Goal: Communication & Community: Connect with others

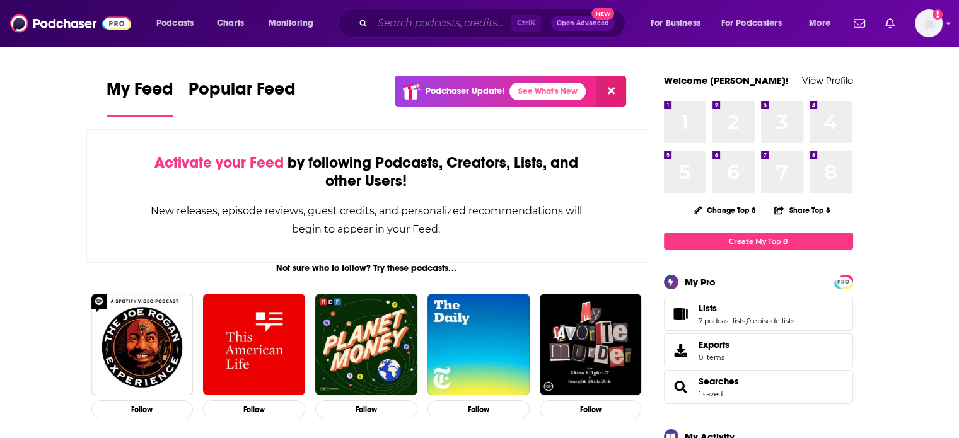
click at [411, 25] on input "Search podcasts, credits, & more..." at bounding box center [441, 23] width 139 height 20
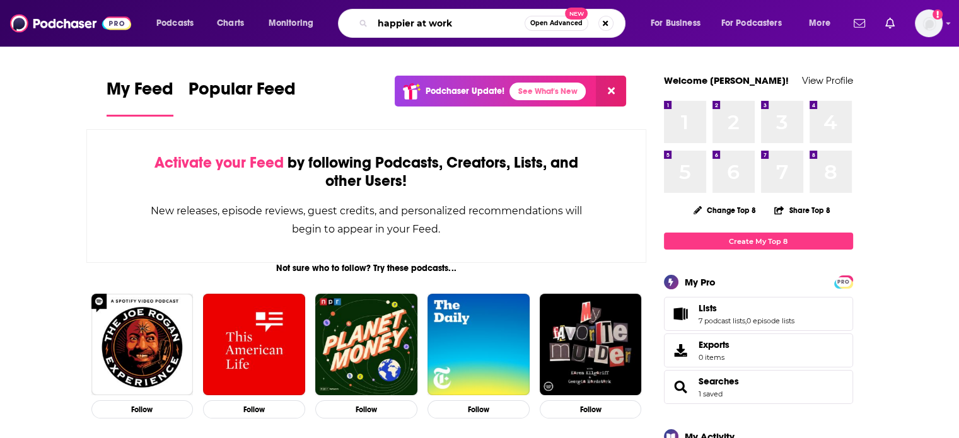
type input "happier at work"
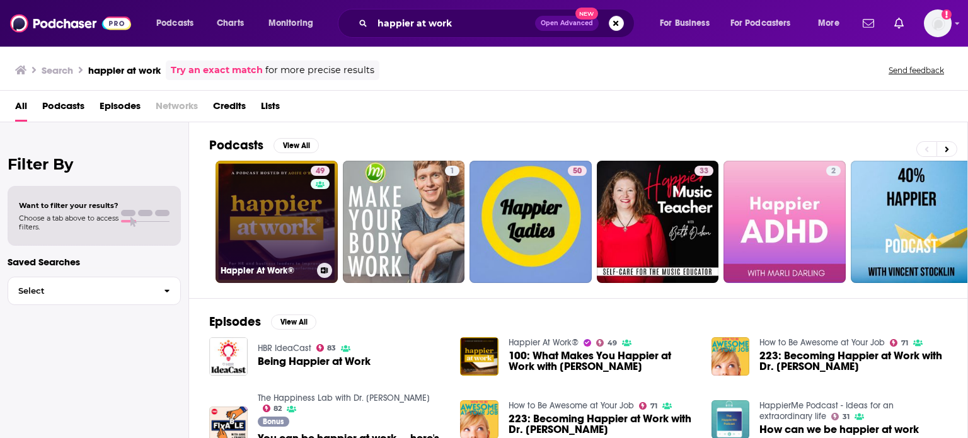
click at [285, 229] on link "49 Happier At Work®" at bounding box center [277, 222] width 122 height 122
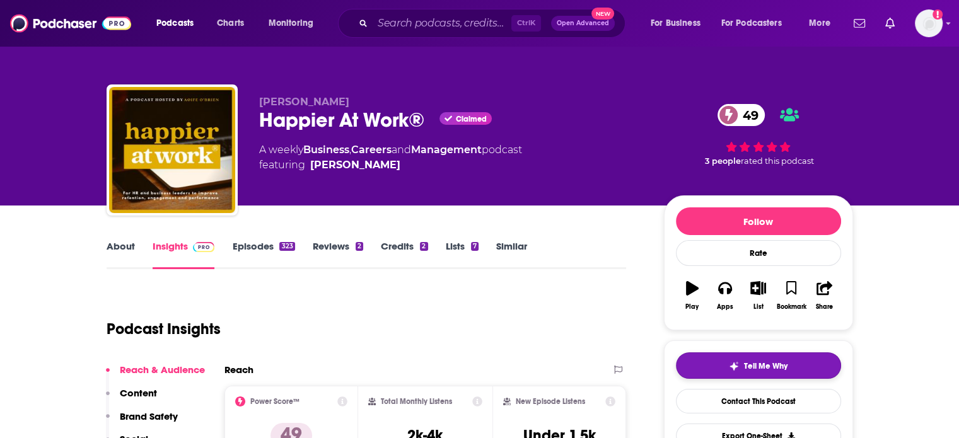
click at [775, 370] on span "Tell Me Why" at bounding box center [765, 366] width 43 height 10
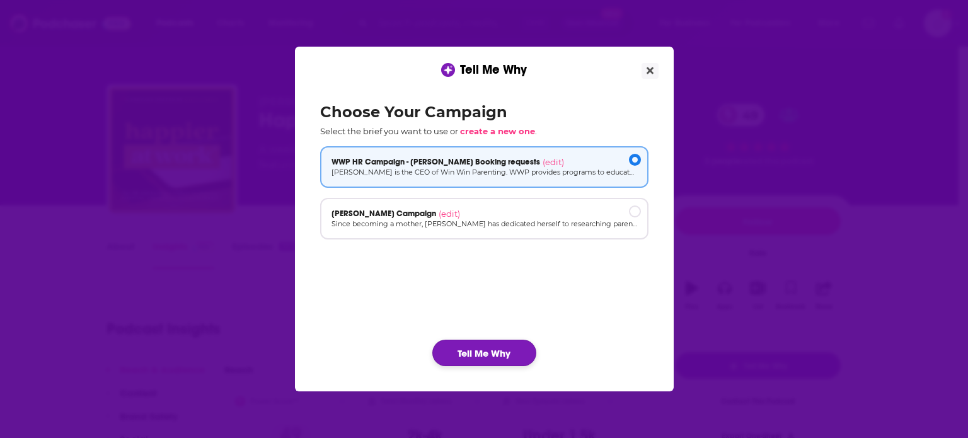
click at [507, 347] on button "Tell Me Why" at bounding box center [484, 353] width 104 height 26
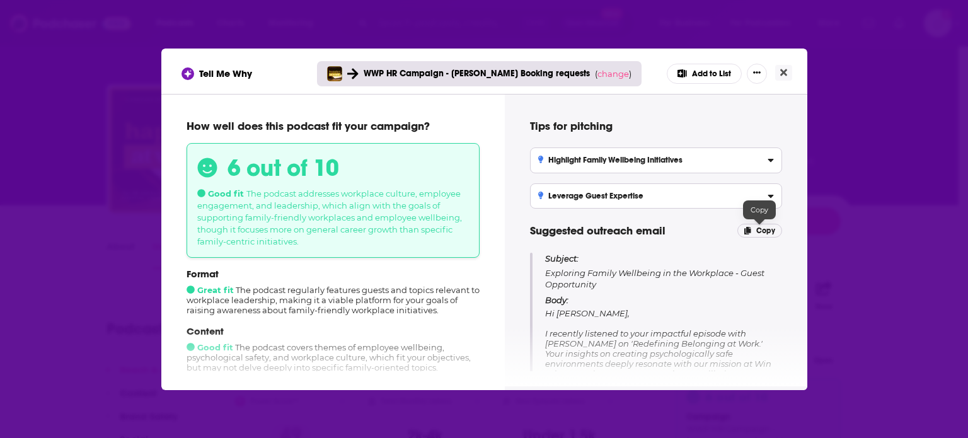
click at [759, 226] on span "Copy" at bounding box center [765, 230] width 19 height 9
click at [781, 76] on icon "Close" at bounding box center [783, 72] width 7 height 10
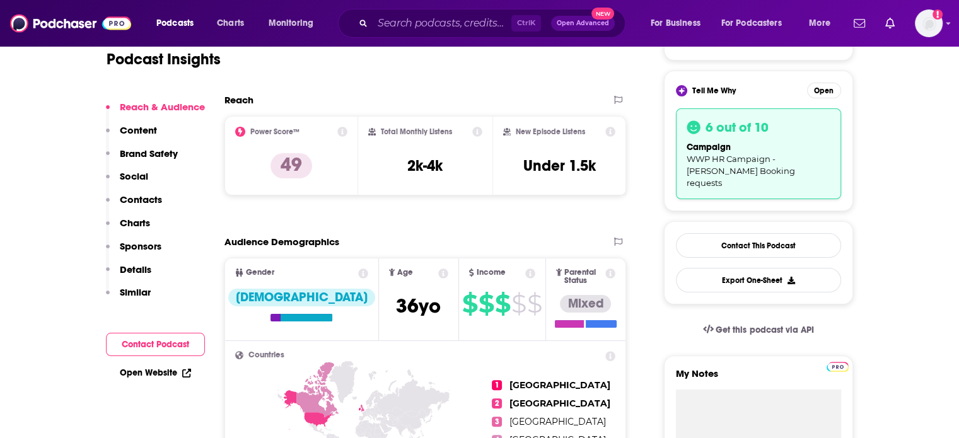
scroll to position [315, 0]
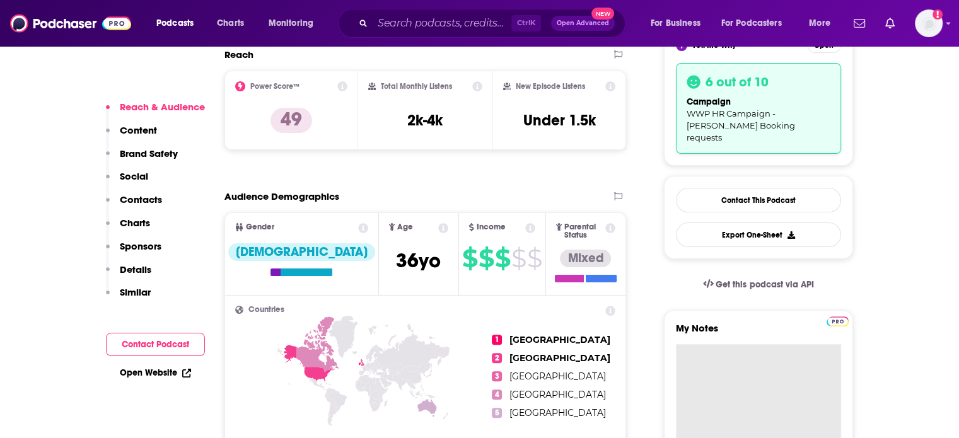
click at [703, 344] on textarea "My Notes" at bounding box center [758, 419] width 165 height 151
paste textarea "Subject: Exploring Family Wellbeing in the Workplace - Guest Opportunity Body: …"
type textarea "Subject: Exploring Family Wellbeing in the Workplace - Guest Opportunity Body: …"
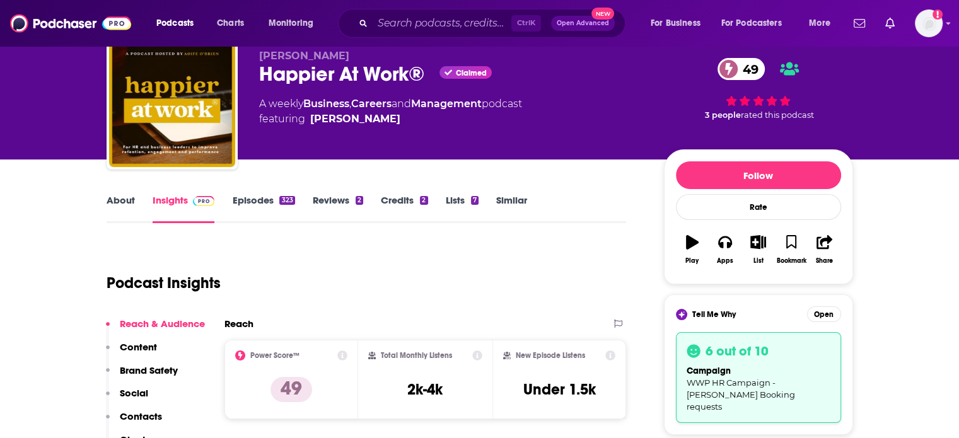
scroll to position [0, 0]
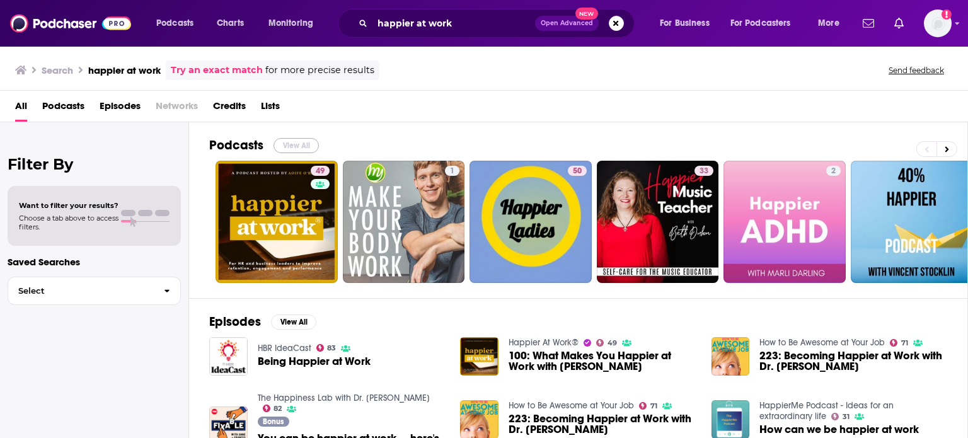
click at [298, 142] on button "View All" at bounding box center [296, 145] width 45 height 15
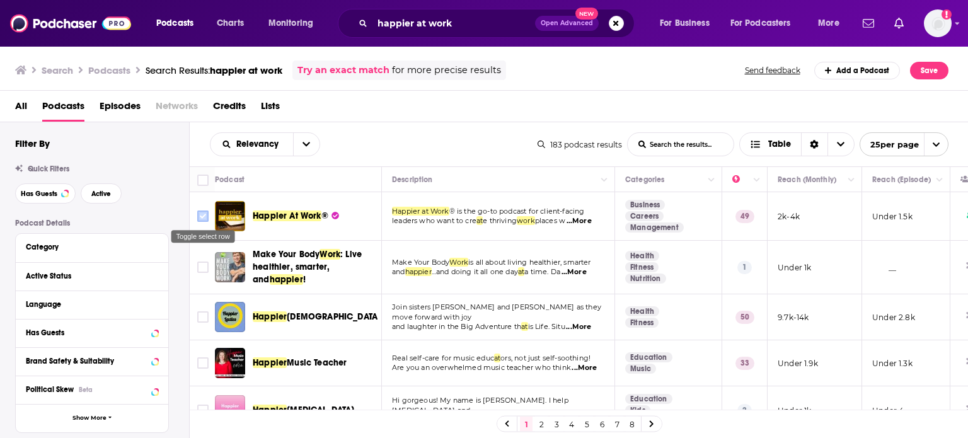
click at [202, 216] on input "Toggle select row" at bounding box center [202, 215] width 11 height 11
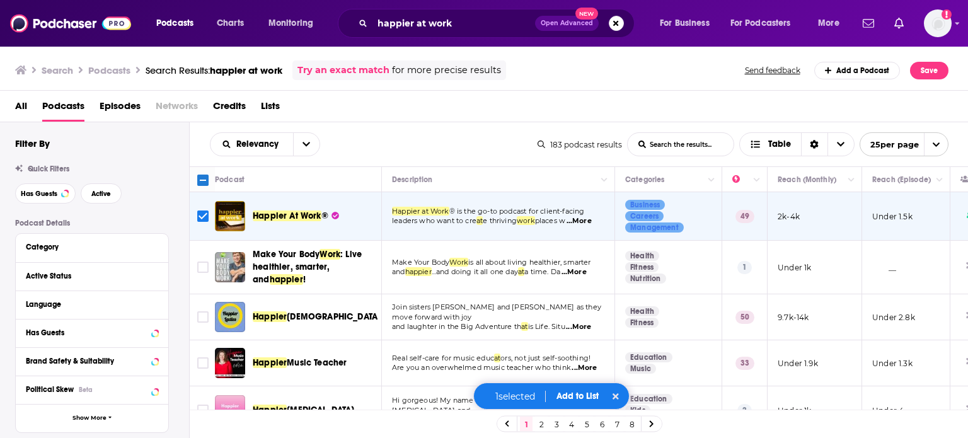
click at [579, 386] on div "1 selected Add to List" at bounding box center [551, 396] width 156 height 27
click at [576, 393] on button "Add to List" at bounding box center [577, 396] width 62 height 11
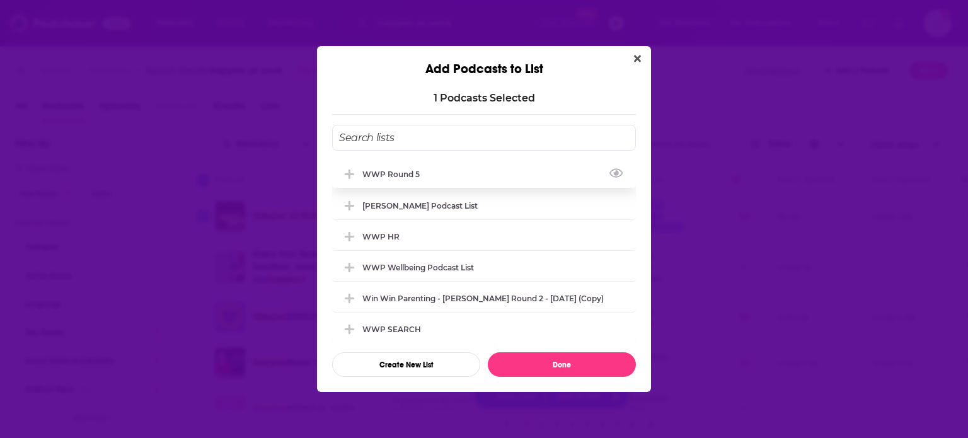
click at [434, 179] on div "WWP Round 5" at bounding box center [484, 174] width 304 height 28
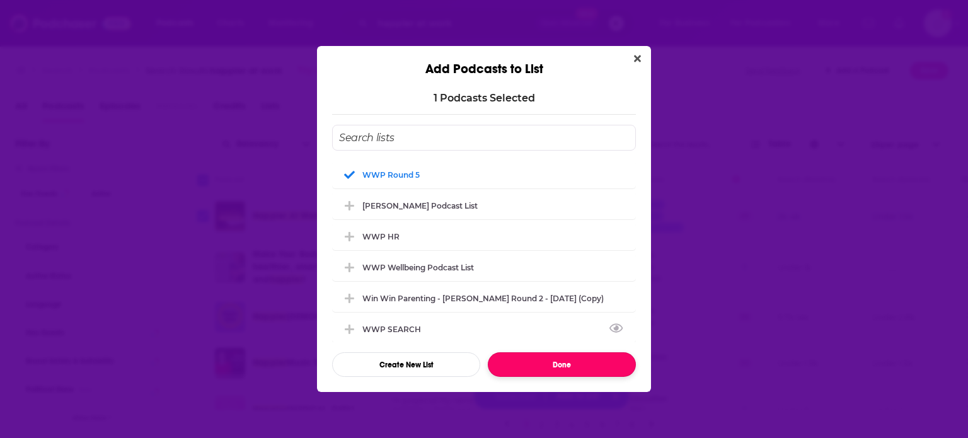
click at [570, 360] on button "Done" at bounding box center [562, 364] width 148 height 25
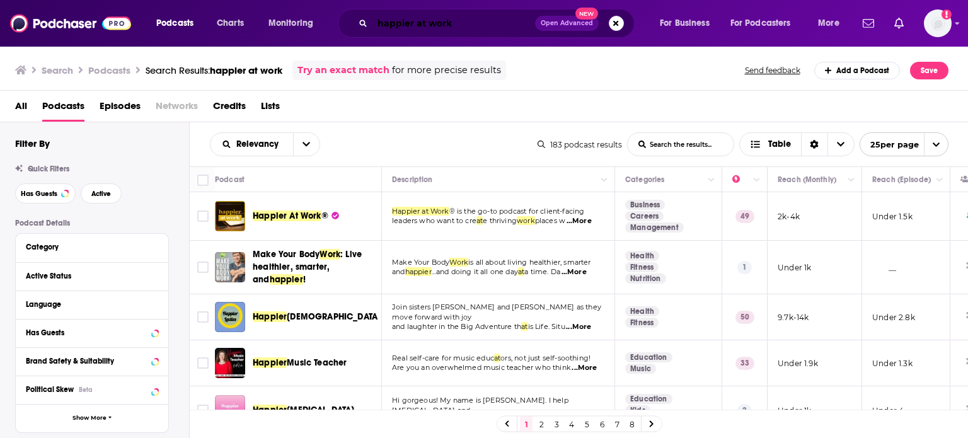
click at [434, 27] on input "happier at work" at bounding box center [453, 23] width 163 height 20
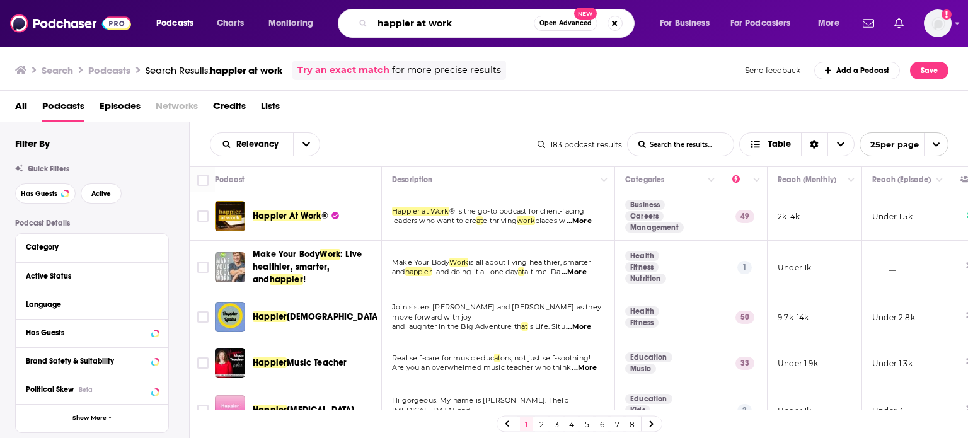
click at [430, 27] on input "happier at work" at bounding box center [452, 23] width 161 height 20
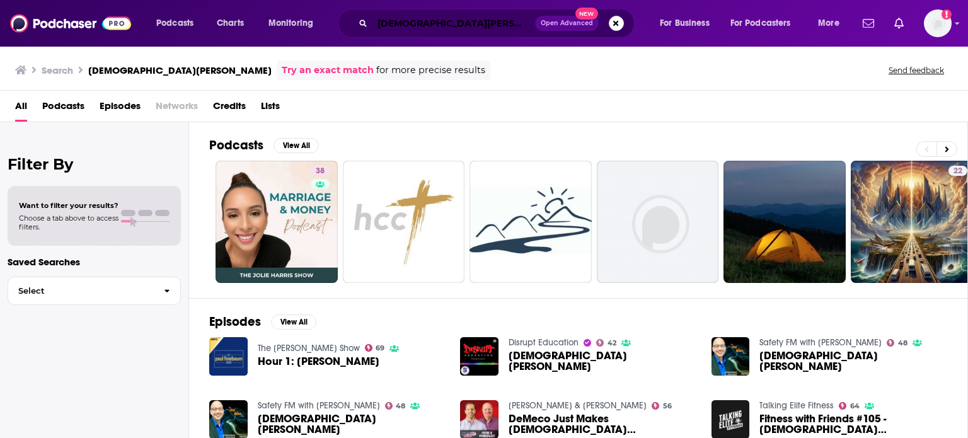
click at [377, 28] on input "[DEMOGRAPHIC_DATA][PERSON_NAME]" at bounding box center [453, 23] width 163 height 20
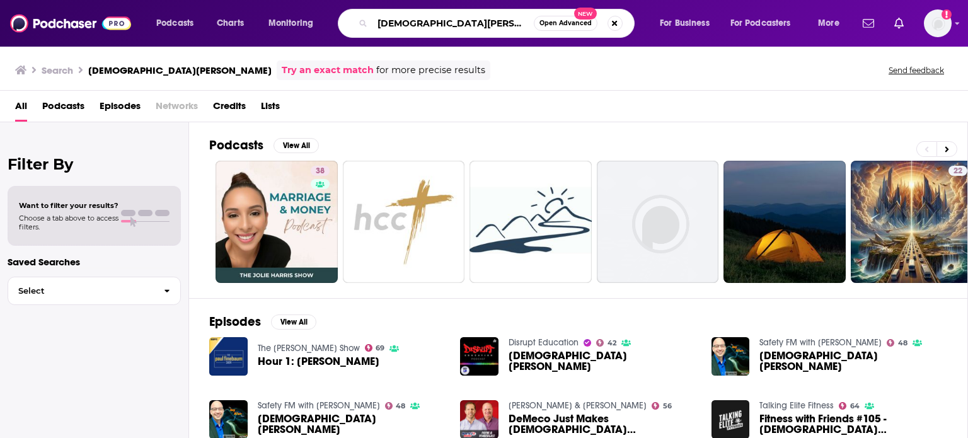
click at [377, 28] on input "[DEMOGRAPHIC_DATA][PERSON_NAME]" at bounding box center [452, 23] width 161 height 20
paste input "safety and risk succes"
type input "safety and risk success"
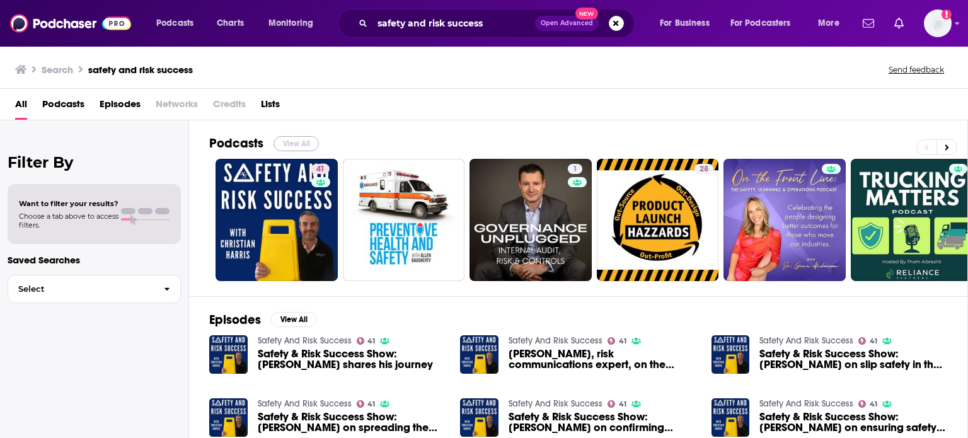
click at [287, 138] on button "View All" at bounding box center [296, 143] width 45 height 15
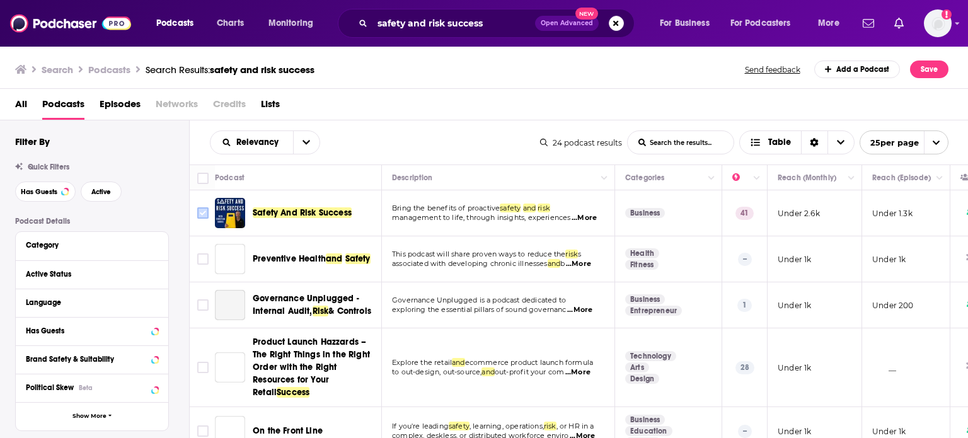
click at [199, 210] on input "Toggle select row" at bounding box center [202, 212] width 11 height 11
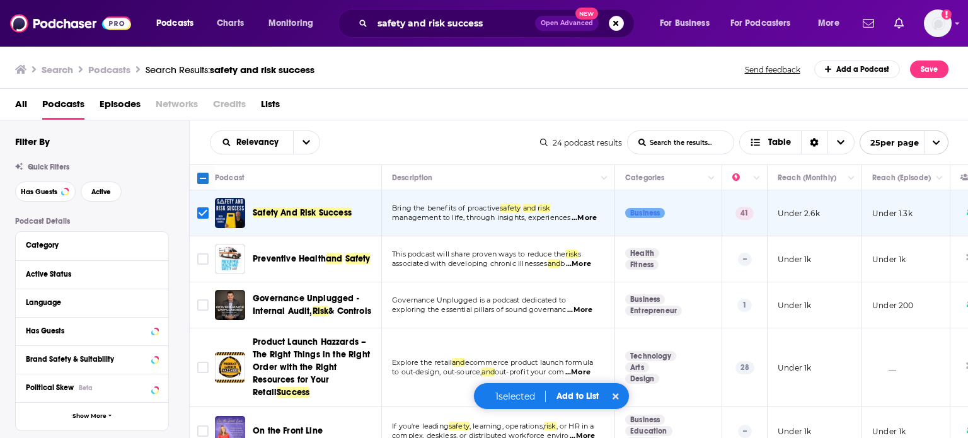
click at [575, 396] on button "Add to List" at bounding box center [577, 396] width 62 height 11
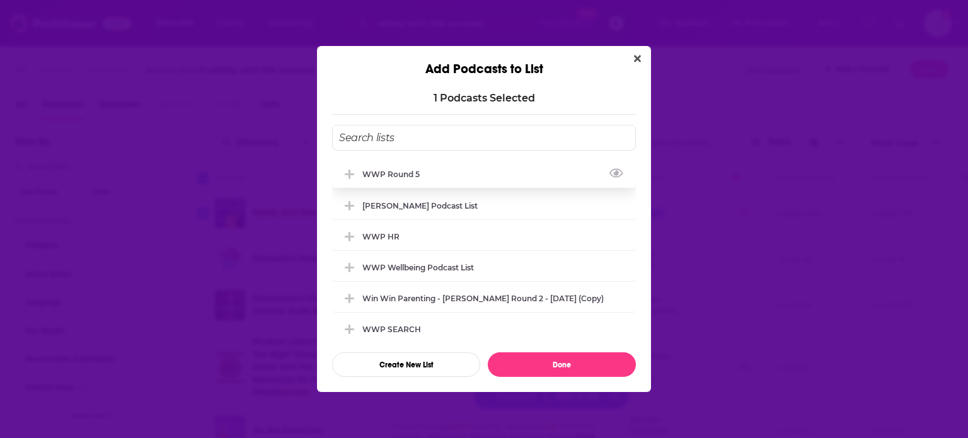
click at [433, 171] on div "WWP Round 5" at bounding box center [484, 174] width 304 height 28
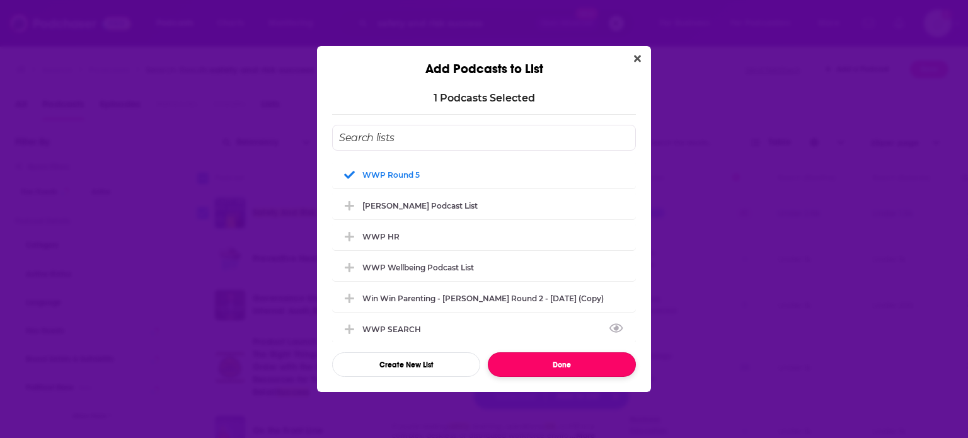
click at [577, 369] on button "Done" at bounding box center [562, 364] width 148 height 25
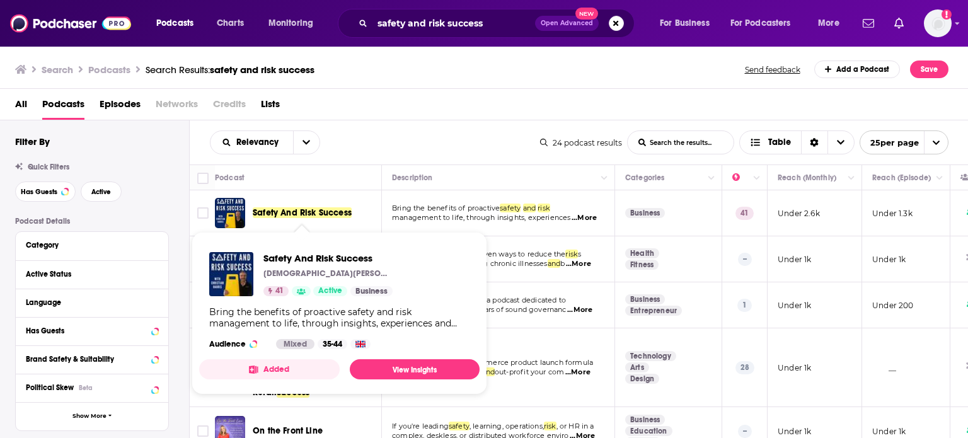
click at [311, 210] on span "Safety And Risk Success" at bounding box center [302, 212] width 99 height 11
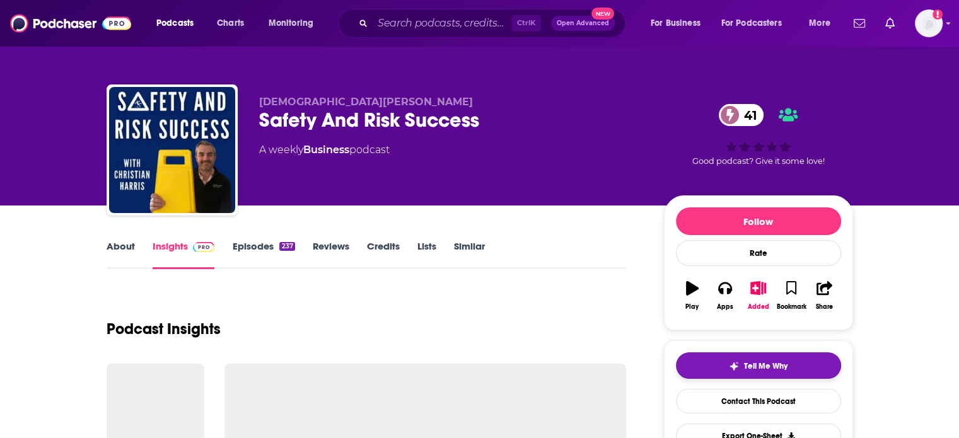
click at [725, 360] on button "Tell Me Why" at bounding box center [758, 365] width 165 height 26
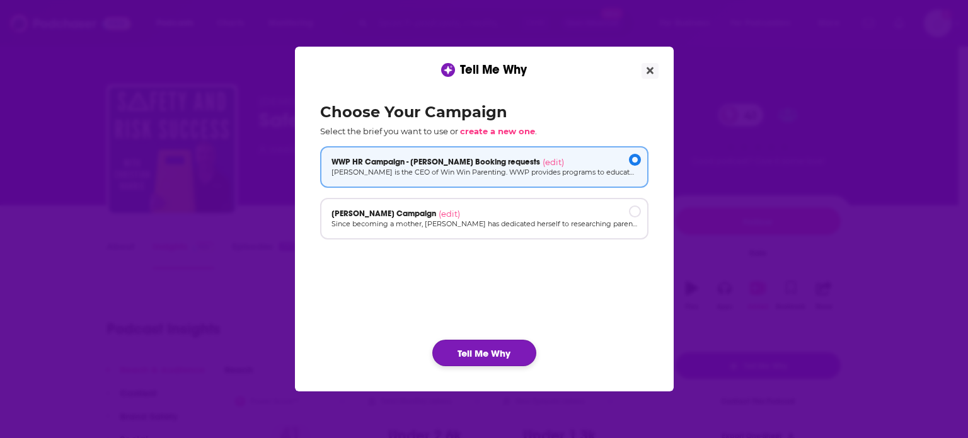
click at [498, 353] on button "Tell Me Why" at bounding box center [484, 353] width 104 height 26
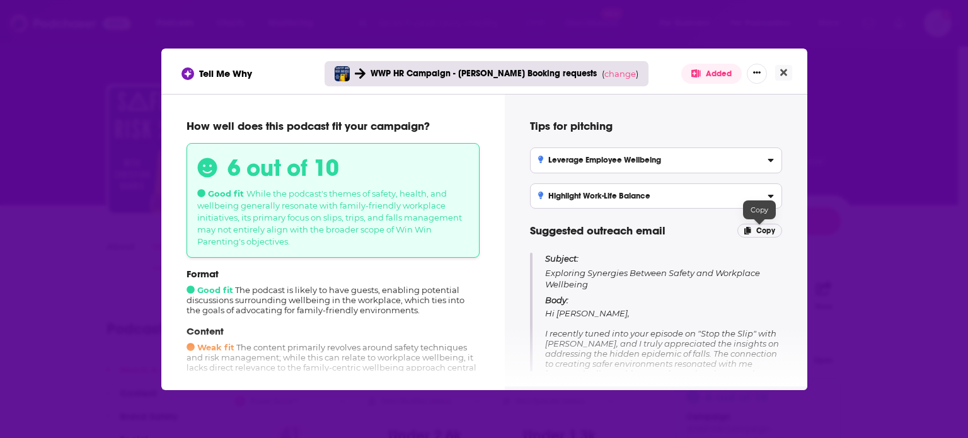
click at [761, 231] on span "Copy" at bounding box center [765, 230] width 19 height 9
click at [784, 74] on icon "Close" at bounding box center [783, 72] width 7 height 10
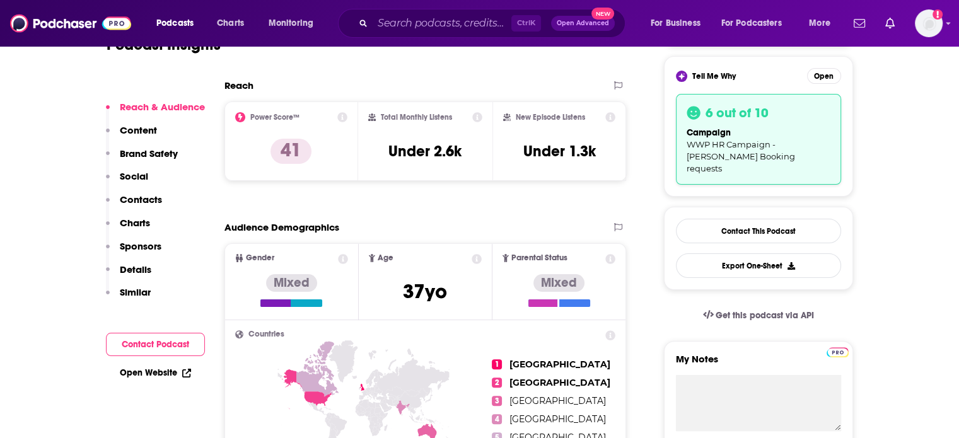
scroll to position [315, 0]
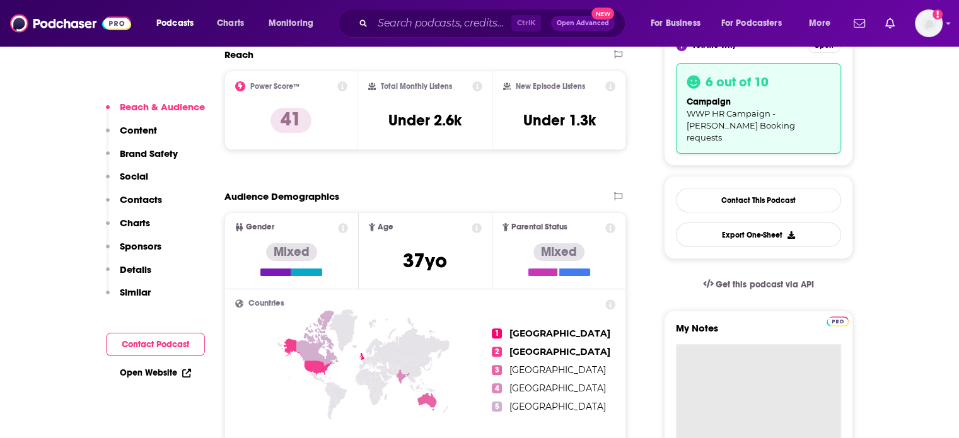
click at [723, 345] on textarea "My Notes" at bounding box center [758, 419] width 165 height 151
paste textarea "Subject: Exploring Synergies Between Safety and Workplace Wellbeing Body: Hi [D…"
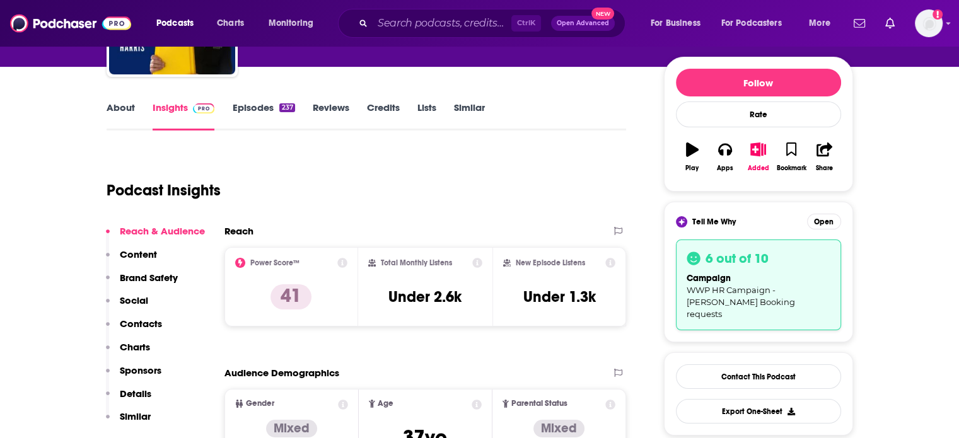
scroll to position [107, 0]
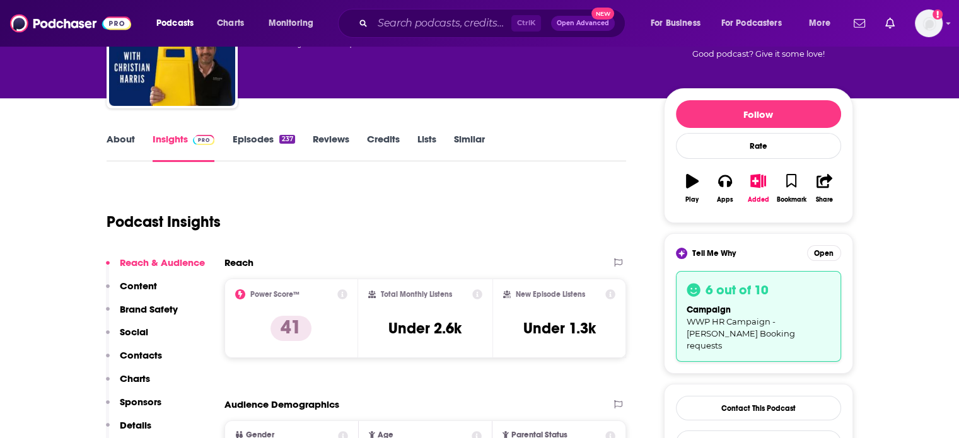
type textarea "Subject: Exploring Synergies Between Safety and Workplace Wellbeing Body: Hi [D…"
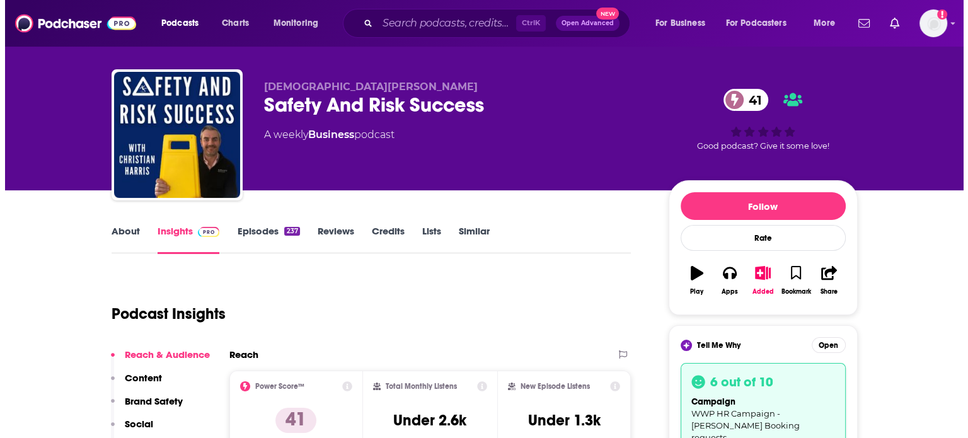
scroll to position [0, 0]
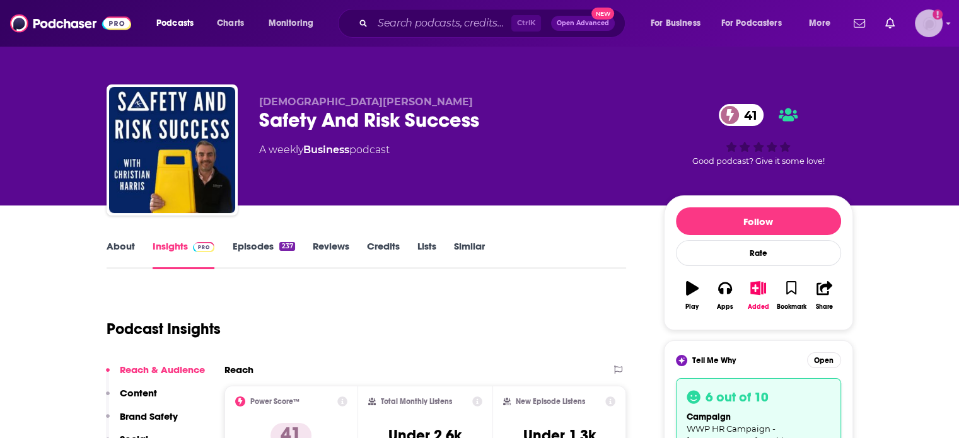
click at [931, 22] on img "Logged in as ColinMcA" at bounding box center [928, 23] width 28 height 28
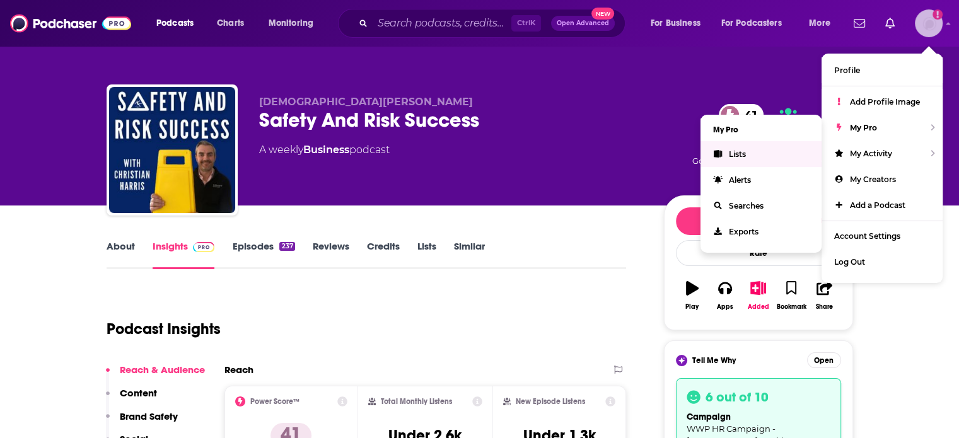
click at [746, 159] on link "Lists" at bounding box center [760, 154] width 121 height 26
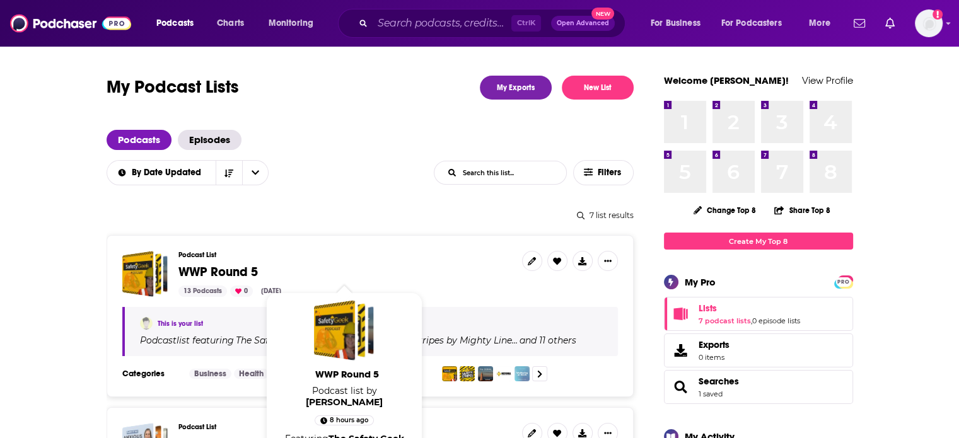
click at [241, 274] on span "WWP Round 5" at bounding box center [217, 272] width 79 height 16
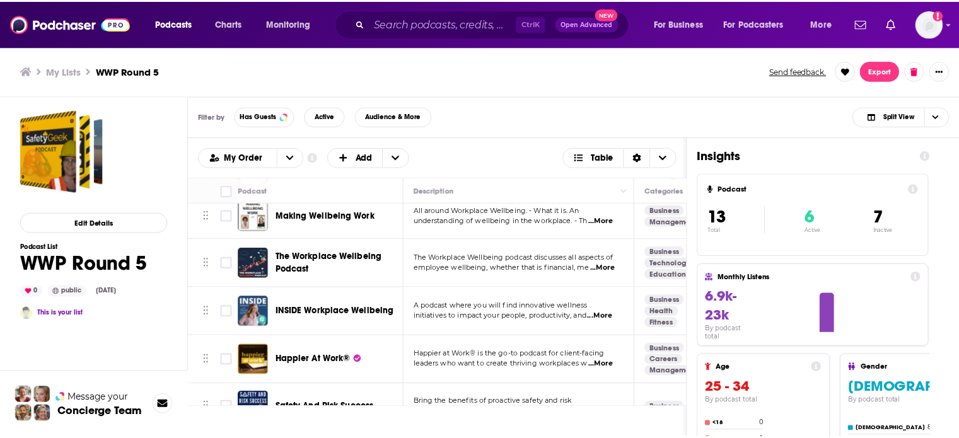
scroll to position [471, 0]
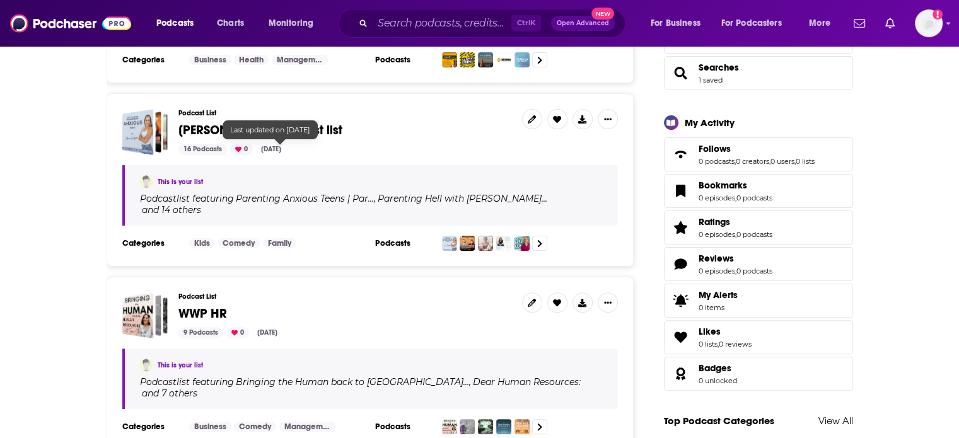
scroll to position [315, 0]
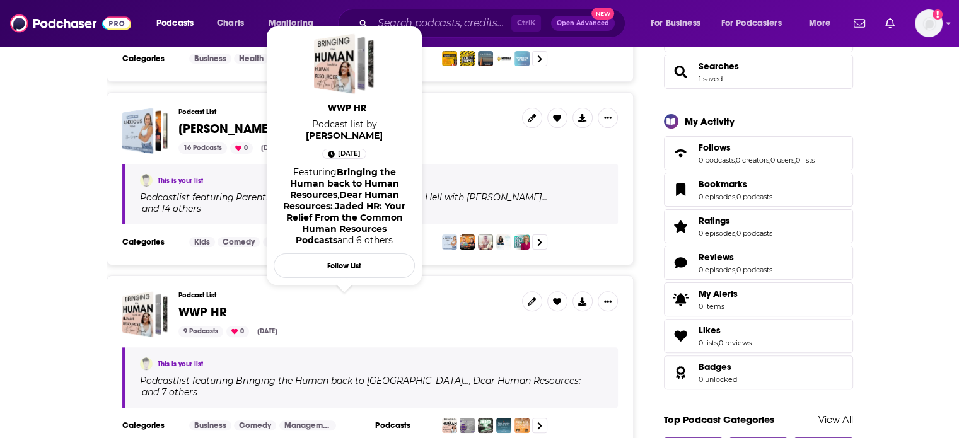
click at [205, 304] on span "WWP HR" at bounding box center [202, 312] width 49 height 16
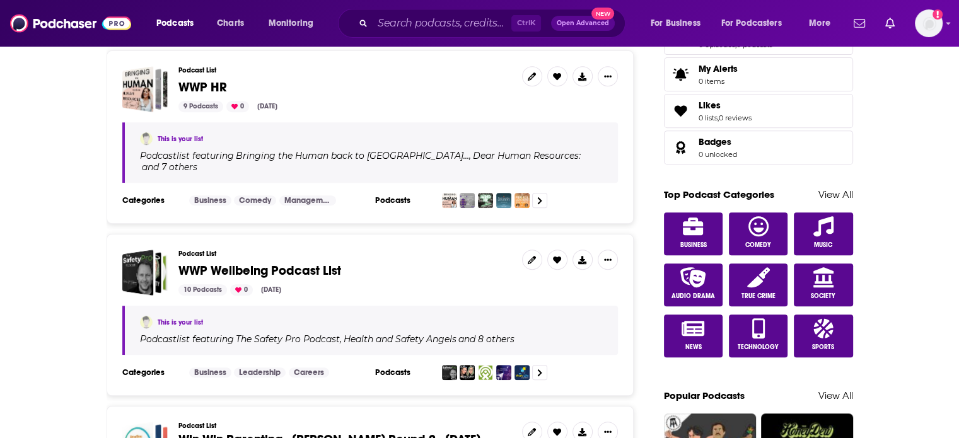
scroll to position [567, 0]
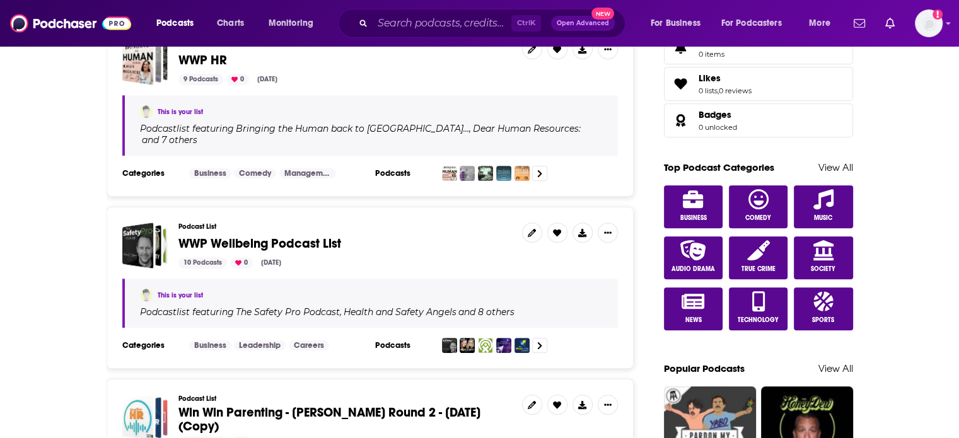
click at [311, 236] on span "WWP Wellbeing Podcast List" at bounding box center [259, 244] width 163 height 16
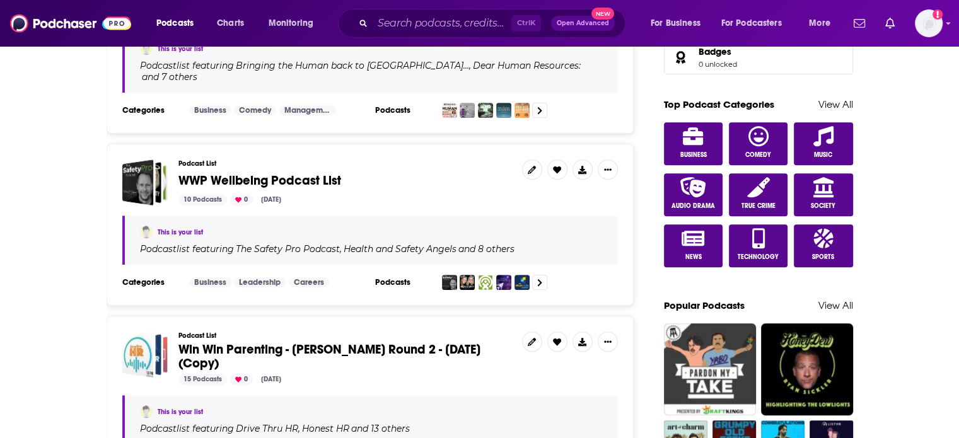
scroll to position [693, 0]
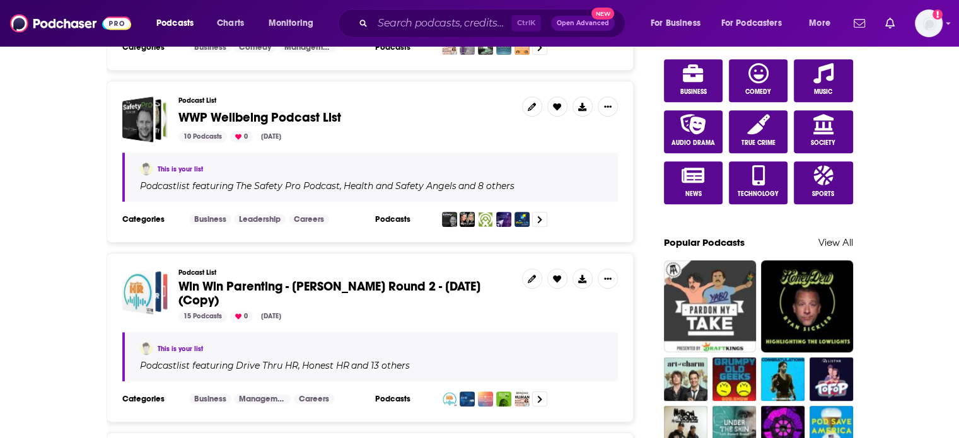
click at [259, 279] on span "Win Win Parenting - [PERSON_NAME] Round 2 - [DATE] (Copy)" at bounding box center [329, 294] width 302 height 30
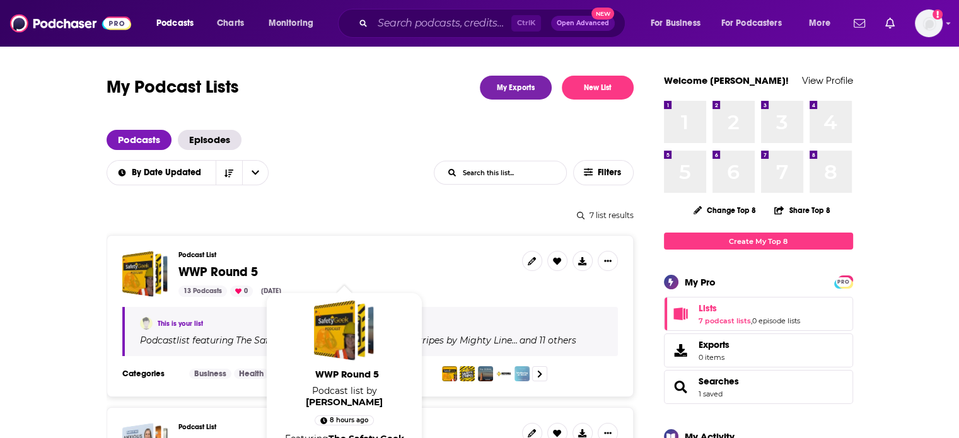
click at [211, 273] on span "WWP Round 5" at bounding box center [217, 272] width 79 height 16
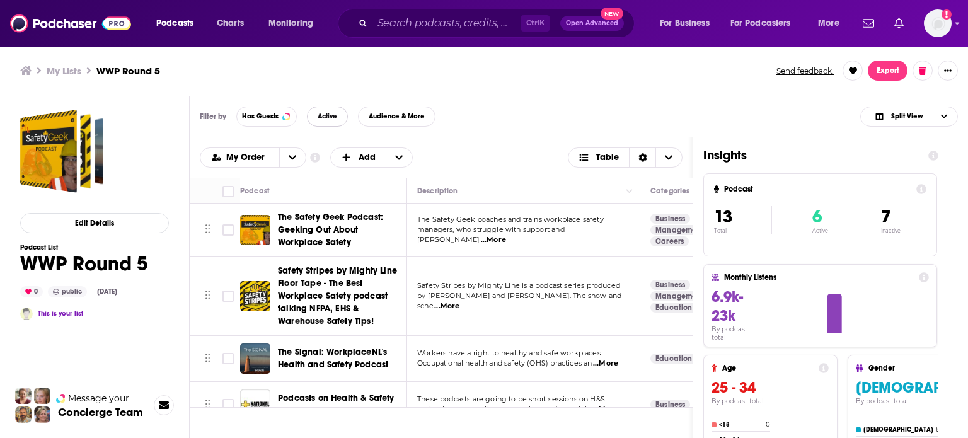
click at [330, 118] on span "Active" at bounding box center [328, 116] width 20 height 7
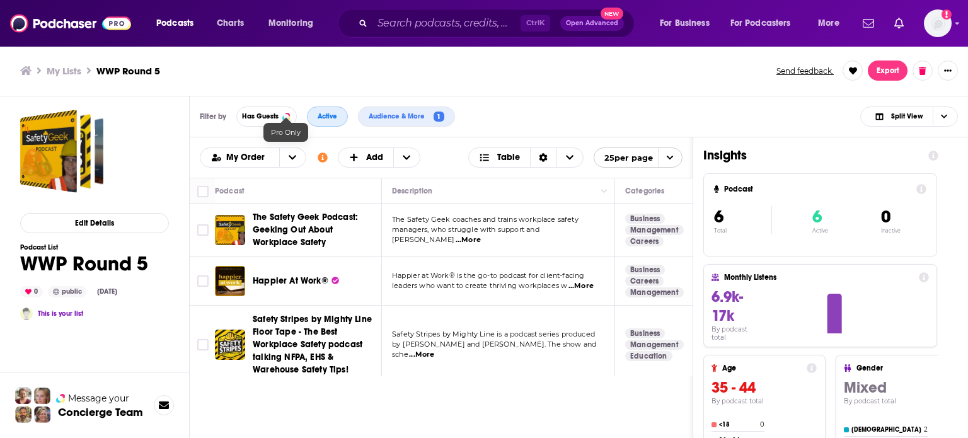
click at [323, 118] on span "Active" at bounding box center [328, 116] width 20 height 7
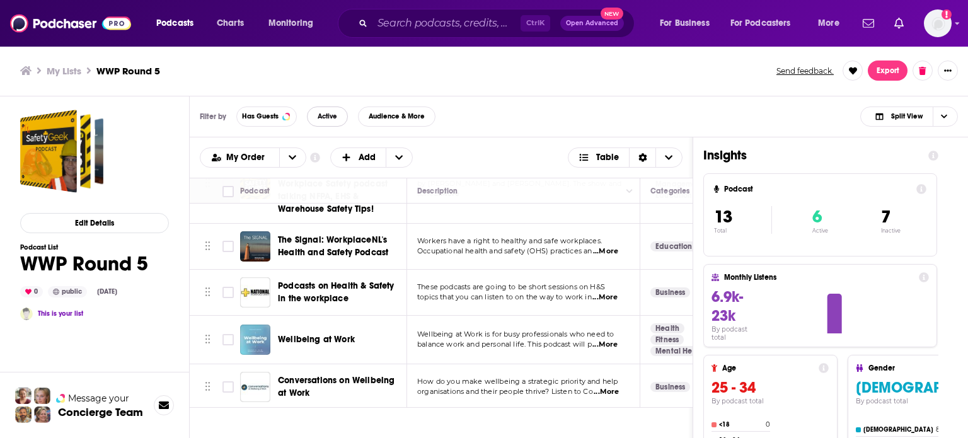
scroll to position [126, 0]
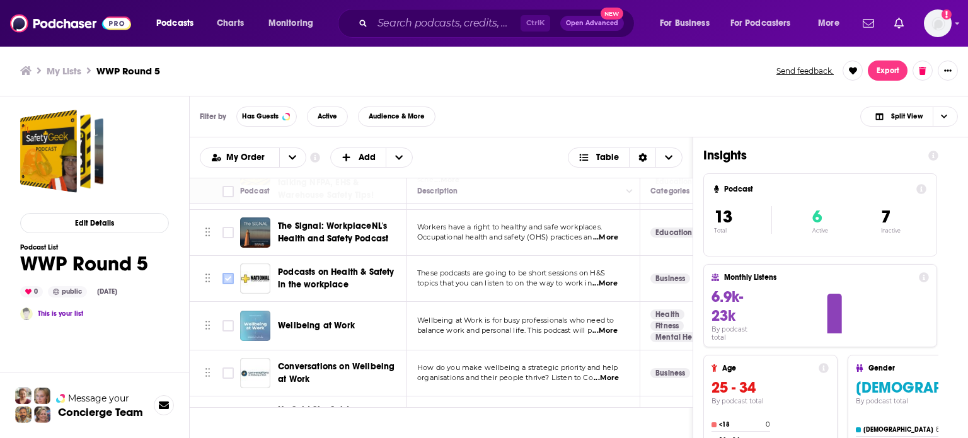
click at [232, 275] on input "Toggle select row" at bounding box center [227, 278] width 11 height 11
checkbox input "true"
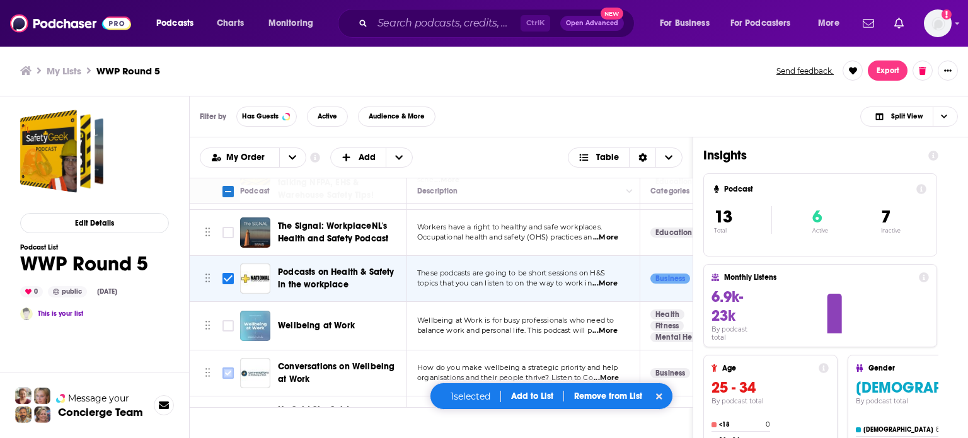
click at [227, 372] on input "Toggle select row" at bounding box center [227, 372] width 11 height 11
checkbox input "true"
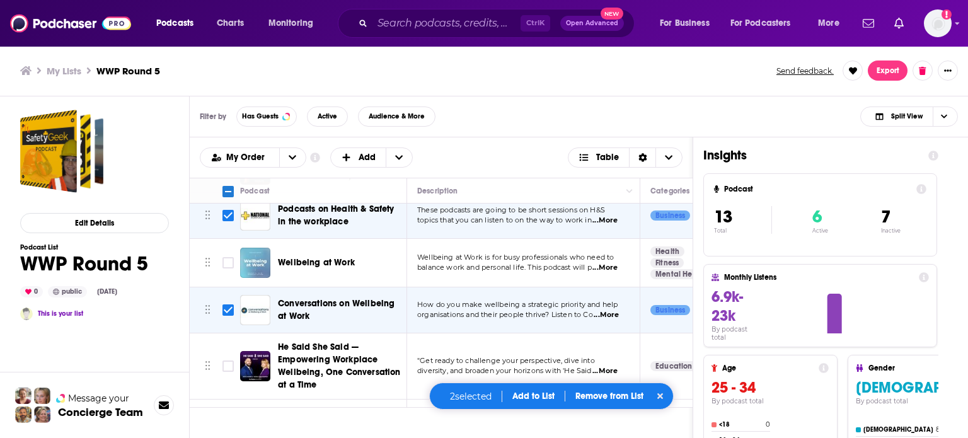
scroll to position [252, 0]
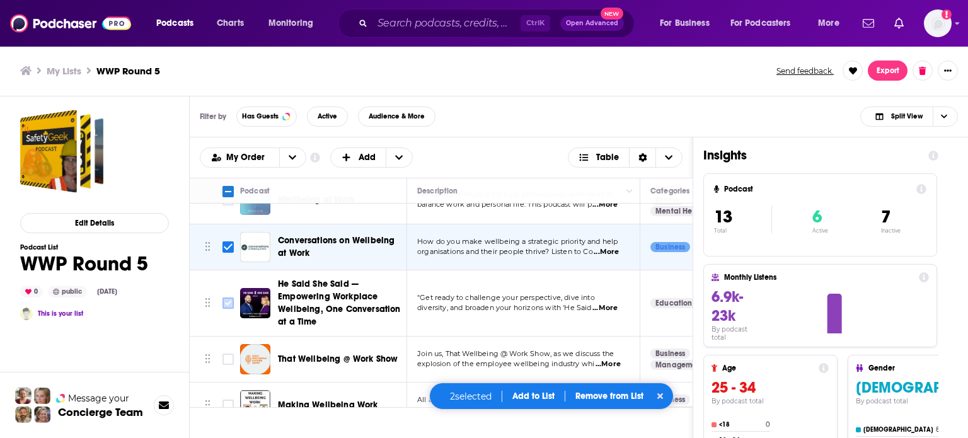
click at [231, 298] on input "Toggle select row" at bounding box center [227, 302] width 11 height 11
checkbox input "true"
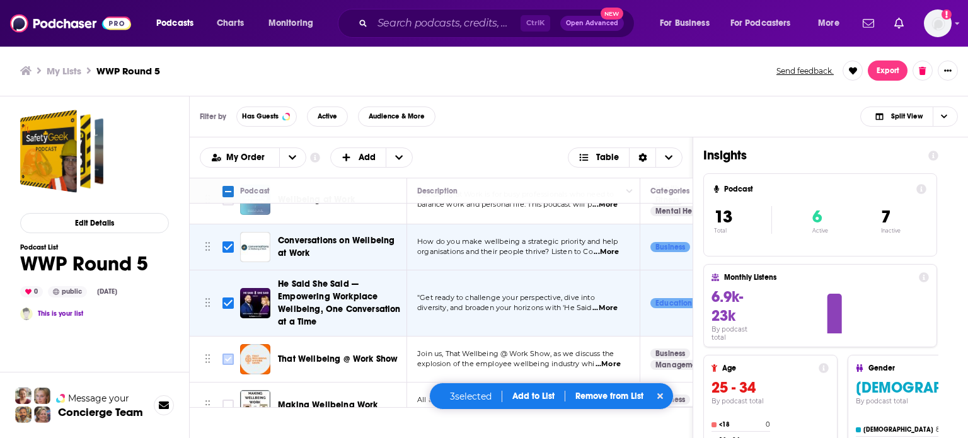
click at [231, 359] on input "Toggle select row" at bounding box center [227, 359] width 11 height 11
checkbox input "true"
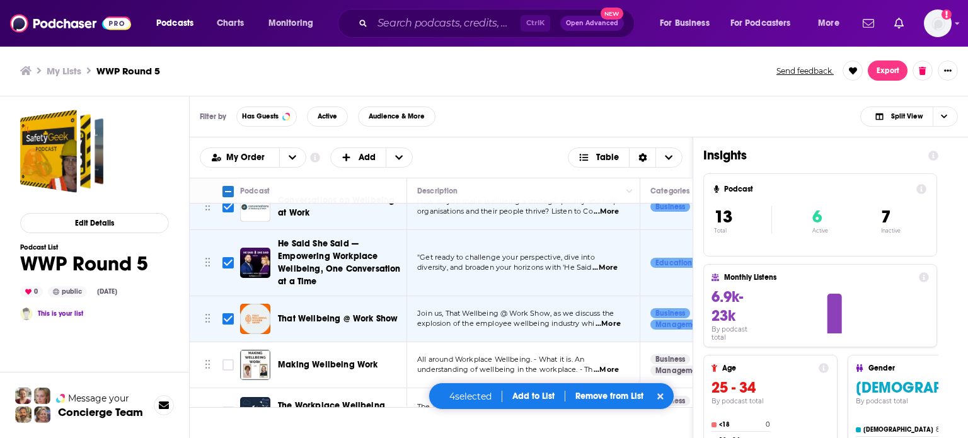
scroll to position [315, 0]
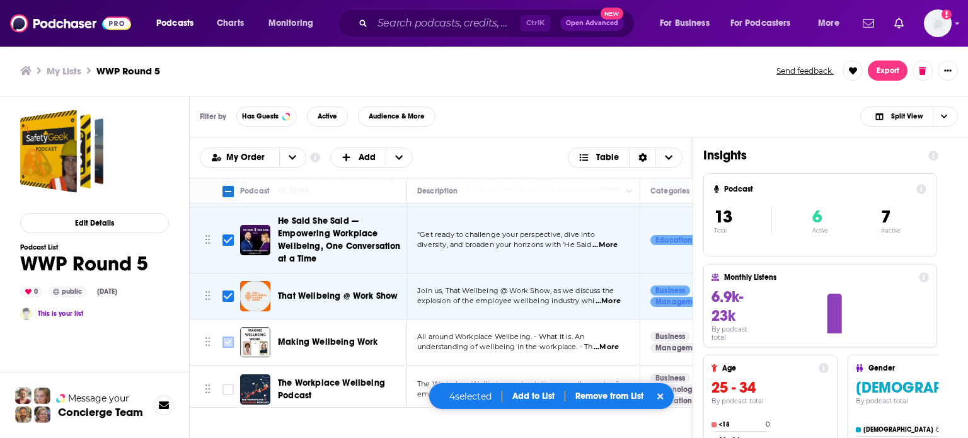
click at [229, 338] on input "Toggle select row" at bounding box center [227, 342] width 11 height 11
checkbox input "true"
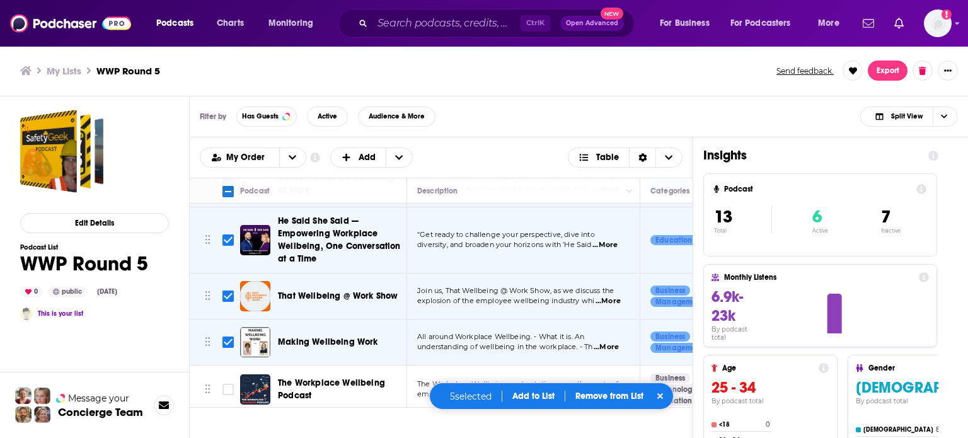
scroll to position [378, 0]
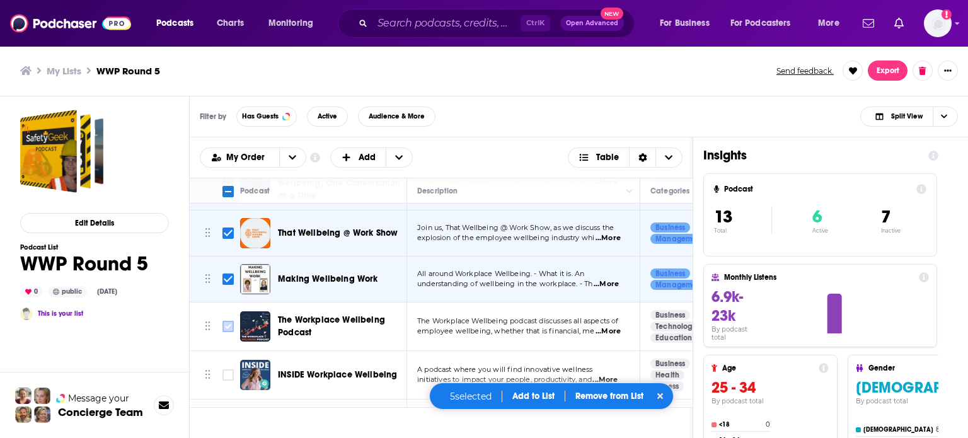
click at [226, 326] on input "Toggle select row" at bounding box center [227, 326] width 11 height 11
checkbox input "true"
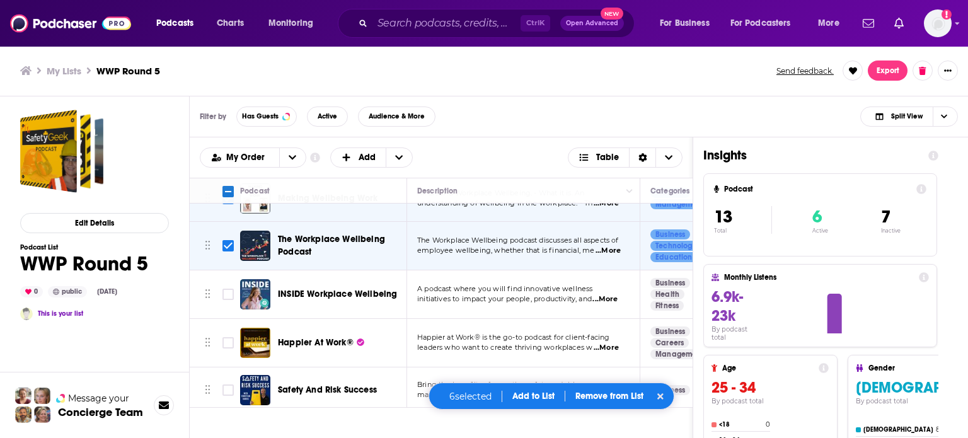
scroll to position [471, 0]
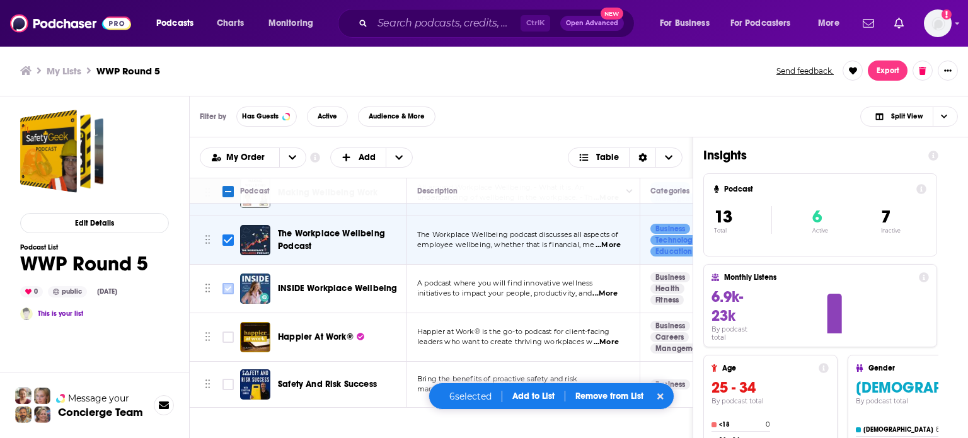
click at [229, 283] on input "Toggle select row" at bounding box center [227, 288] width 11 height 11
checkbox input "true"
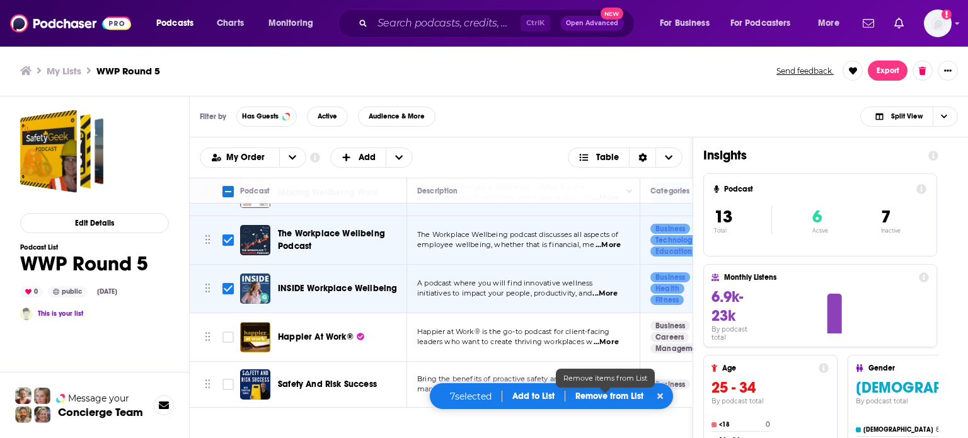
click at [608, 396] on p "Remove from List" at bounding box center [609, 396] width 68 height 11
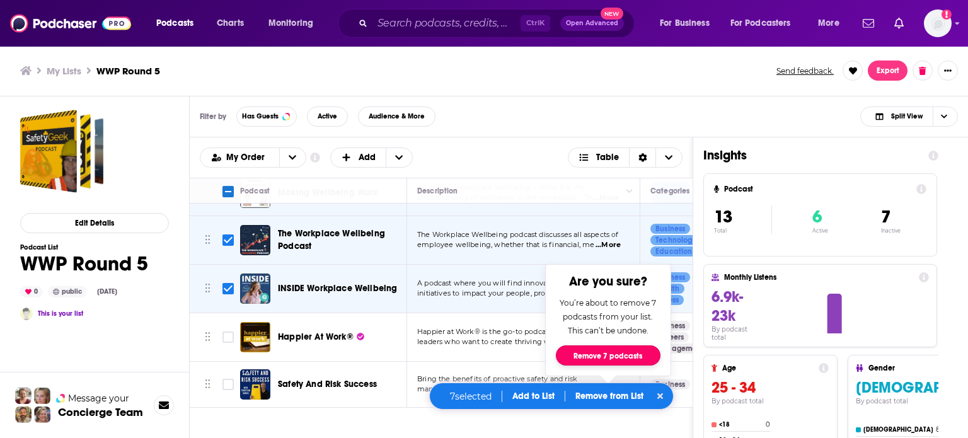
click at [587, 355] on button "Remove 7 podcasts" at bounding box center [608, 355] width 105 height 20
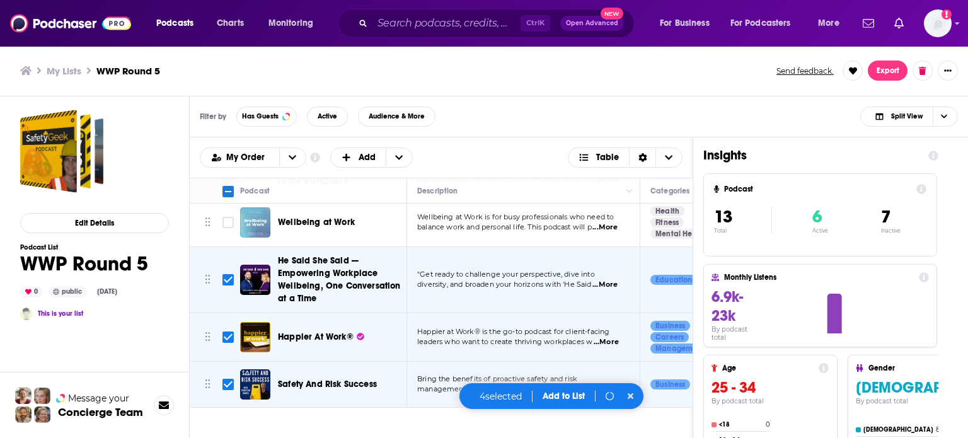
scroll to position [237, 0]
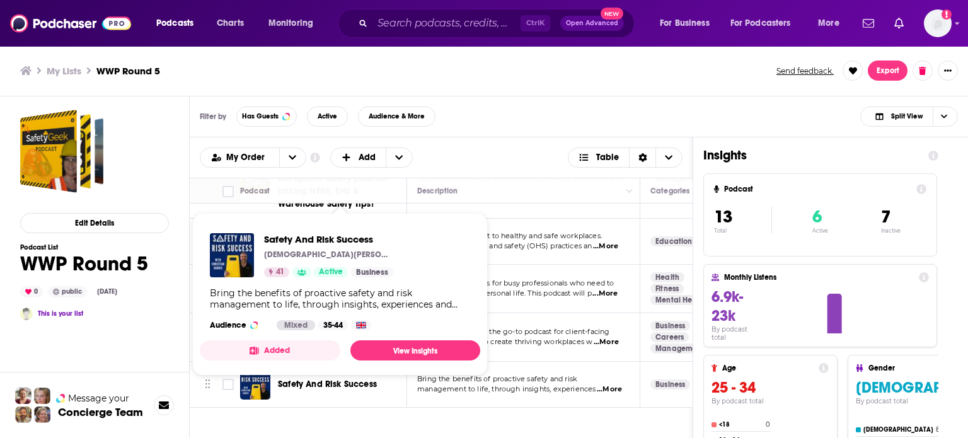
checkbox input "false"
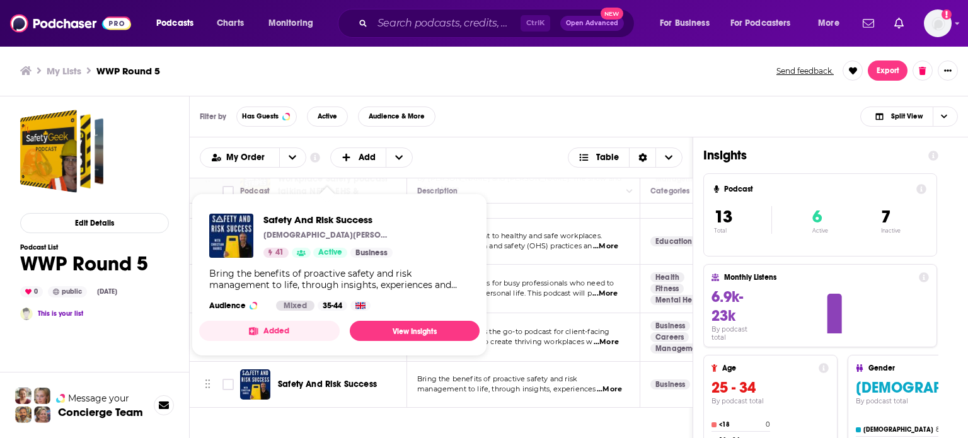
scroll to position [125, 0]
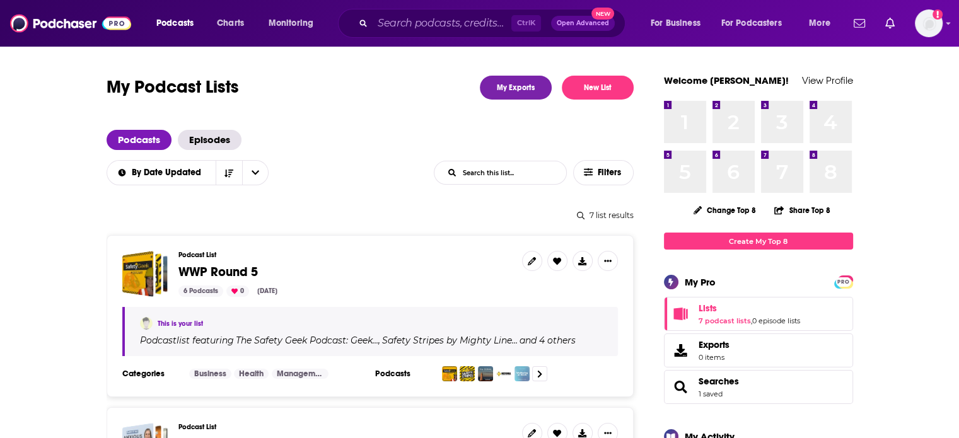
click at [210, 270] on span "WWP Round 5" at bounding box center [217, 272] width 79 height 16
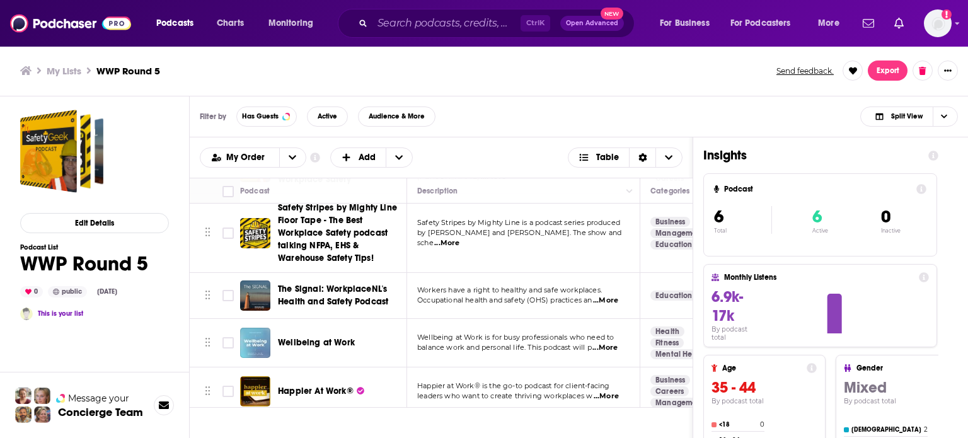
scroll to position [125, 0]
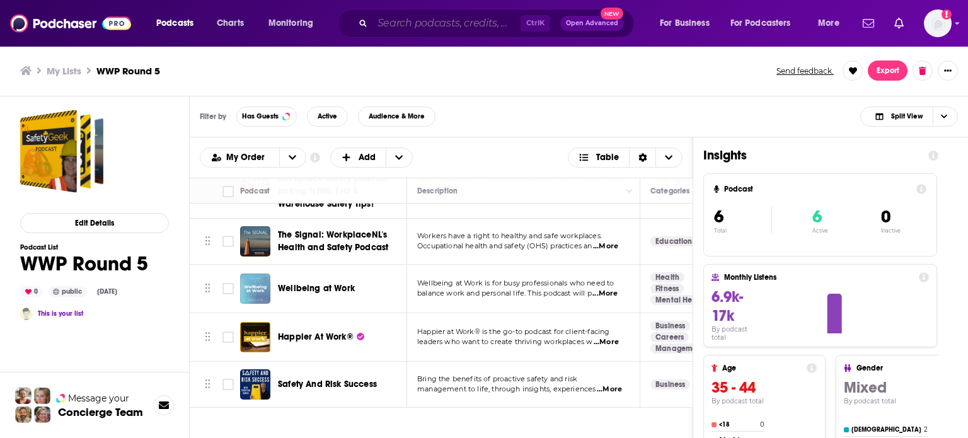
click at [453, 20] on input "Search podcasts, credits, & more..." at bounding box center [446, 23] width 148 height 20
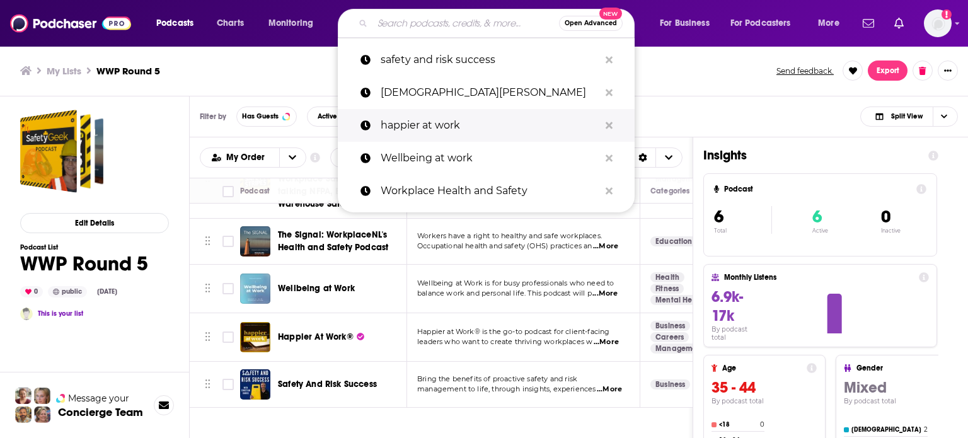
click at [444, 135] on p "happier at work" at bounding box center [490, 125] width 219 height 33
type input "happier at work"
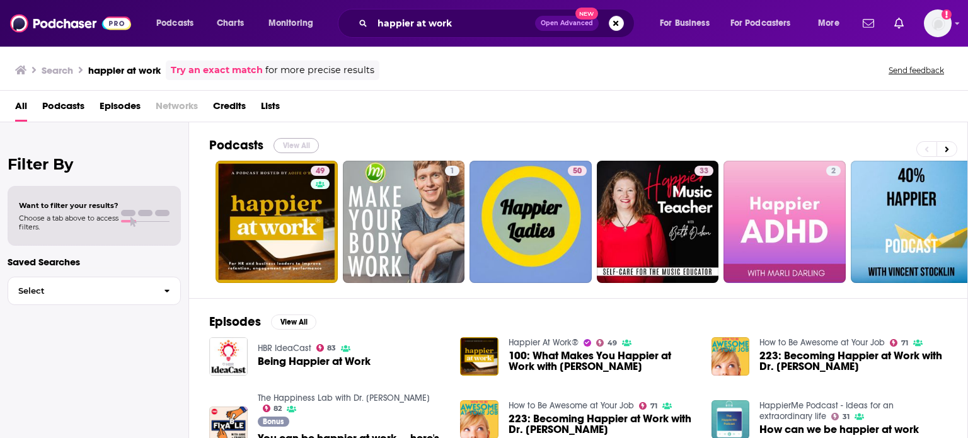
click at [294, 142] on button "View All" at bounding box center [296, 145] width 45 height 15
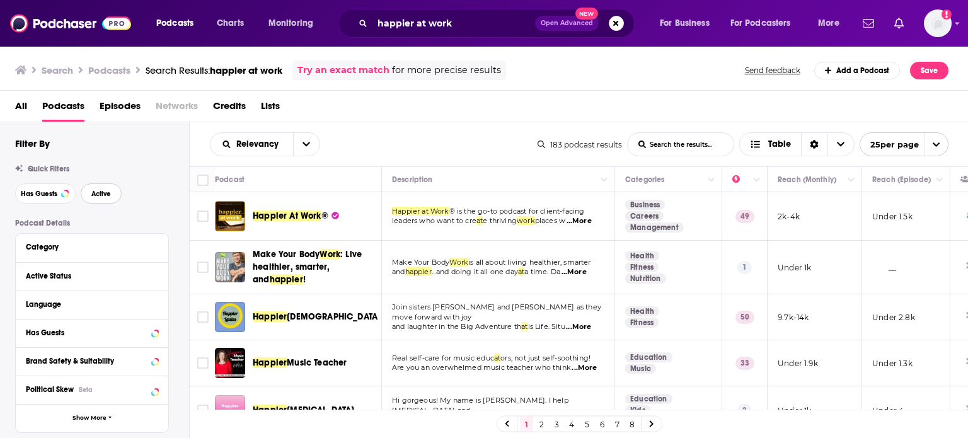
click at [92, 191] on span "Active" at bounding box center [101, 193] width 20 height 7
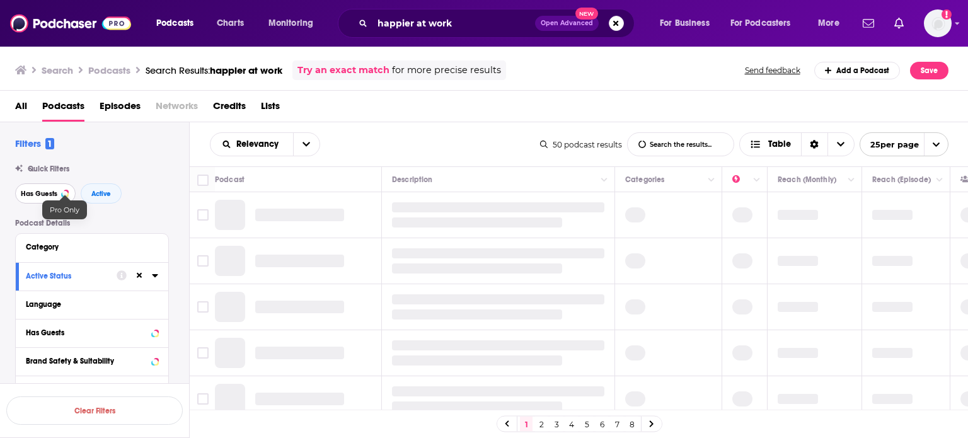
click at [53, 192] on span "Has Guests" at bounding box center [39, 193] width 37 height 7
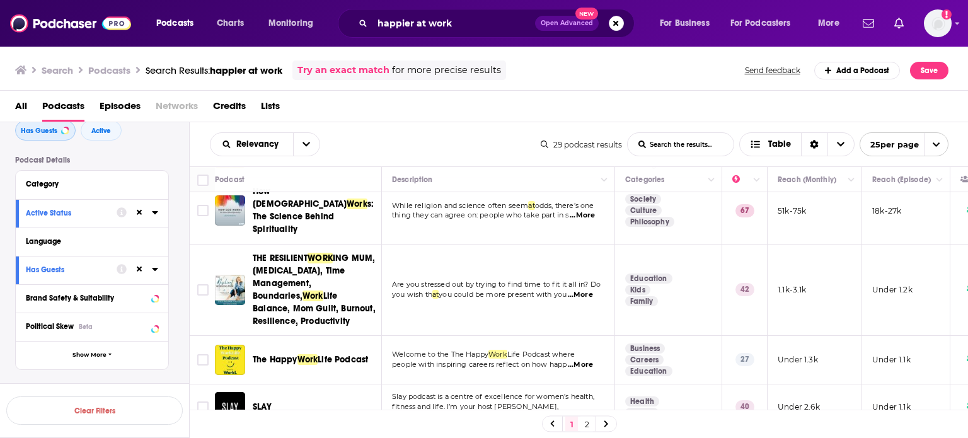
scroll to position [126, 0]
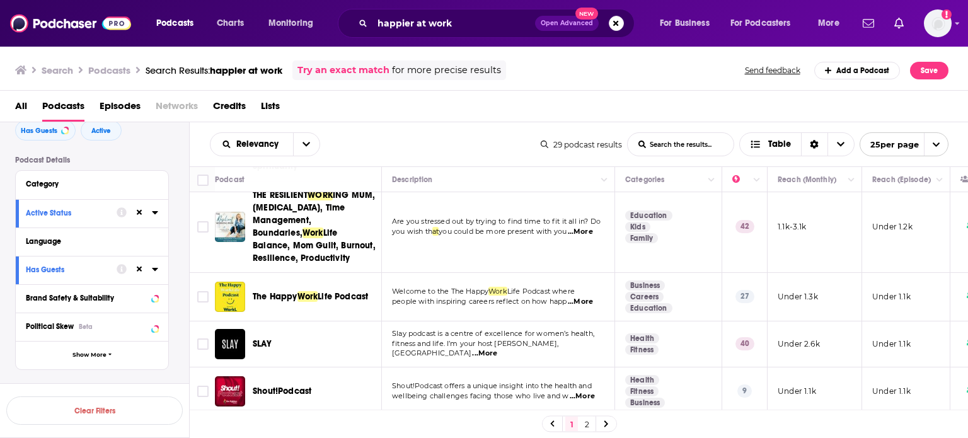
click at [590, 297] on span "...More" at bounding box center [580, 302] width 25 height 10
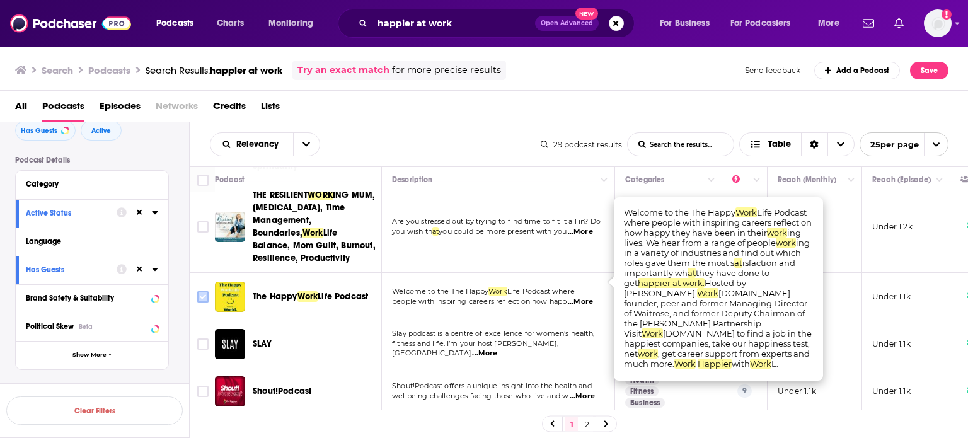
click at [204, 291] on input "Toggle select row" at bounding box center [202, 296] width 11 height 11
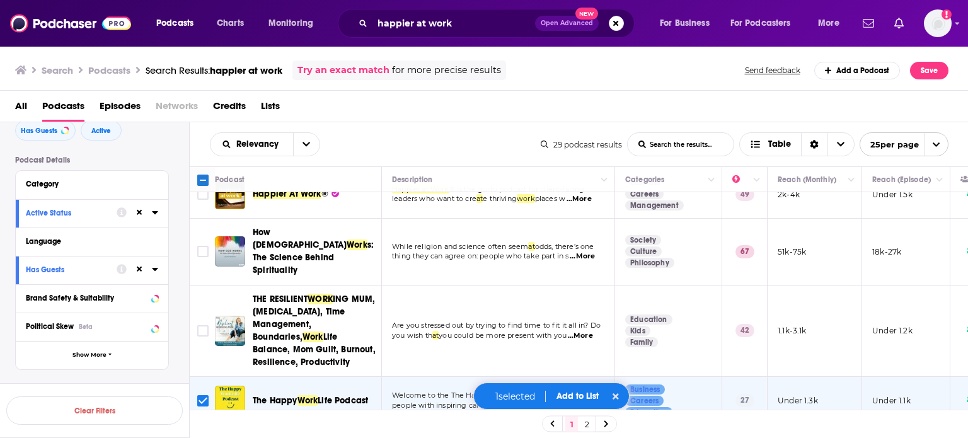
scroll to position [0, 0]
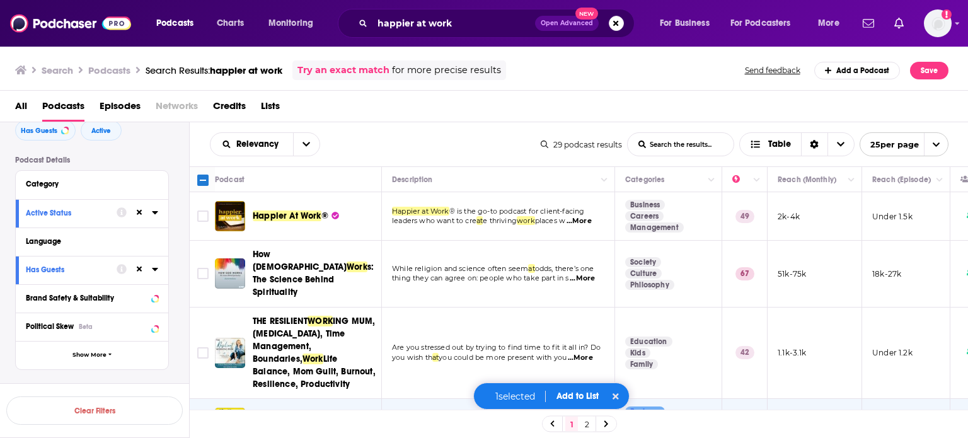
click at [584, 221] on span "...More" at bounding box center [579, 221] width 25 height 10
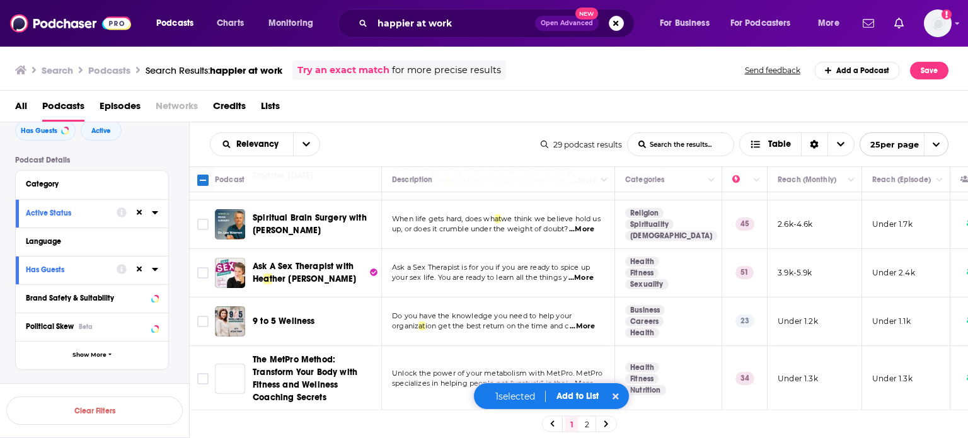
scroll to position [693, 0]
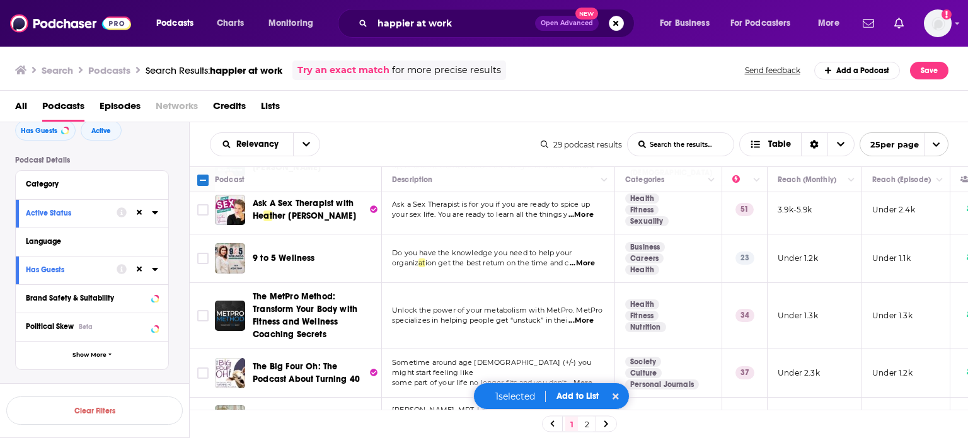
click at [590, 258] on span "...More" at bounding box center [582, 263] width 25 height 10
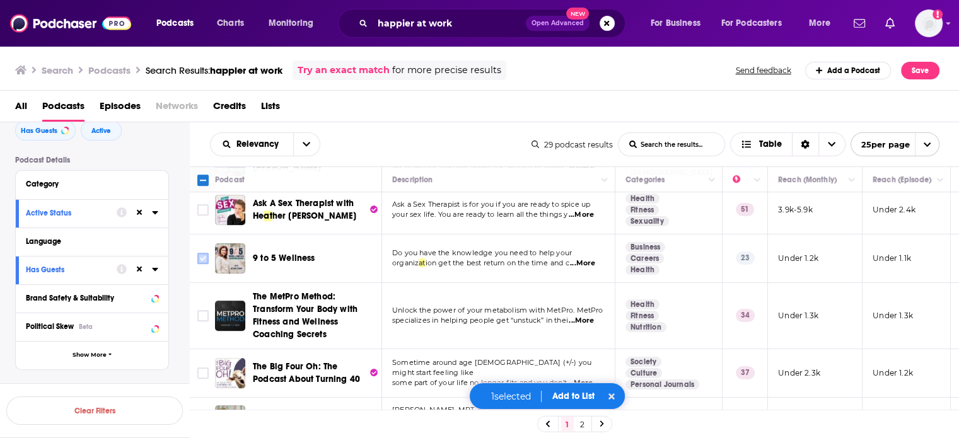
click at [199, 253] on input "Toggle select row" at bounding box center [202, 258] width 11 height 11
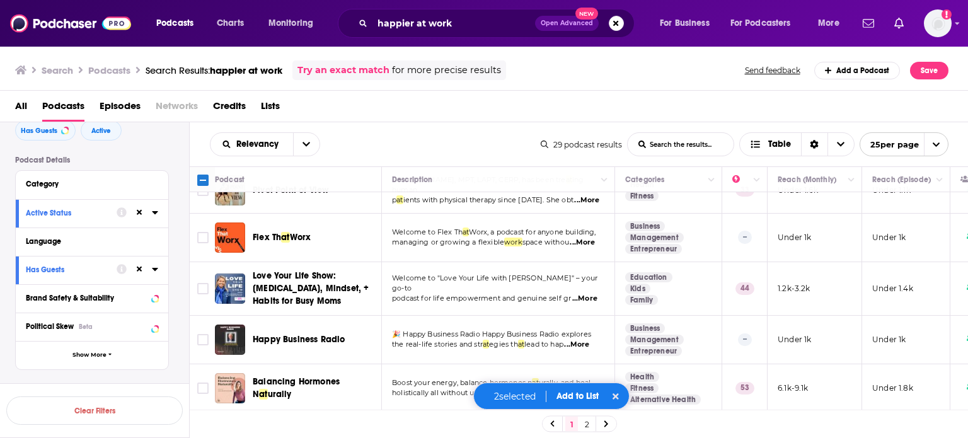
scroll to position [945, 0]
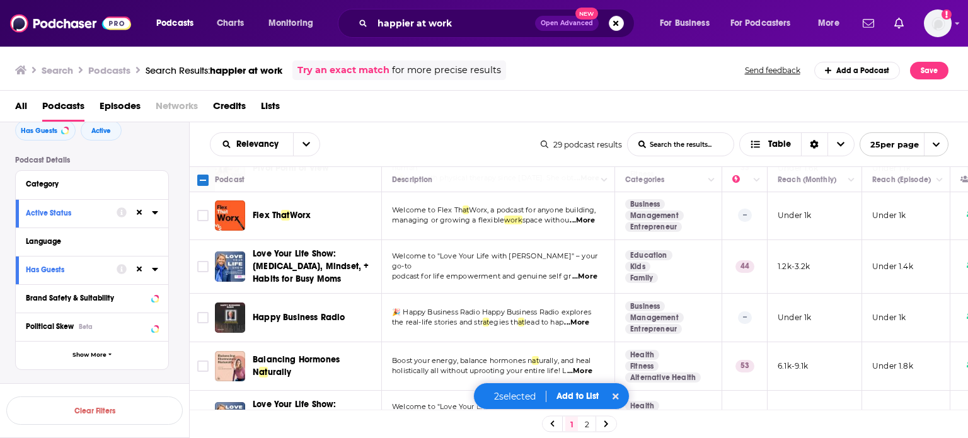
click at [578, 318] on span "...More" at bounding box center [576, 323] width 25 height 10
click at [201, 312] on input "Toggle select row" at bounding box center [202, 317] width 11 height 11
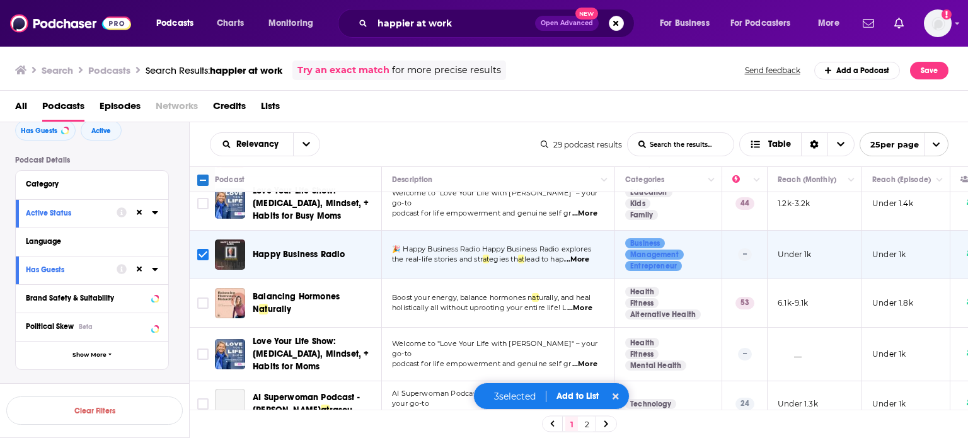
scroll to position [1059, 0]
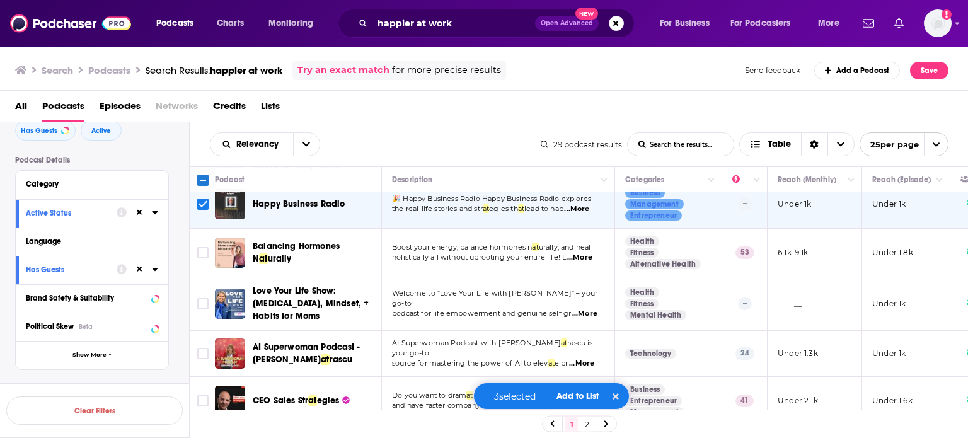
click at [583, 398] on button "Add to List" at bounding box center [577, 396] width 62 height 11
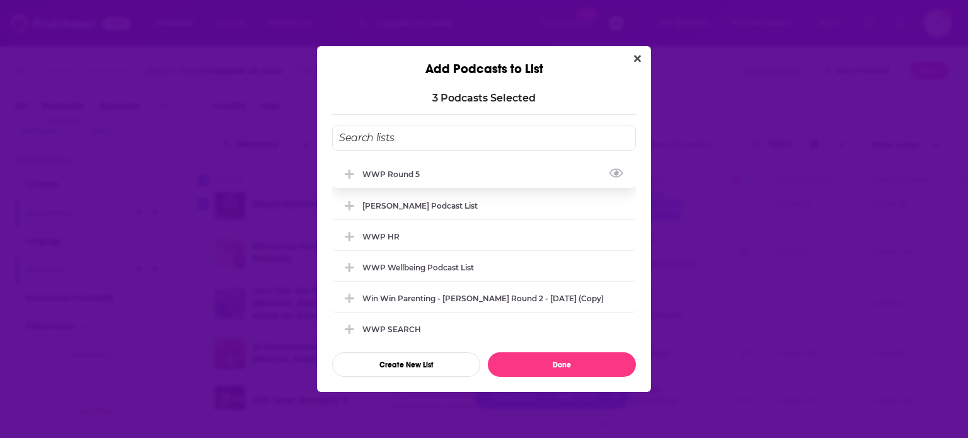
click at [407, 177] on div "WWP Round 5" at bounding box center [394, 174] width 65 height 9
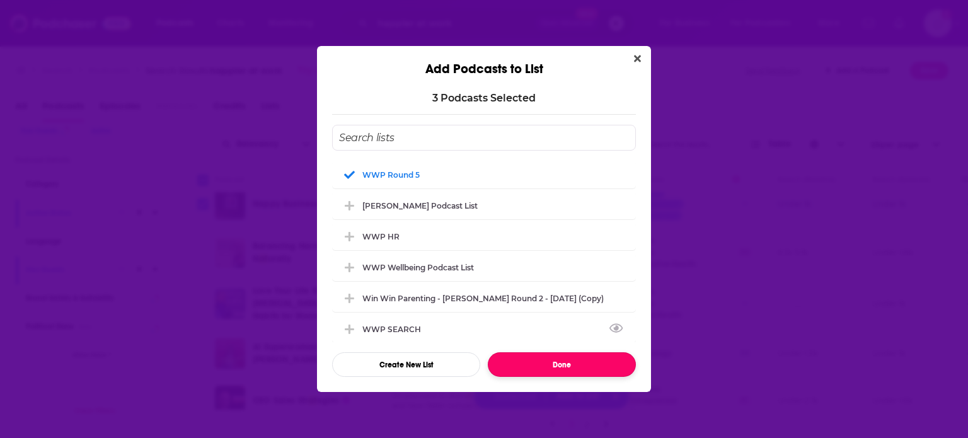
click at [564, 371] on button "Done" at bounding box center [562, 364] width 148 height 25
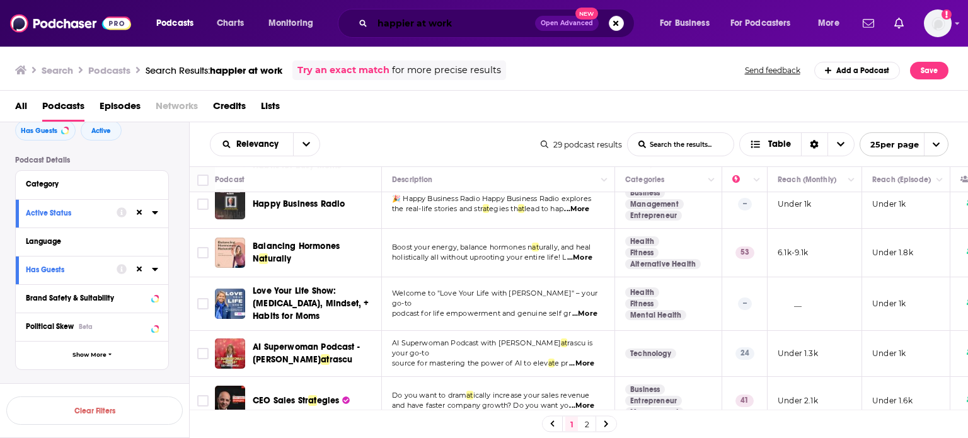
click at [434, 25] on input "happier at work" at bounding box center [453, 23] width 163 height 20
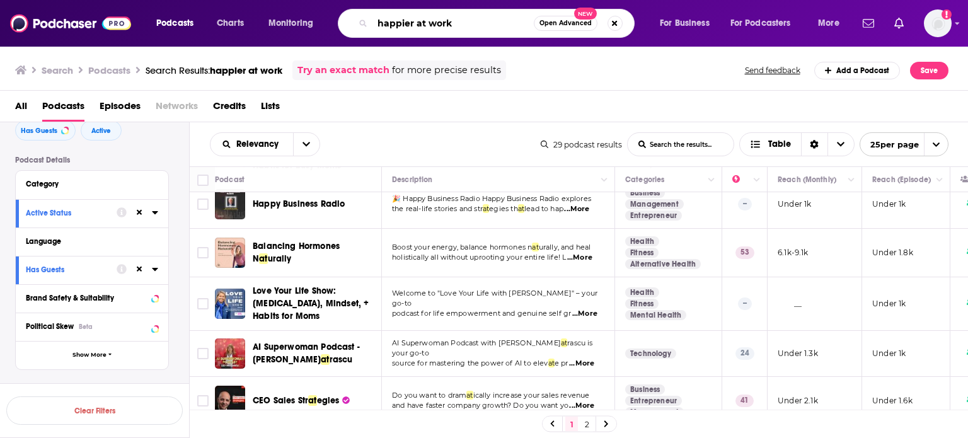
click at [434, 25] on input "happier at work" at bounding box center [452, 23] width 161 height 20
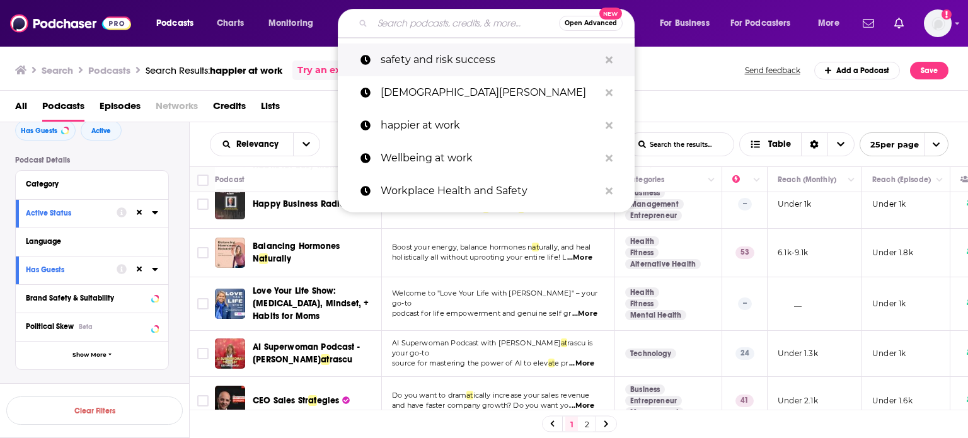
click at [446, 62] on p "safety and risk success" at bounding box center [490, 59] width 219 height 33
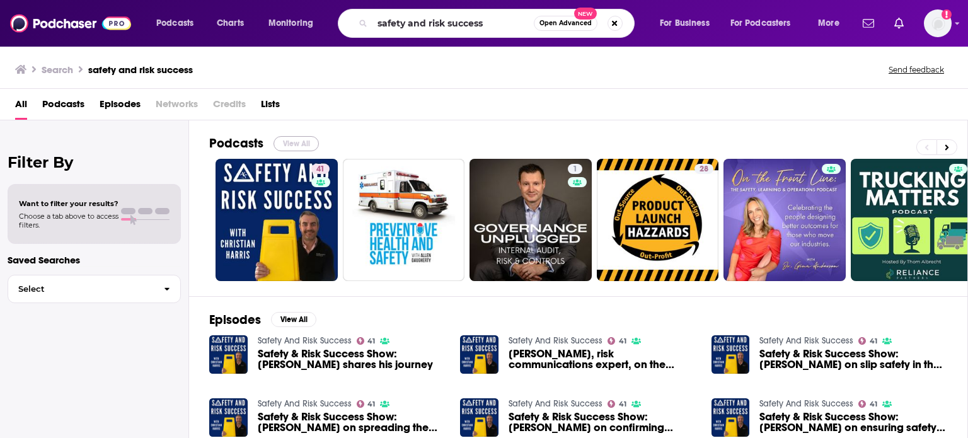
click at [300, 141] on button "View All" at bounding box center [296, 143] width 45 height 15
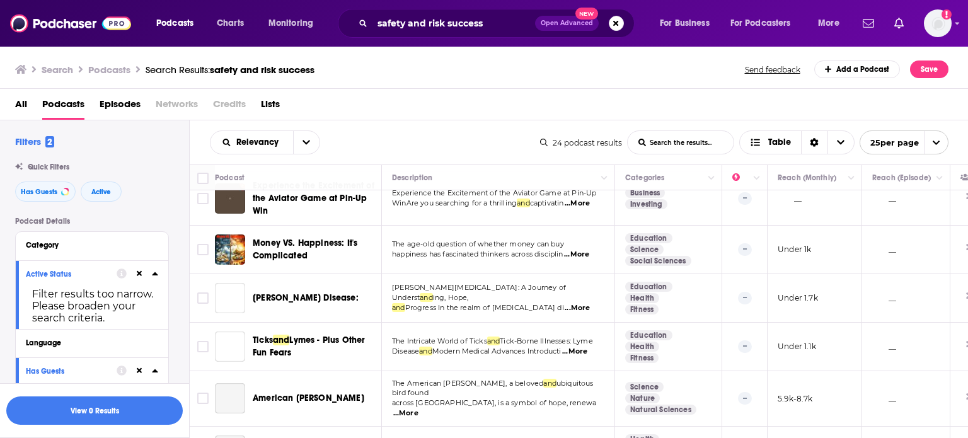
scroll to position [882, 0]
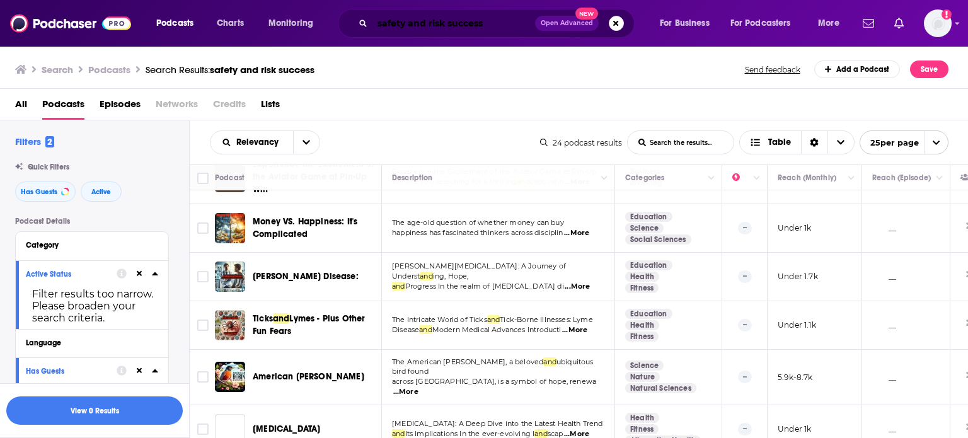
click at [436, 26] on input "safety and risk success" at bounding box center [453, 23] width 163 height 20
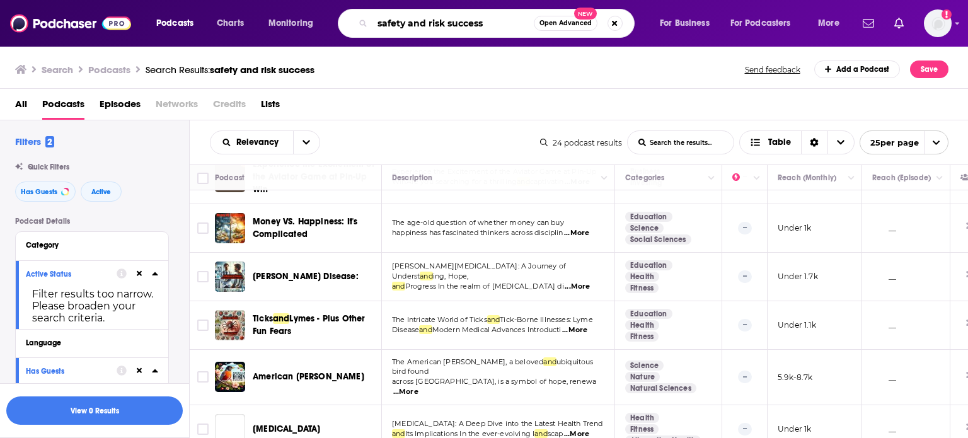
click at [436, 26] on input "safety and risk success" at bounding box center [452, 23] width 161 height 20
type input "workplaces"
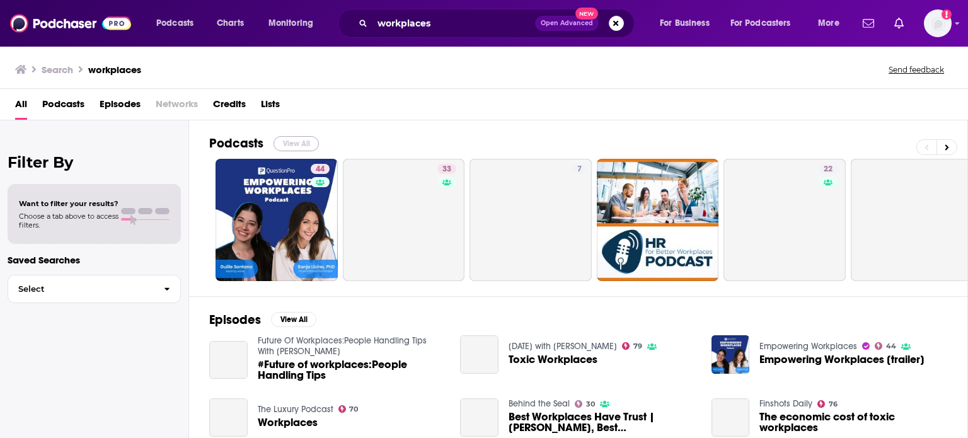
click at [291, 142] on button "View All" at bounding box center [296, 143] width 45 height 15
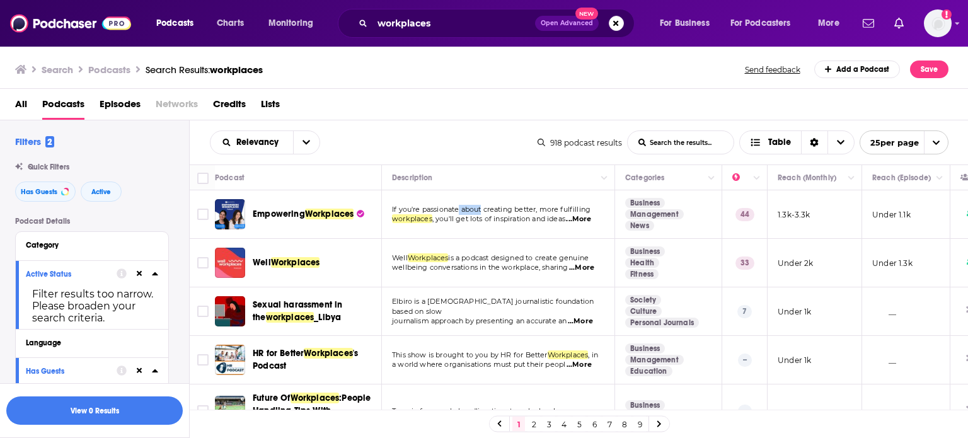
drag, startPoint x: 460, startPoint y: 210, endPoint x: 484, endPoint y: 210, distance: 23.9
click at [484, 210] on span "If you're passionate about creating better, more fulfilling" at bounding box center [491, 209] width 199 height 9
click at [587, 219] on span "...More" at bounding box center [578, 219] width 25 height 10
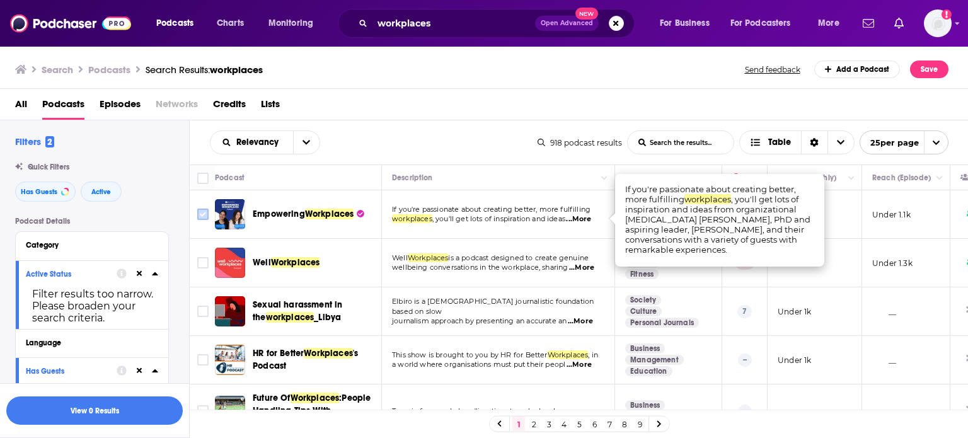
click at [205, 214] on input "Toggle select row" at bounding box center [202, 214] width 11 height 11
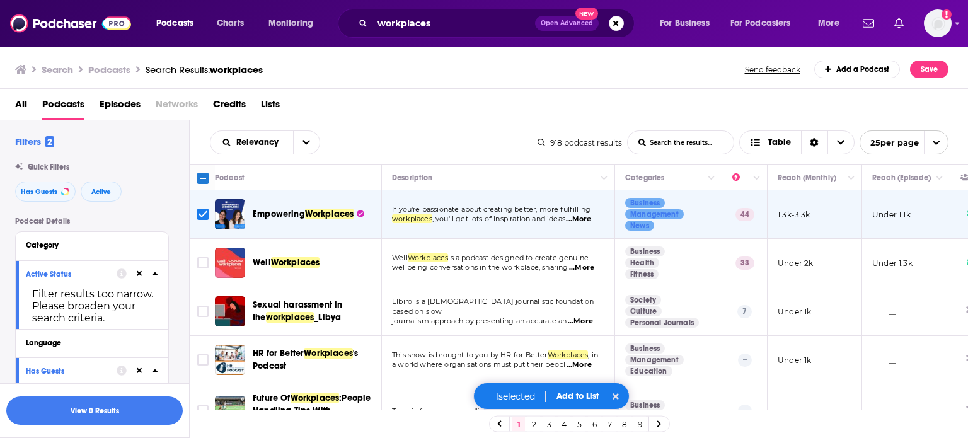
click at [585, 266] on span "...More" at bounding box center [581, 268] width 25 height 10
drag, startPoint x: 660, startPoint y: 237, endPoint x: 706, endPoint y: 238, distance: 45.4
click at [589, 270] on span "...More" at bounding box center [581, 268] width 25 height 10
click at [199, 263] on input "Toggle select row" at bounding box center [202, 262] width 11 height 11
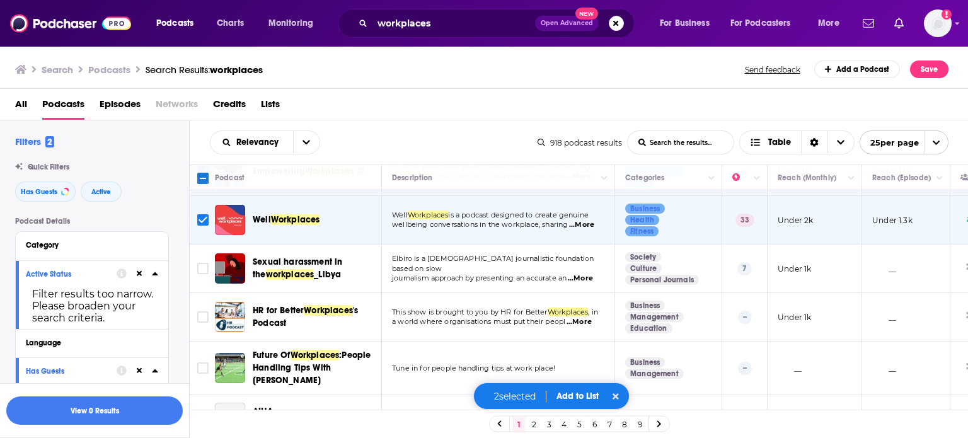
scroll to position [63, 0]
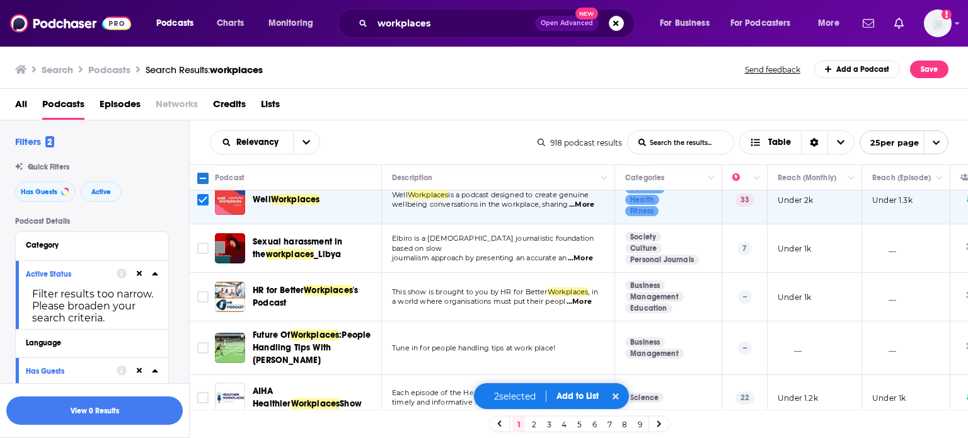
click at [587, 302] on span "...More" at bounding box center [579, 302] width 25 height 10
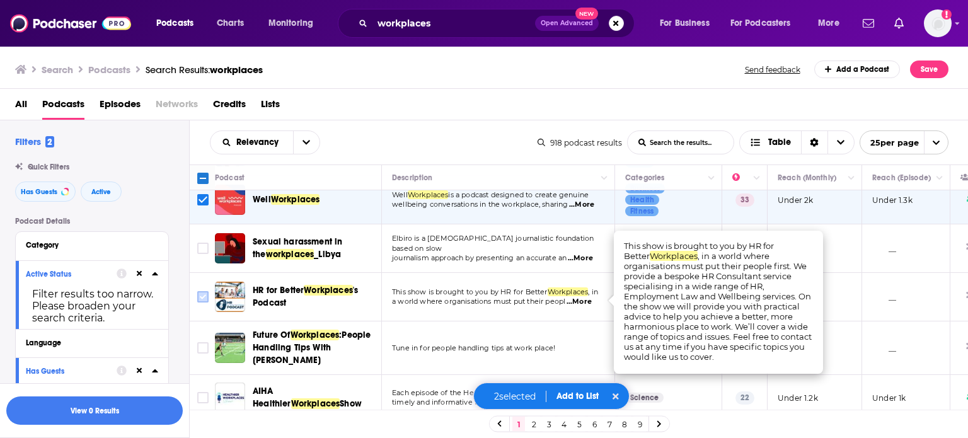
click at [204, 297] on input "Toggle select row" at bounding box center [202, 296] width 11 height 11
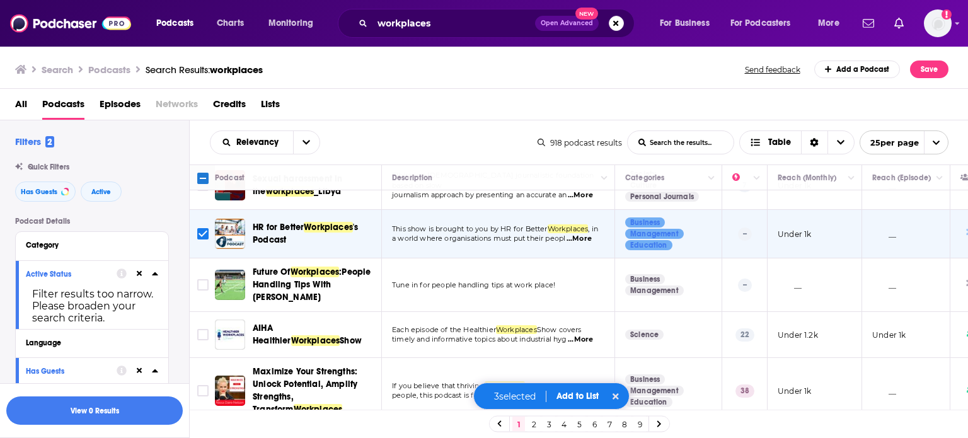
scroll to position [189, 0]
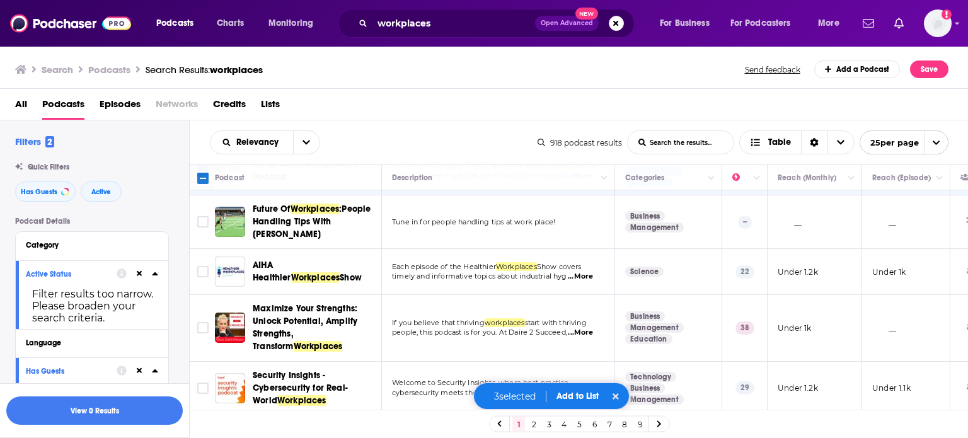
click at [584, 275] on span "...More" at bounding box center [580, 277] width 25 height 10
click at [198, 268] on input "Toggle select row" at bounding box center [202, 271] width 11 height 11
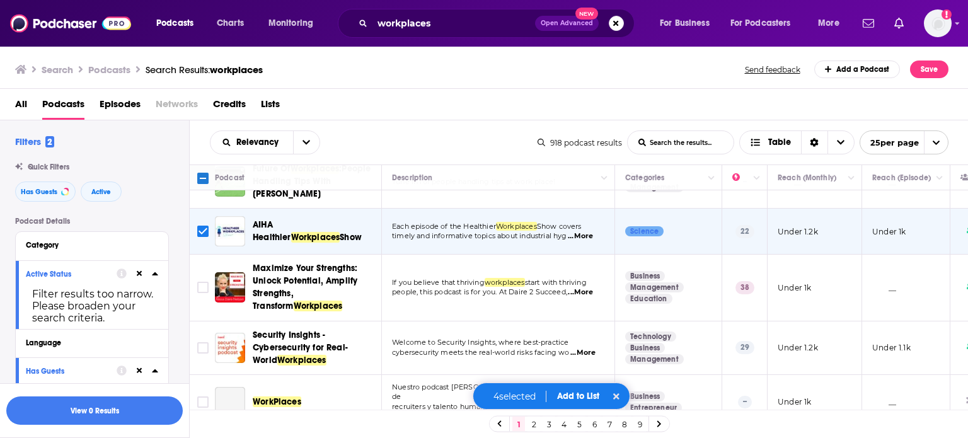
scroll to position [252, 0]
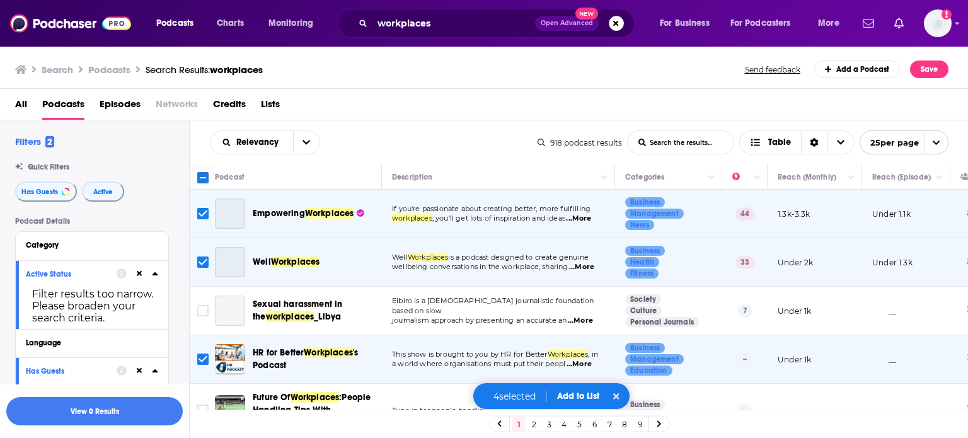
scroll to position [252, 0]
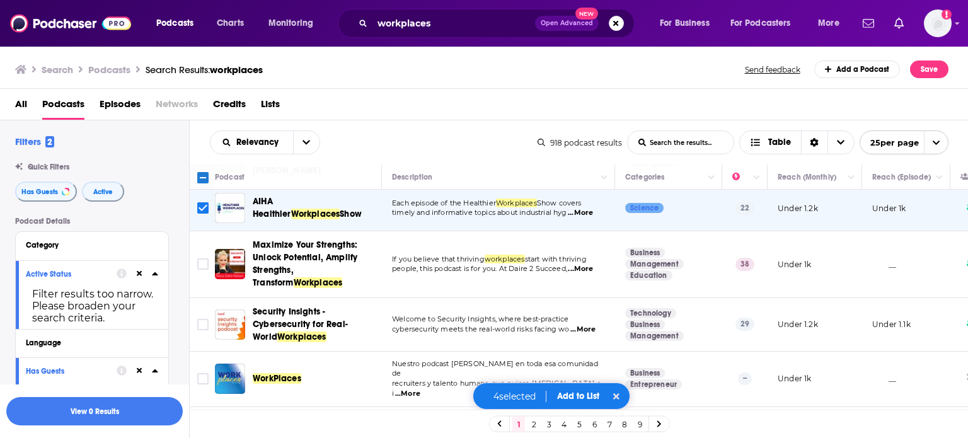
click at [584, 267] on span "...More" at bounding box center [580, 269] width 25 height 10
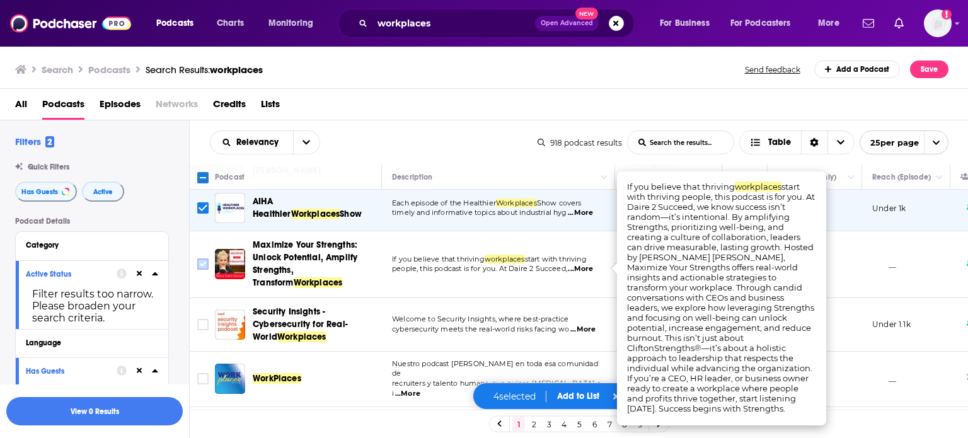
click at [207, 263] on input "Toggle select row" at bounding box center [202, 263] width 11 height 11
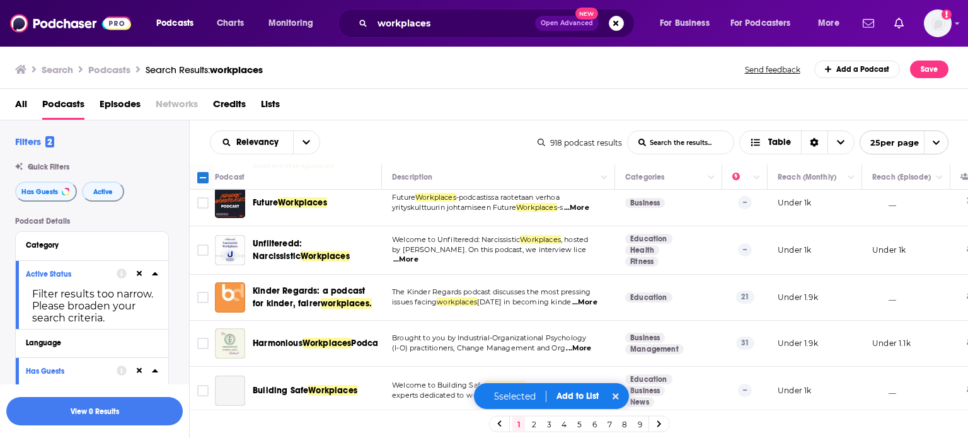
scroll to position [567, 0]
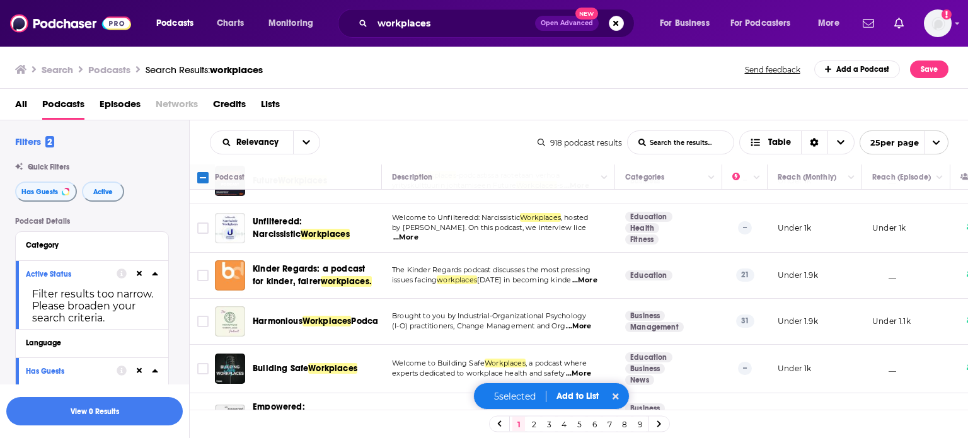
click at [582, 321] on span "...More" at bounding box center [578, 326] width 25 height 10
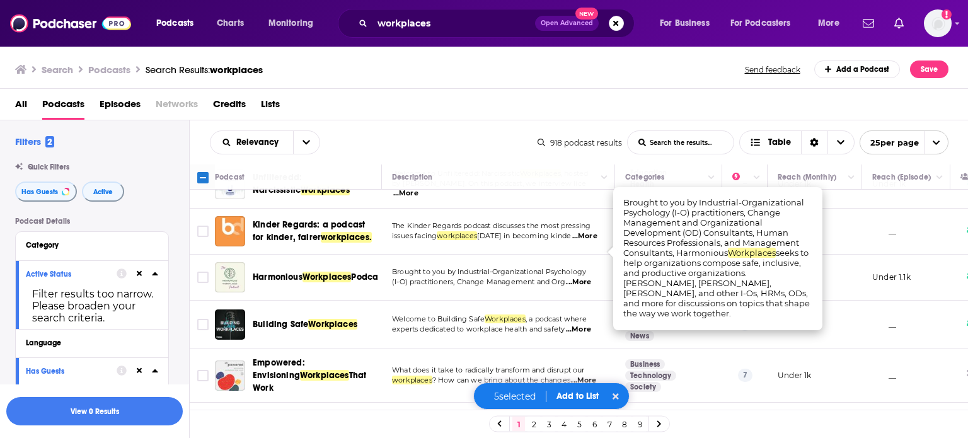
scroll to position [630, 0]
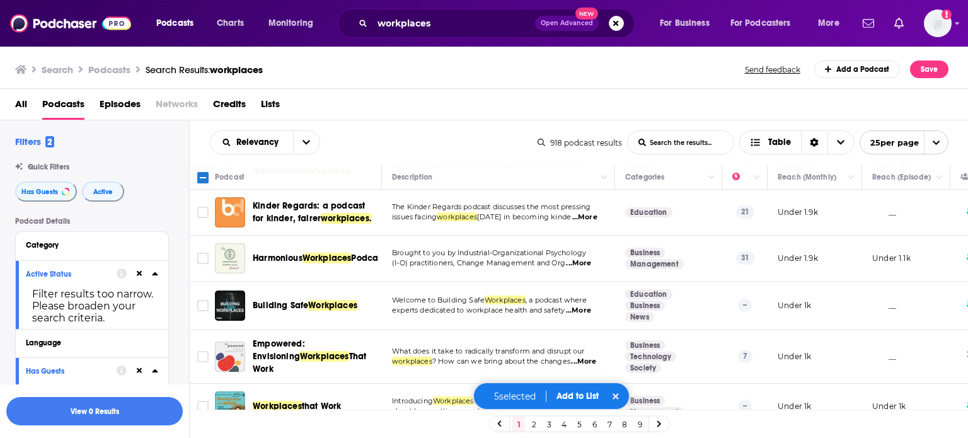
click at [580, 306] on span "...More" at bounding box center [578, 311] width 25 height 10
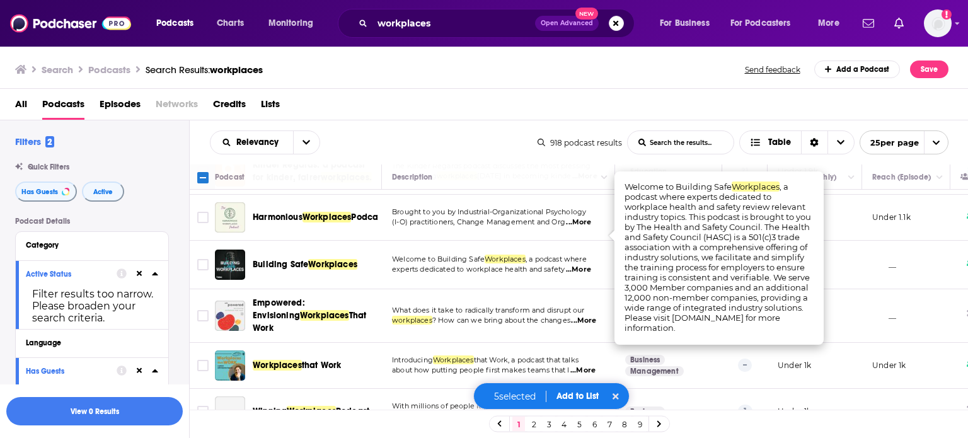
scroll to position [693, 0]
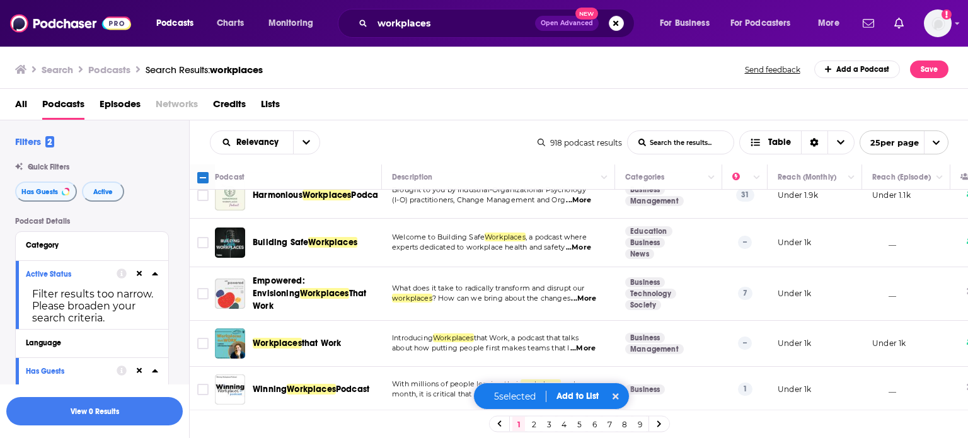
click at [587, 343] on span "...More" at bounding box center [582, 348] width 25 height 10
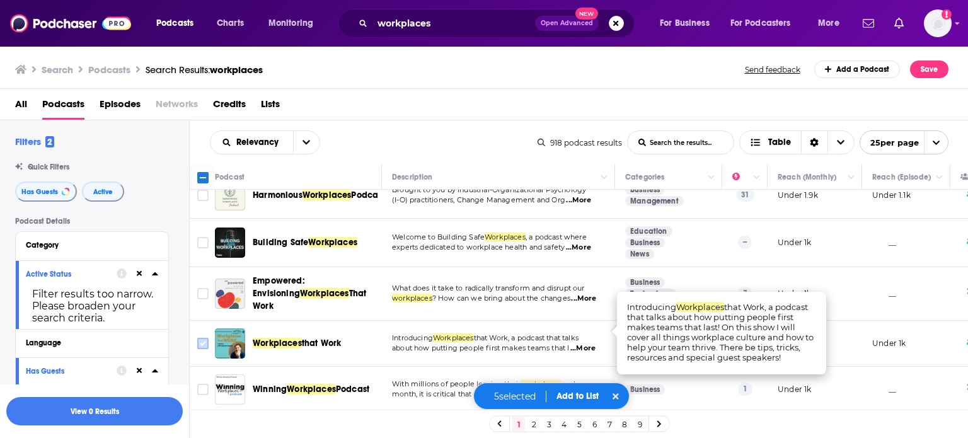
click at [200, 338] on input "Toggle select row" at bounding box center [202, 343] width 11 height 11
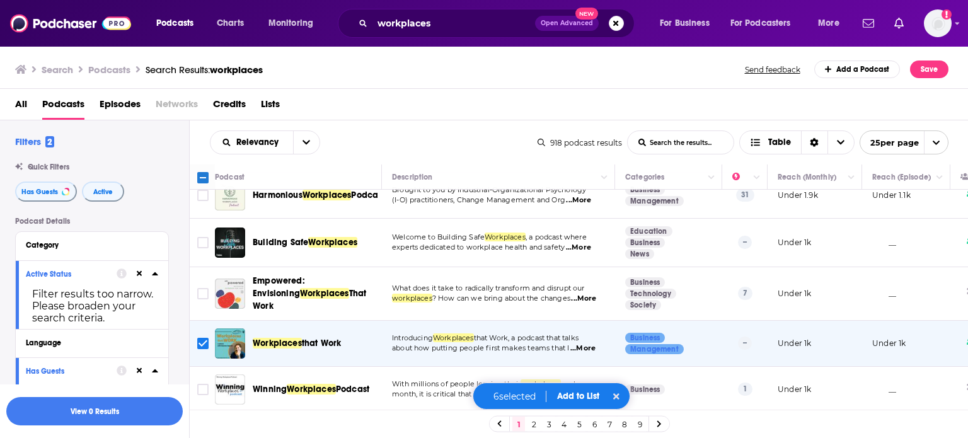
scroll to position [756, 0]
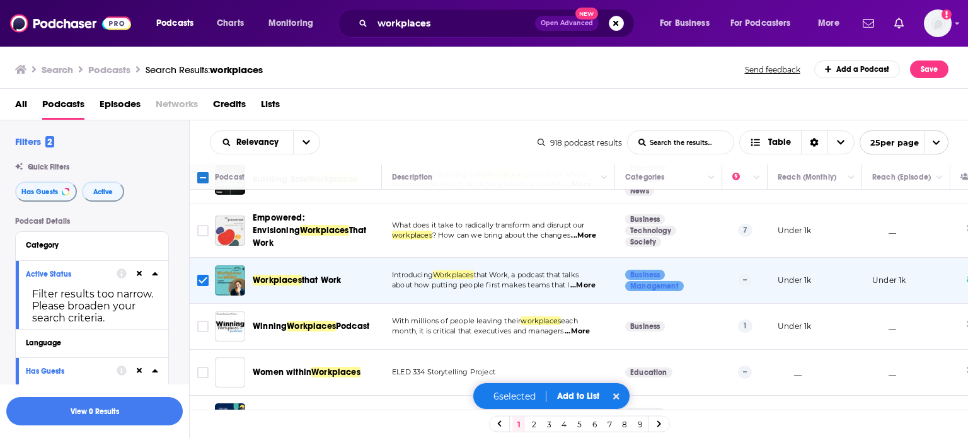
click at [580, 326] on span "...More" at bounding box center [577, 331] width 25 height 10
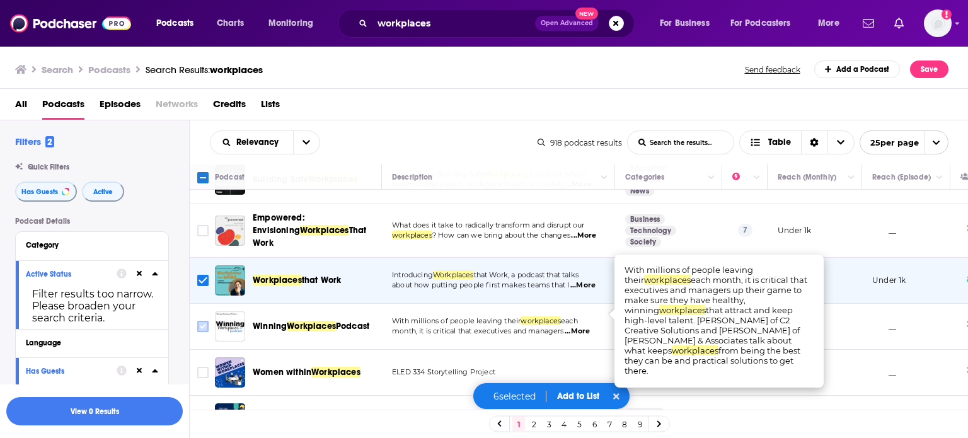
click at [203, 321] on input "Toggle select row" at bounding box center [202, 326] width 11 height 11
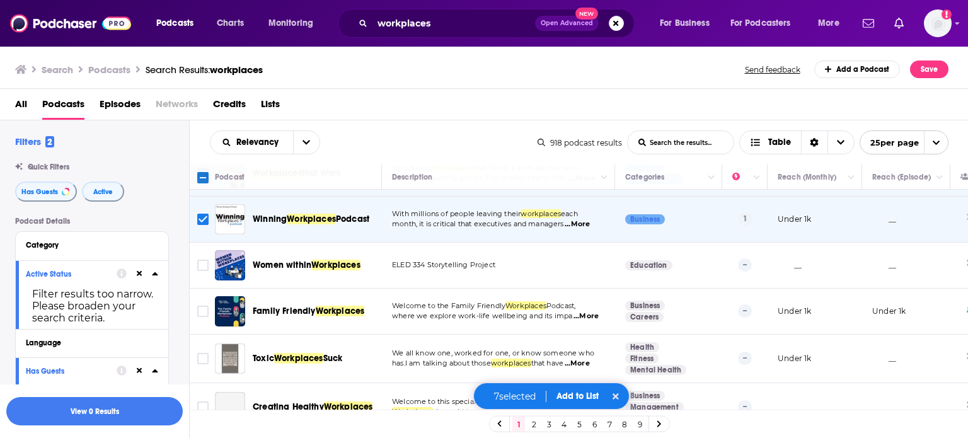
scroll to position [882, 0]
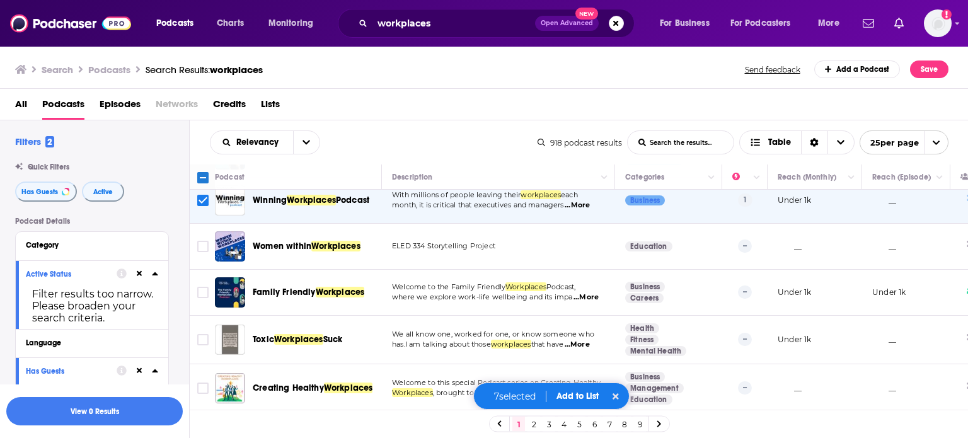
click at [584, 292] on span "...More" at bounding box center [585, 297] width 25 height 10
click at [205, 287] on input "Toggle select row" at bounding box center [202, 292] width 11 height 11
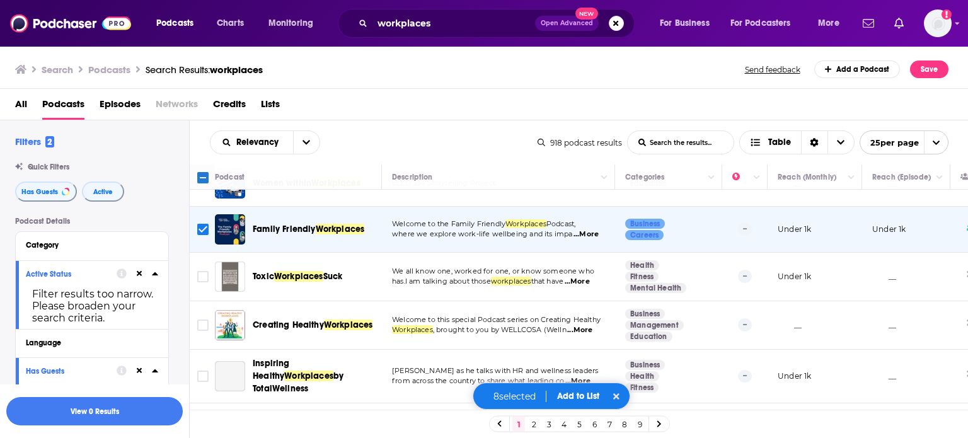
scroll to position [1008, 0]
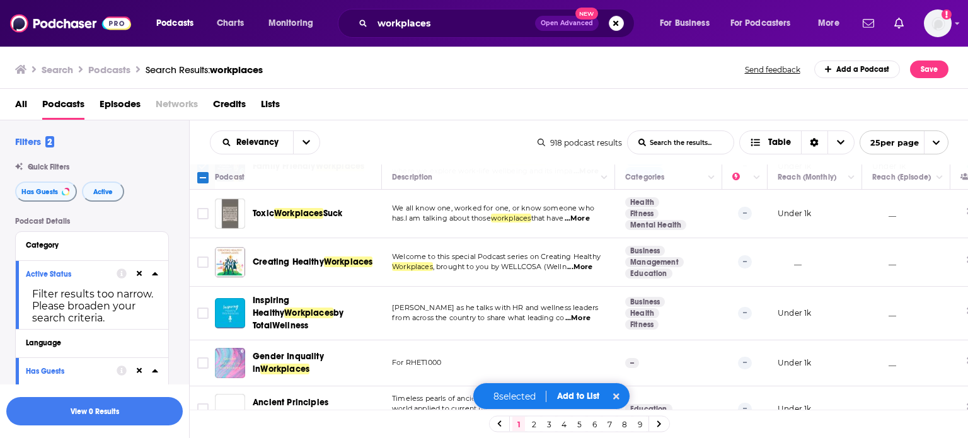
click at [582, 262] on span "...More" at bounding box center [579, 267] width 25 height 10
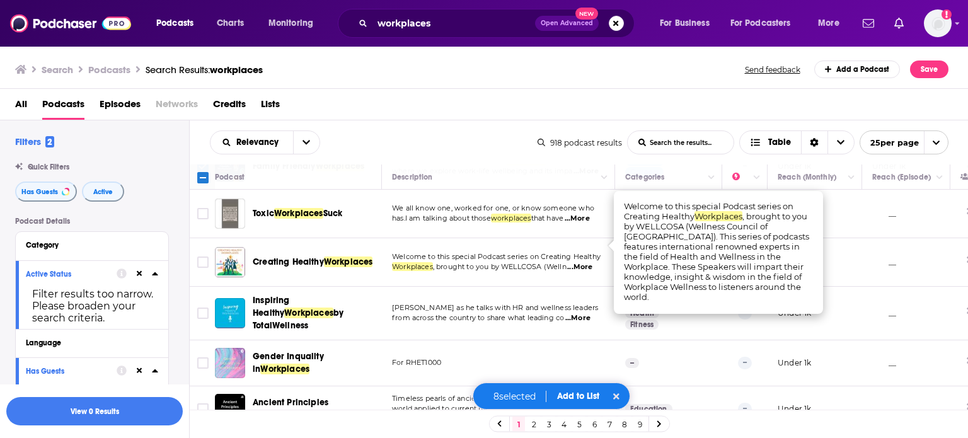
scroll to position [1016, 0]
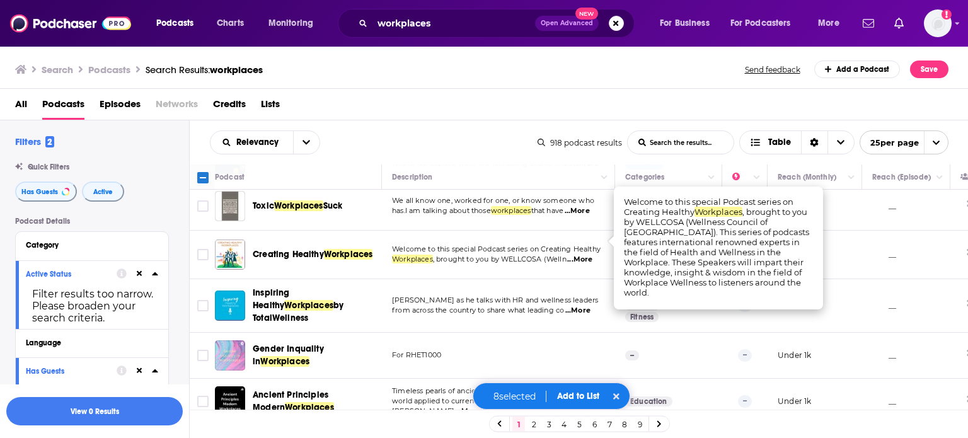
click at [580, 396] on button "Add to List" at bounding box center [578, 396] width 62 height 11
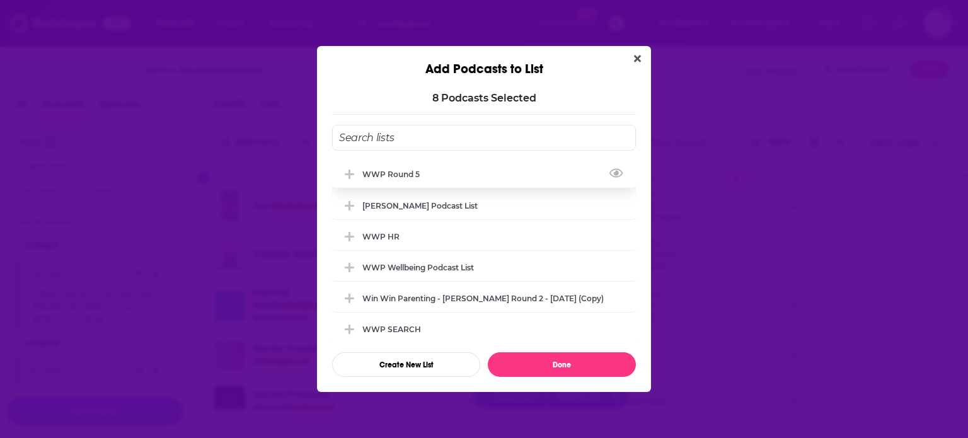
click at [381, 176] on div "WWP Round 5" at bounding box center [394, 174] width 65 height 9
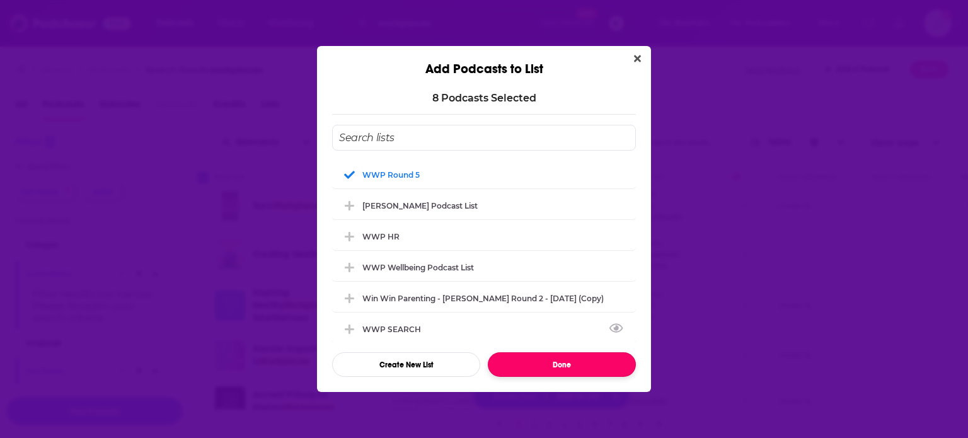
click at [604, 370] on button "Done" at bounding box center [562, 364] width 148 height 25
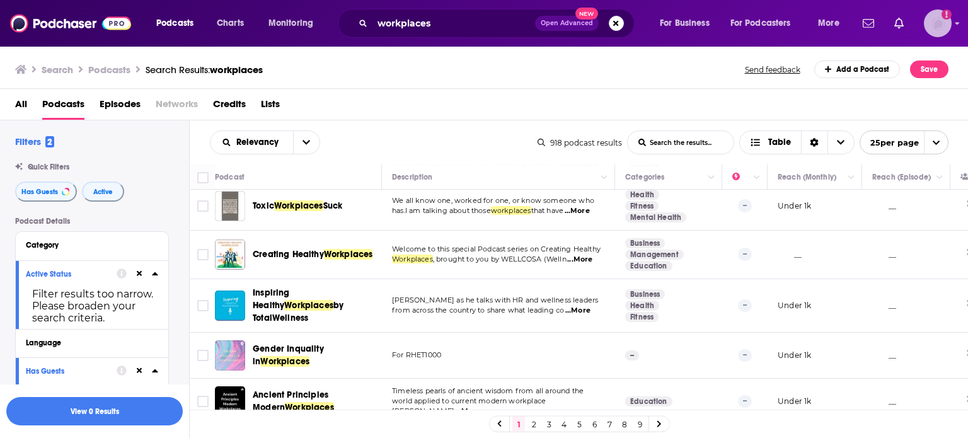
click at [933, 22] on img "Logged in as ColinMcA" at bounding box center [938, 23] width 28 height 28
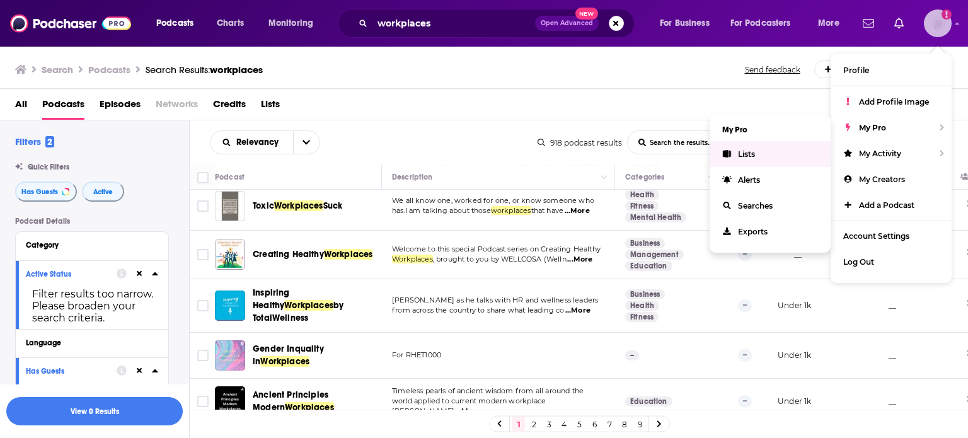
click at [757, 158] on link "Lists" at bounding box center [770, 154] width 121 height 26
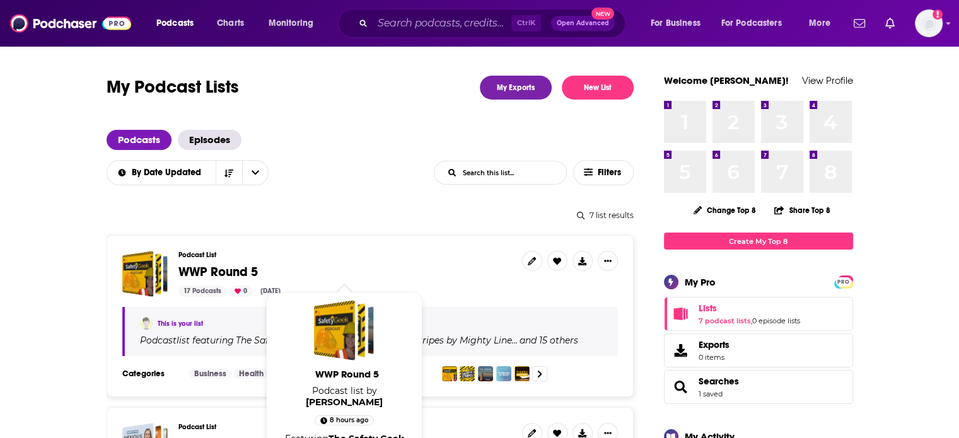
click at [235, 275] on span "WWP Round 5" at bounding box center [217, 272] width 79 height 16
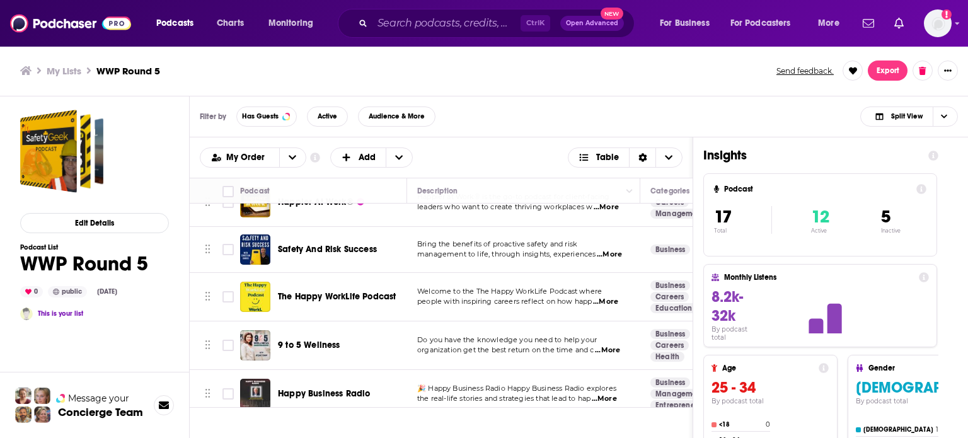
scroll to position [315, 0]
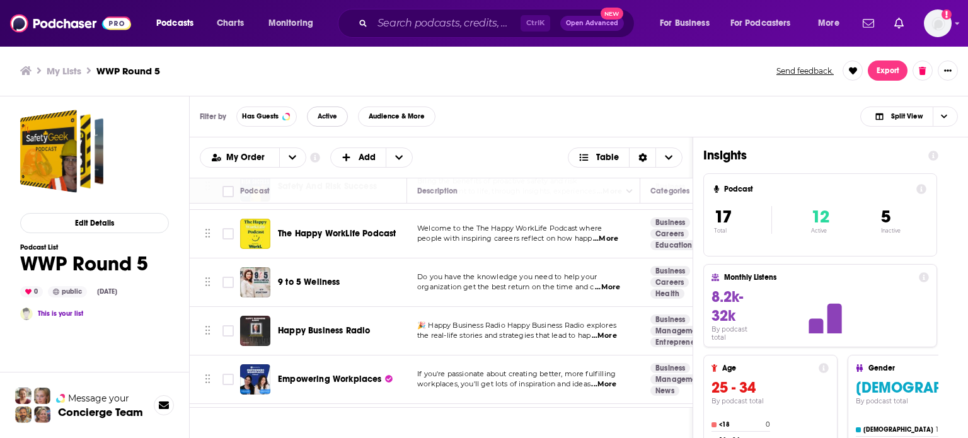
click at [324, 122] on button "Active" at bounding box center [327, 117] width 41 height 20
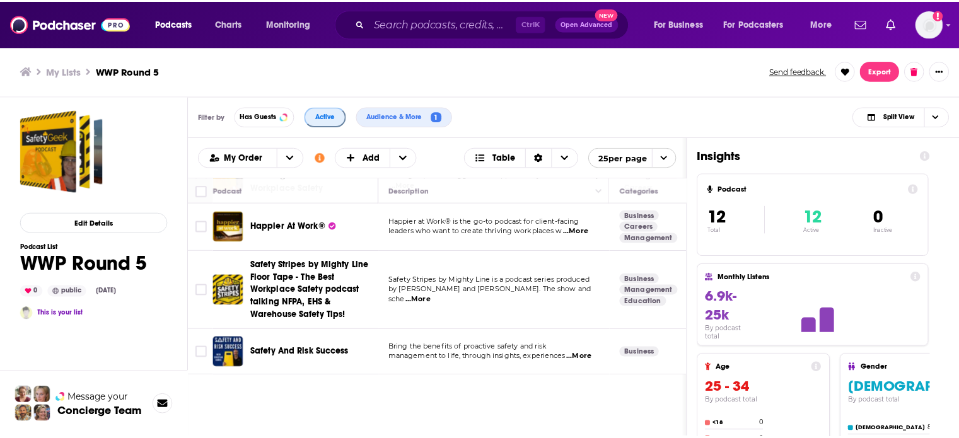
scroll to position [0, 0]
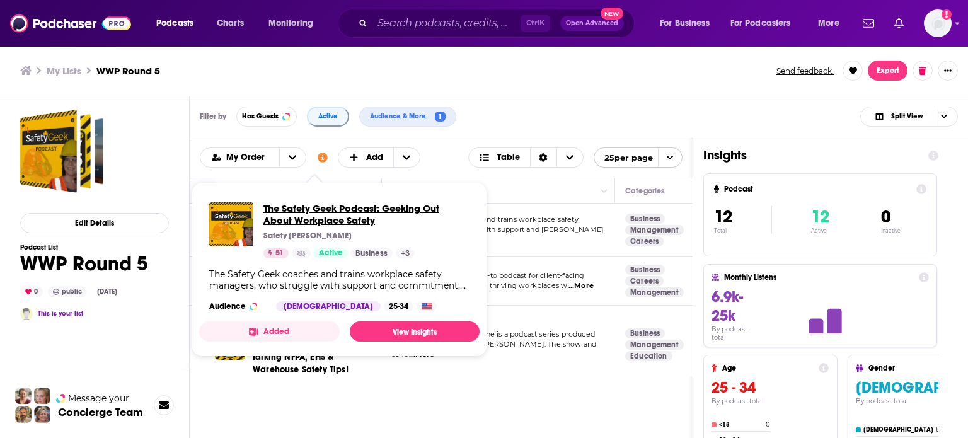
click at [333, 221] on span "The Safety Geek Podcast: Geeking Out About Workplace Safety" at bounding box center [366, 214] width 206 height 24
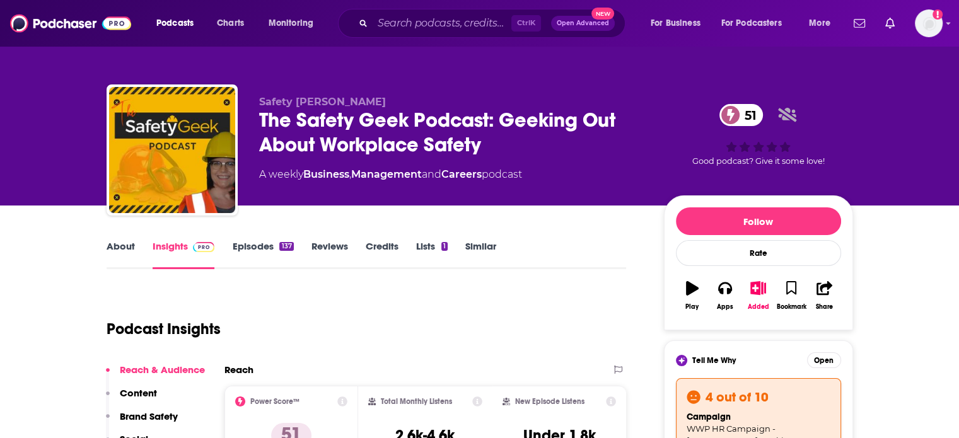
click at [487, 118] on div "The Safety Geek Podcast: Geeking Out About Workplace Safety 51" at bounding box center [451, 132] width 384 height 49
click at [328, 123] on div "The Safety Geek Podcast: Geeking Out About Workplace Safety 51" at bounding box center [451, 132] width 384 height 49
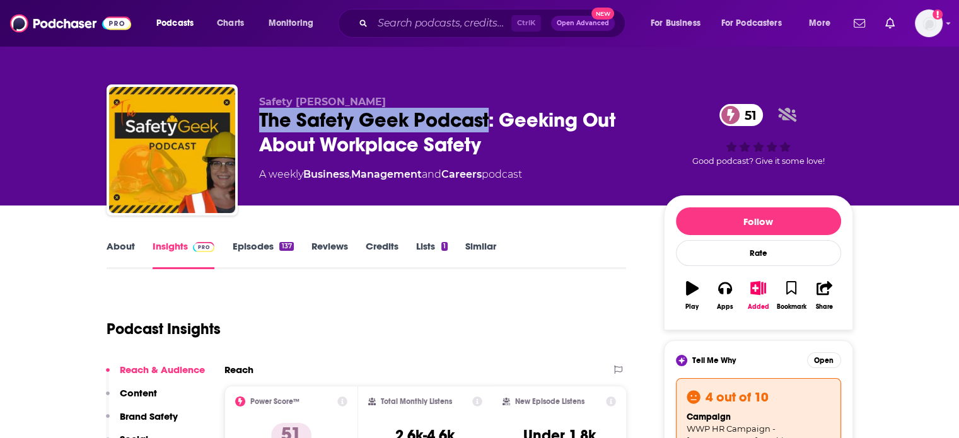
drag, startPoint x: 255, startPoint y: 118, endPoint x: 488, endPoint y: 127, distance: 232.7
click at [488, 127] on div "Safety Brye The Safety Geek Podcast: Geeking Out About Workplace Safety 51 A we…" at bounding box center [480, 152] width 746 height 136
copy h2 "The Safety Geek Podcast"
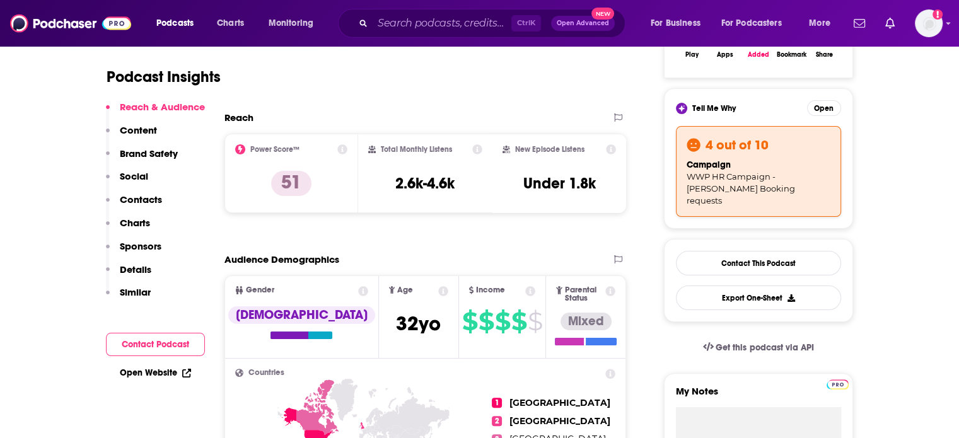
scroll to position [315, 0]
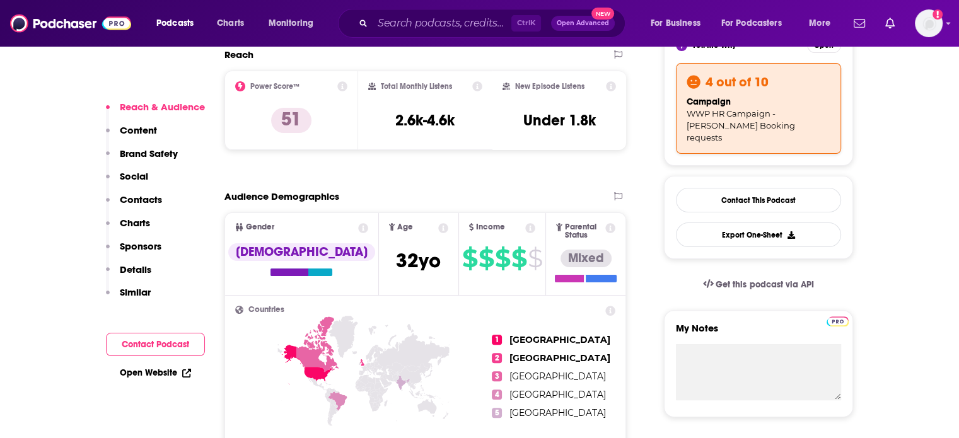
click at [144, 201] on p "Contacts" at bounding box center [141, 199] width 42 height 12
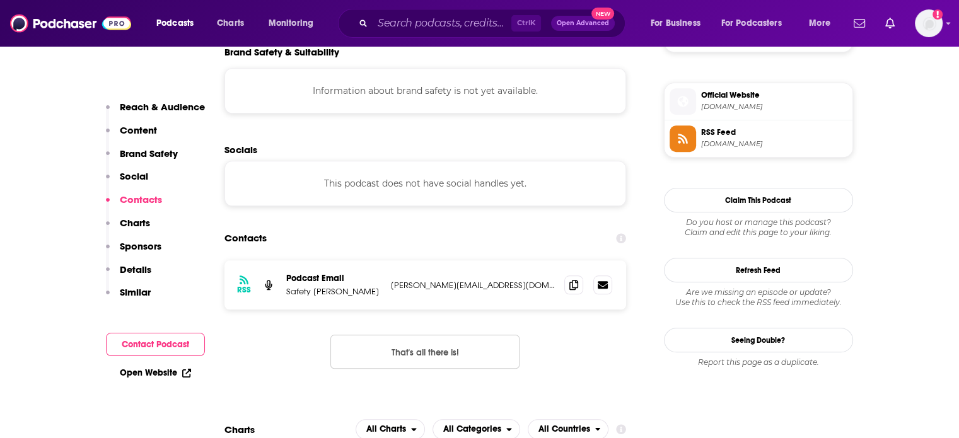
scroll to position [1118, 0]
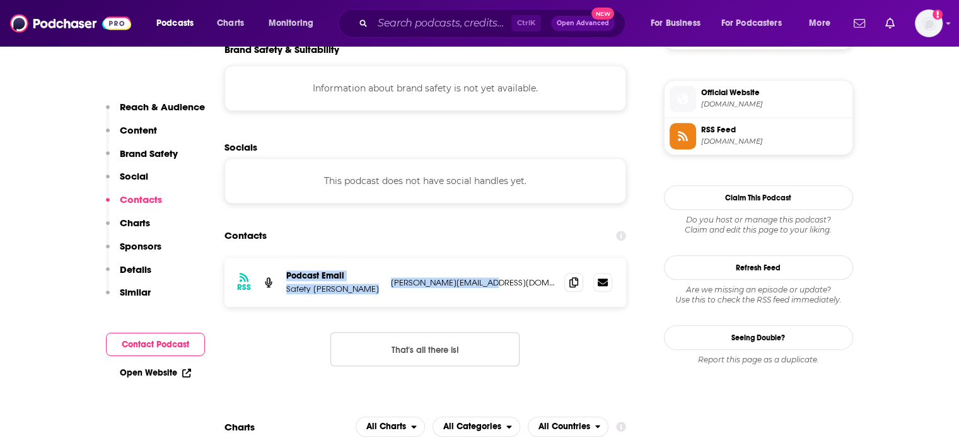
drag, startPoint x: 495, startPoint y: 234, endPoint x: 283, endPoint y: 228, distance: 211.8
click at [283, 258] on div "RSS Podcast Email Safety Brye Brye@theSafetyGeek.com Brye@theSafetyGeek.com" at bounding box center [425, 282] width 402 height 49
copy div "Podcast Email Safety Brye Brye@theSafetyGeek.com"
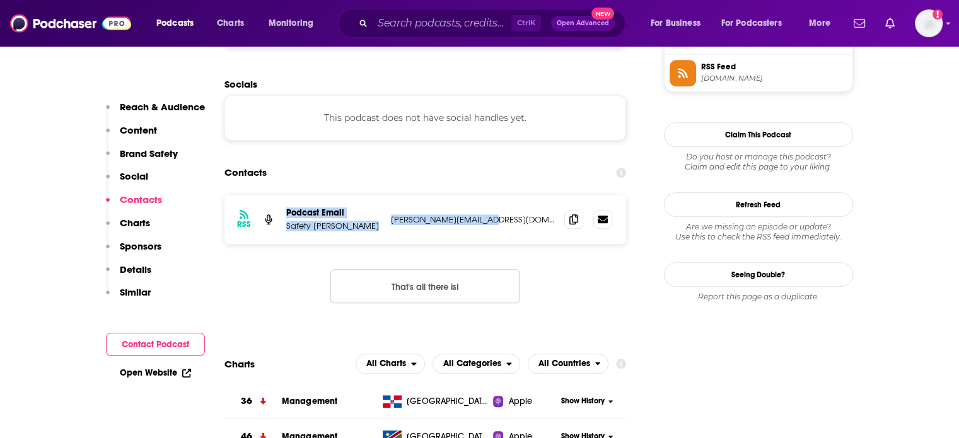
click at [145, 108] on p "Reach & Audience" at bounding box center [162, 107] width 85 height 12
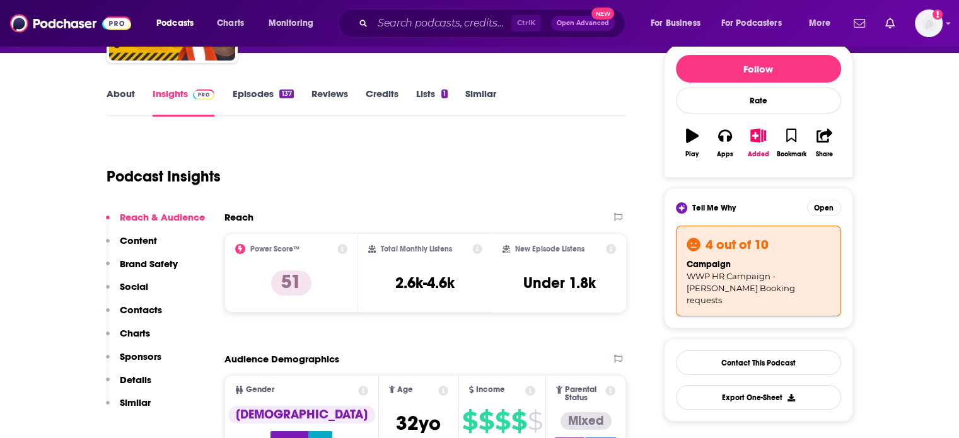
scroll to position [125, 0]
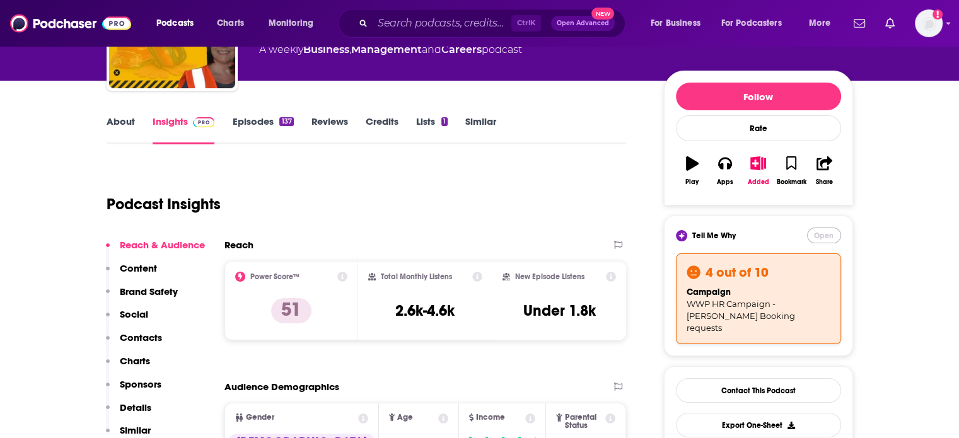
click at [827, 234] on button "Open" at bounding box center [824, 236] width 34 height 16
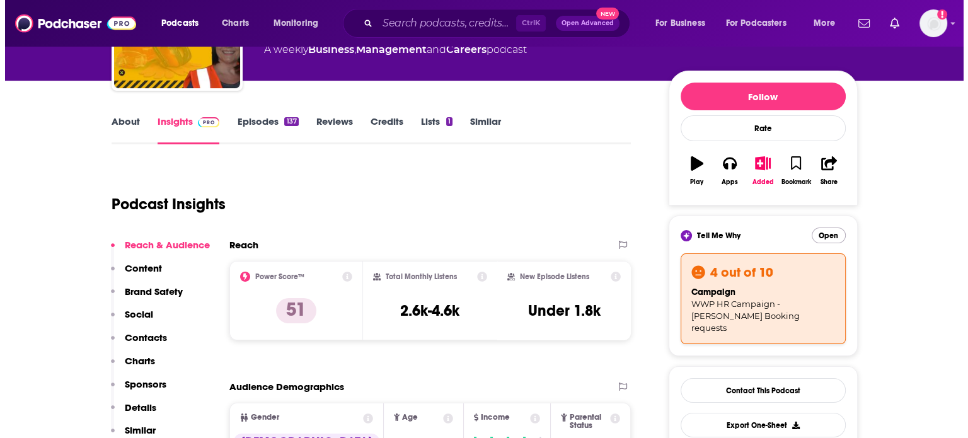
scroll to position [0, 0]
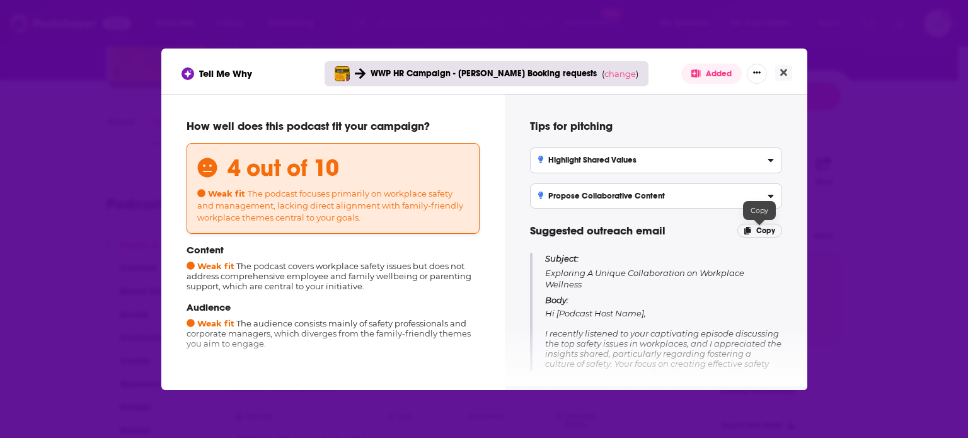
click at [760, 226] on span "Copy" at bounding box center [765, 230] width 19 height 9
click at [788, 75] on button "Close" at bounding box center [783, 73] width 17 height 16
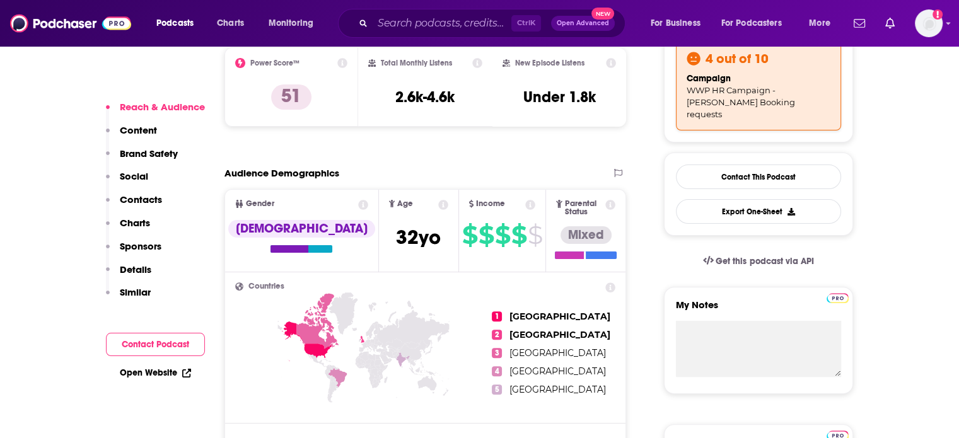
scroll to position [440, 0]
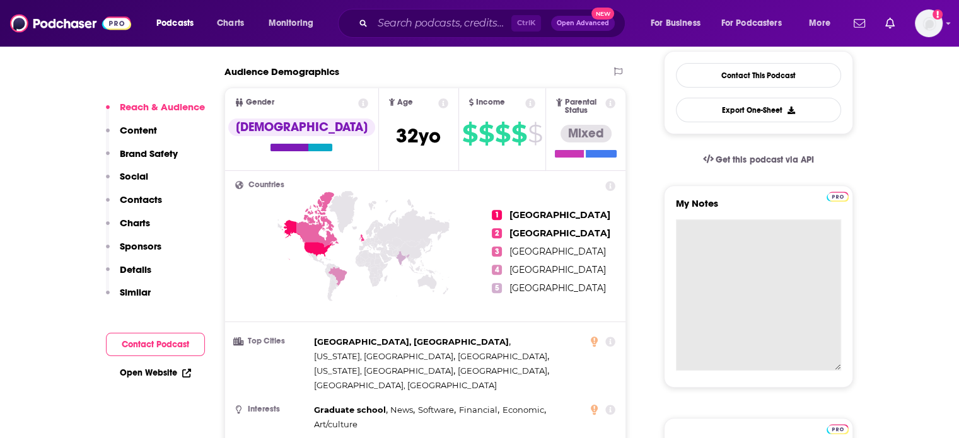
click at [759, 236] on textarea "My Notes" at bounding box center [758, 294] width 165 height 151
paste textarea "Subject: Exploring A Unique Collaboration on Workplace Wellness Body: Hi [Podca…"
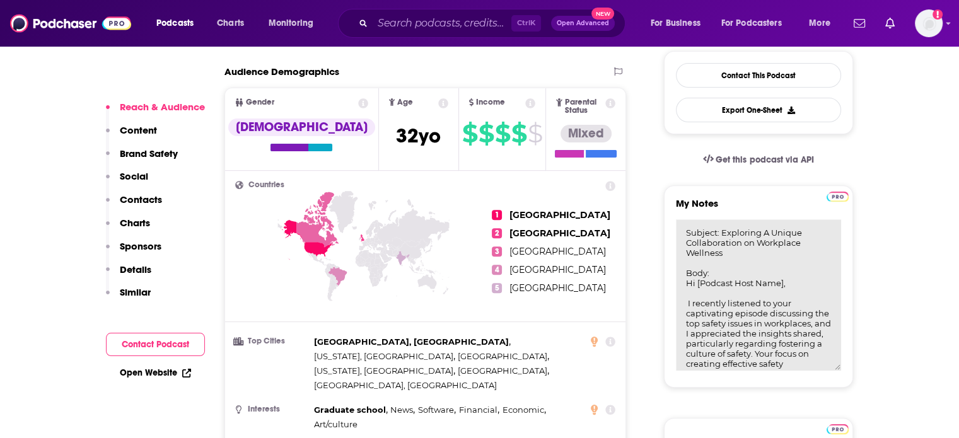
scroll to position [231, 0]
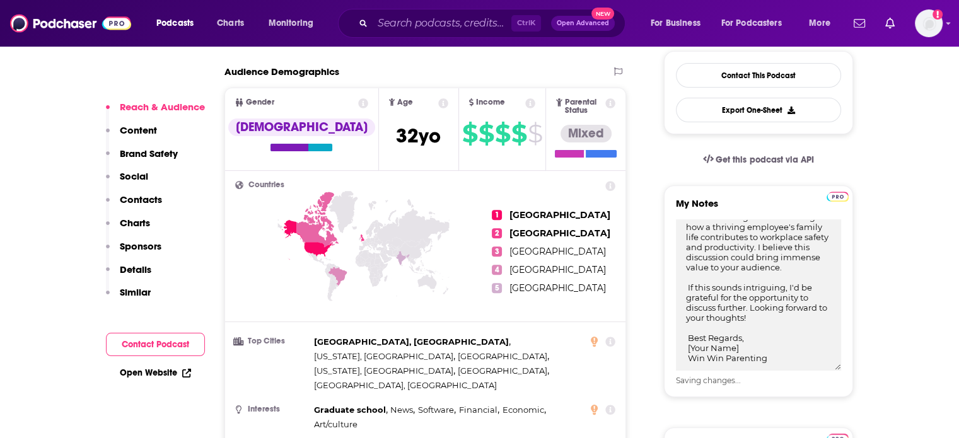
type textarea "Subject: Exploring A Unique Collaboration on Workplace Wellness Body: Hi [Podca…"
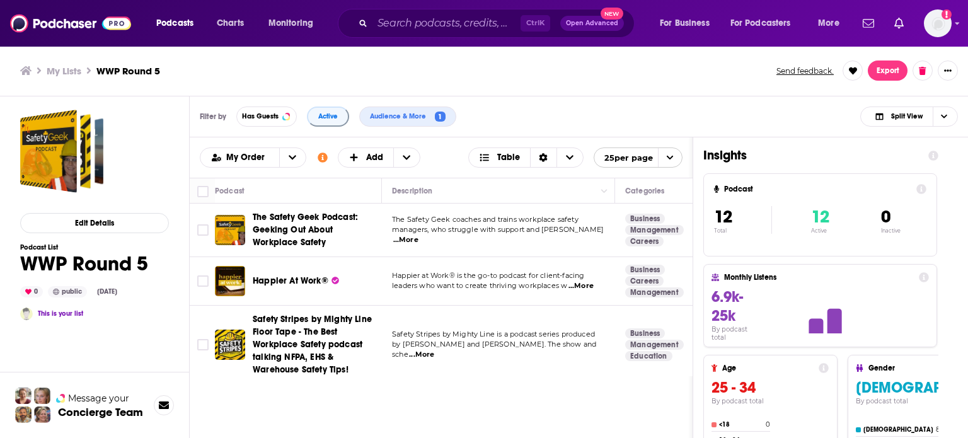
click at [296, 276] on span "Happier At Work®" at bounding box center [291, 280] width 76 height 11
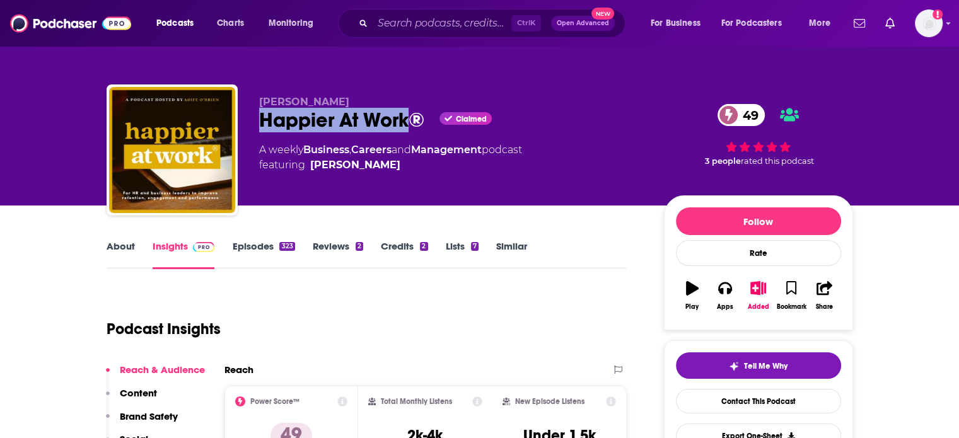
drag, startPoint x: 257, startPoint y: 117, endPoint x: 405, endPoint y: 125, distance: 148.3
click at [405, 125] on div "Aoife O'Brien Happier At Work® Claimed 49 A weekly Business , Careers and Manag…" at bounding box center [480, 152] width 746 height 136
copy h2 "Happier At Work"
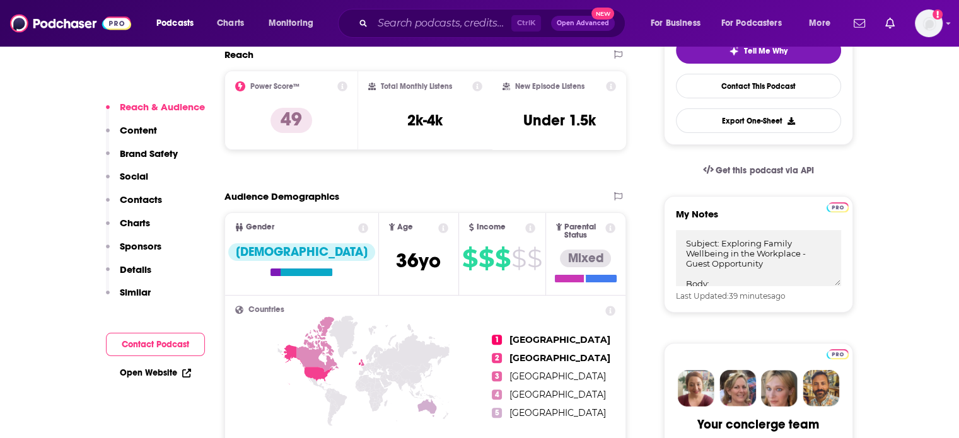
scroll to position [378, 0]
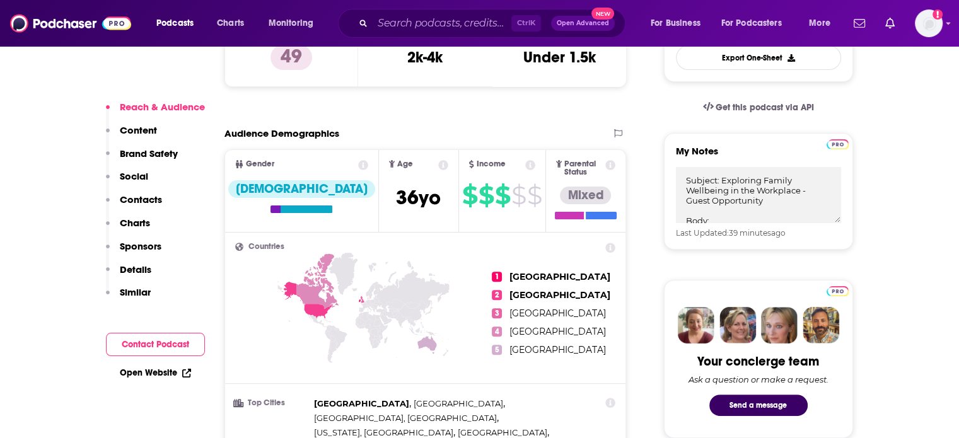
click at [129, 204] on p "Contacts" at bounding box center [141, 199] width 42 height 12
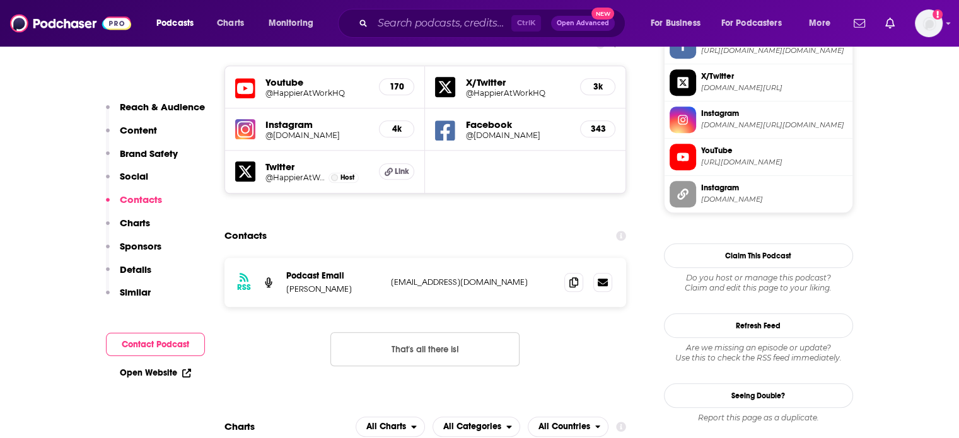
scroll to position [1243, 0]
drag, startPoint x: 493, startPoint y: 233, endPoint x: 284, endPoint y: 226, distance: 210.0
click at [284, 257] on div "RSS Podcast Email Aoife O'Brien aoife@happieratwork.ie aoife@happieratwork.ie" at bounding box center [425, 281] width 402 height 49
copy div "Podcast Email Aoife O'Brien aoife@happieratwork.ie"
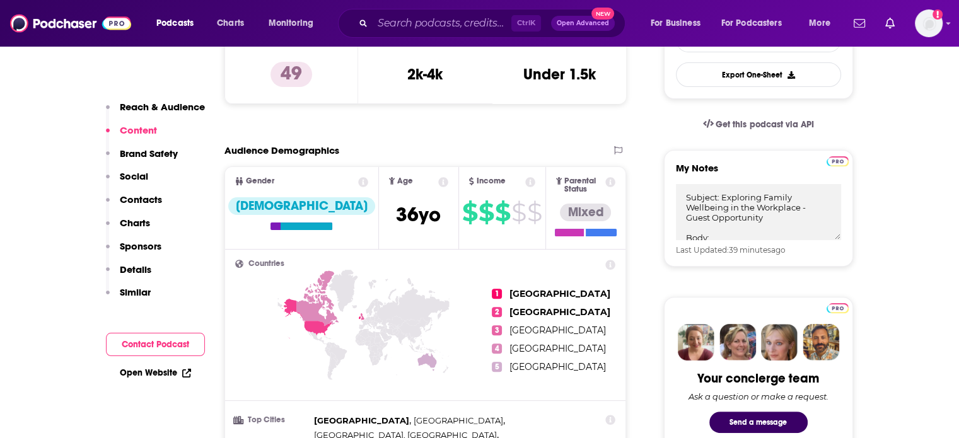
scroll to position [360, 0]
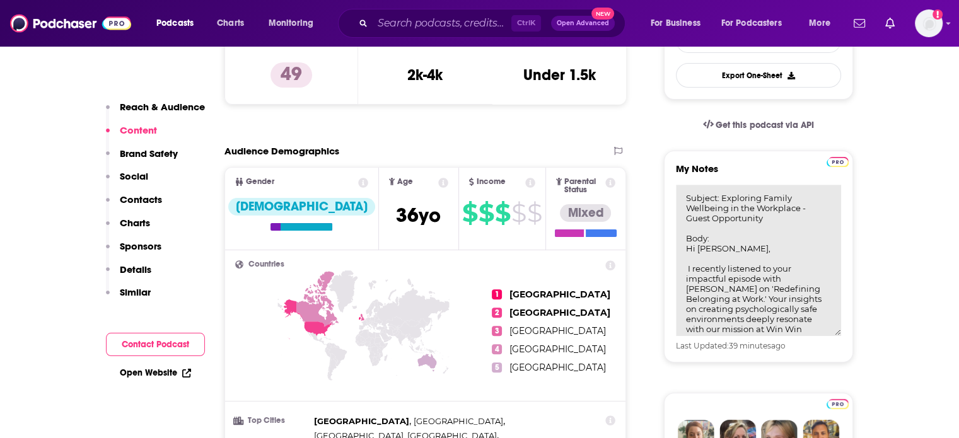
drag, startPoint x: 714, startPoint y: 205, endPoint x: 718, endPoint y: 213, distance: 8.8
click at [718, 213] on textarea "Subject: Exploring Family Wellbeing in the Workplace - Guest Opportunity Body: …" at bounding box center [758, 260] width 165 height 151
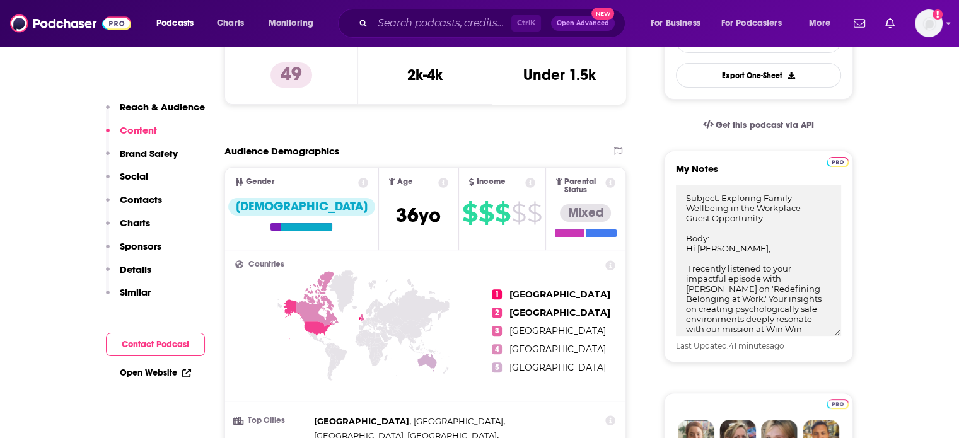
scroll to position [423, 0]
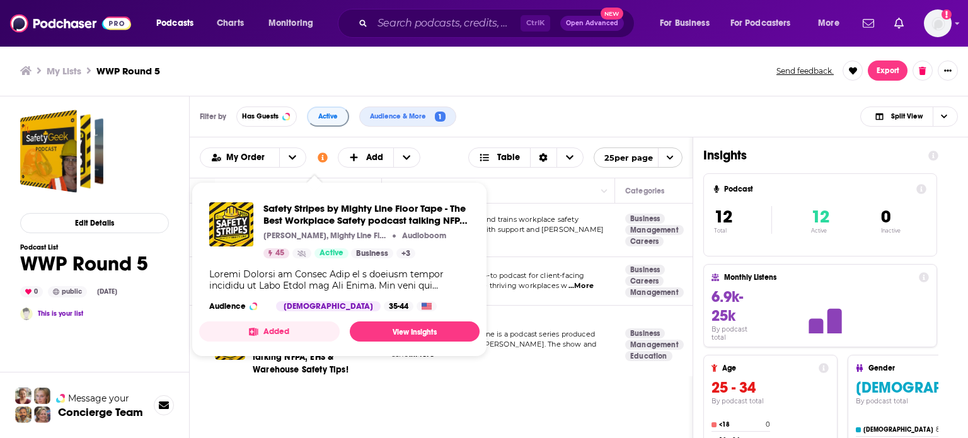
click at [292, 337] on button "Added" at bounding box center [269, 331] width 141 height 20
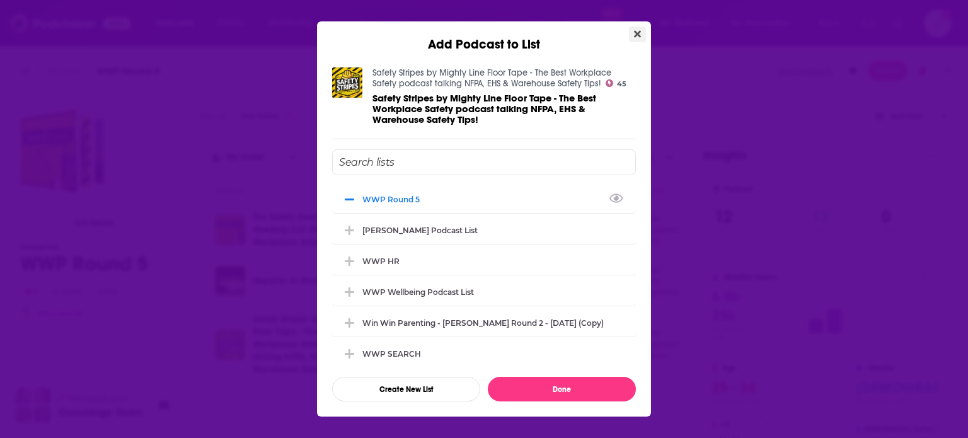
click at [634, 33] on icon "Close" at bounding box center [637, 34] width 7 height 10
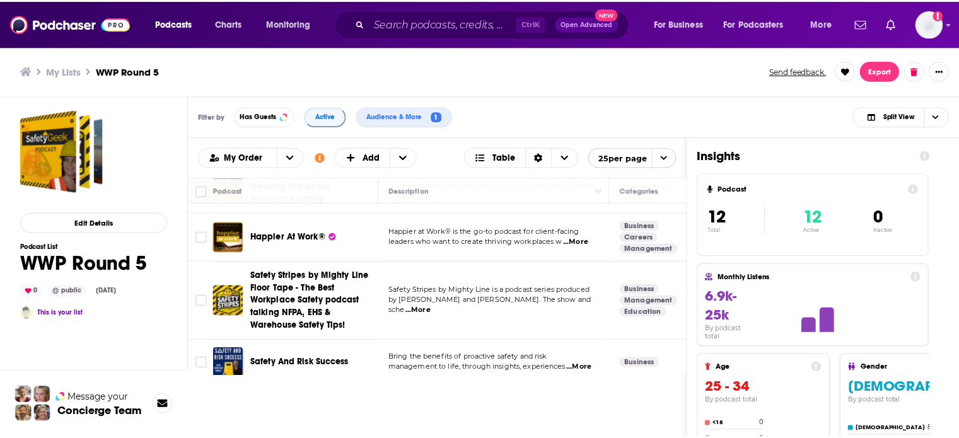
scroll to position [63, 0]
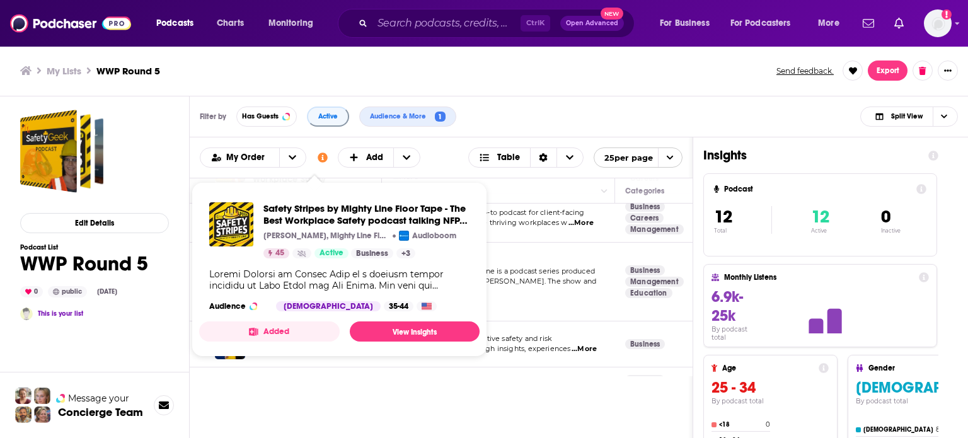
click at [335, 267] on div "Safety Stripes by Mighty Line Floor Tape - The Best Workplace Safety podcast ta…" at bounding box center [339, 256] width 280 height 129
click at [338, 217] on span "Safety Stripes by Mighty Line Floor Tape - The Best Workplace Safety podcast ta…" at bounding box center [366, 214] width 206 height 24
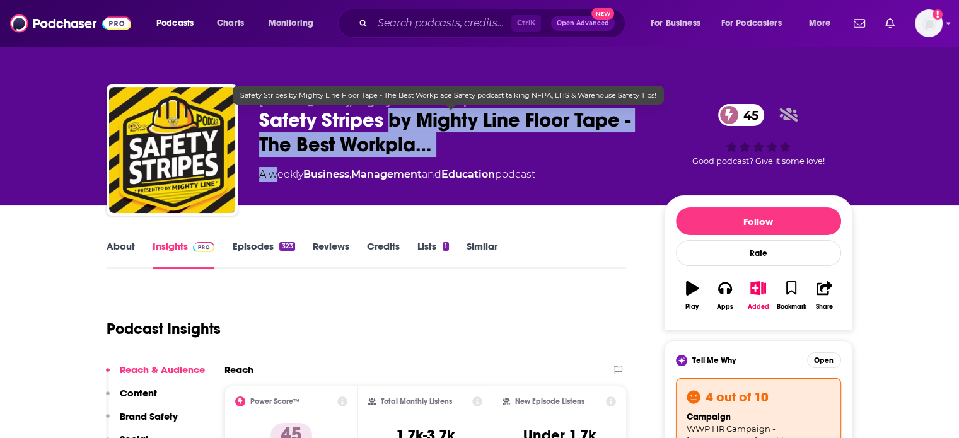
drag, startPoint x: 386, startPoint y: 123, endPoint x: 274, endPoint y: 171, distance: 121.4
click at [274, 171] on div "Wes Wyatt, Mighty Line Floor Tape • Audioboom Safety Stripes by Mighty Line Flo…" at bounding box center [451, 146] width 384 height 101
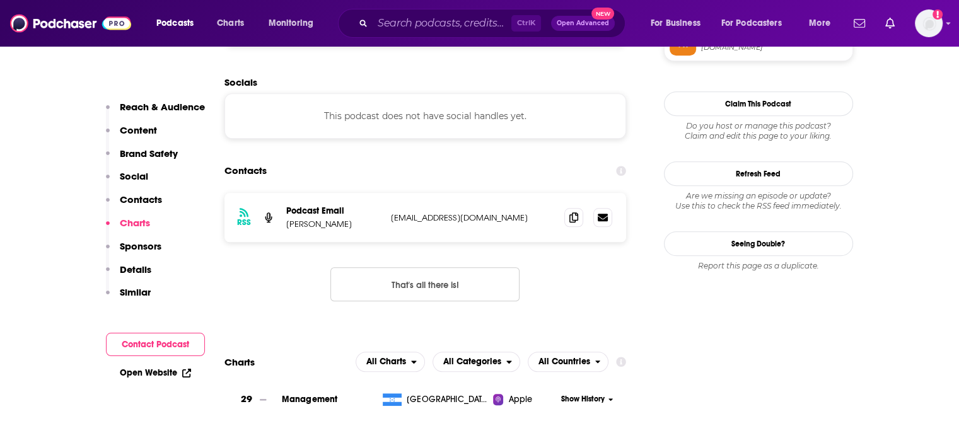
scroll to position [1197, 0]
click at [420, 25] on input "Search podcasts, credits, & more..." at bounding box center [441, 23] width 139 height 20
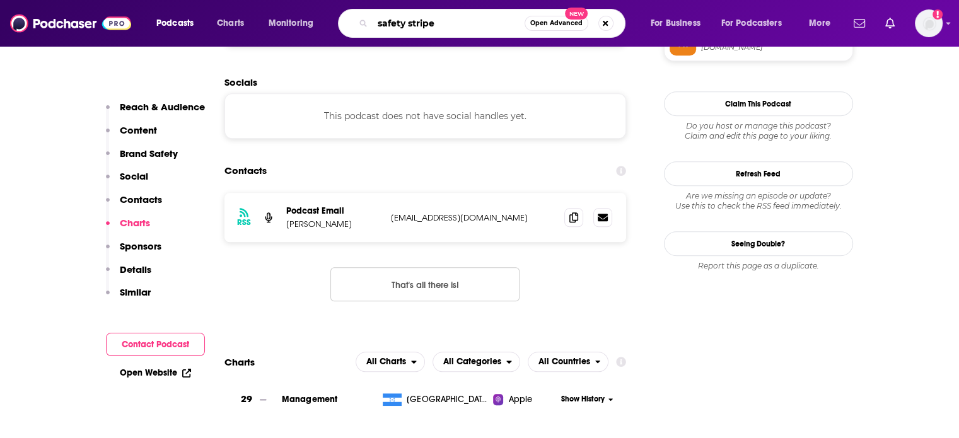
type input "safety stripes"
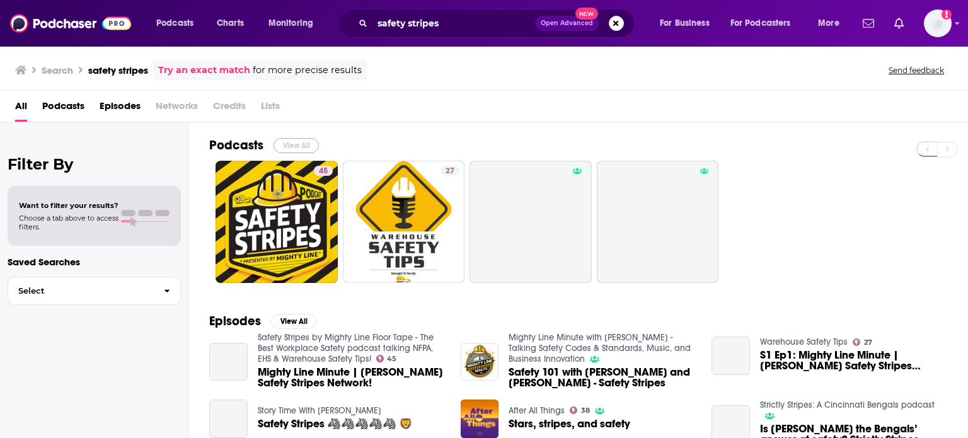
click at [285, 150] on button "View All" at bounding box center [296, 145] width 45 height 15
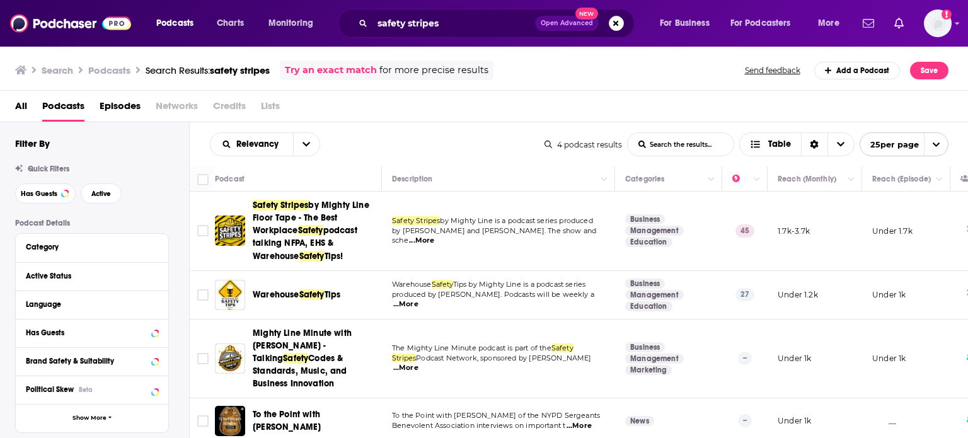
click at [434, 236] on span "...More" at bounding box center [421, 241] width 25 height 10
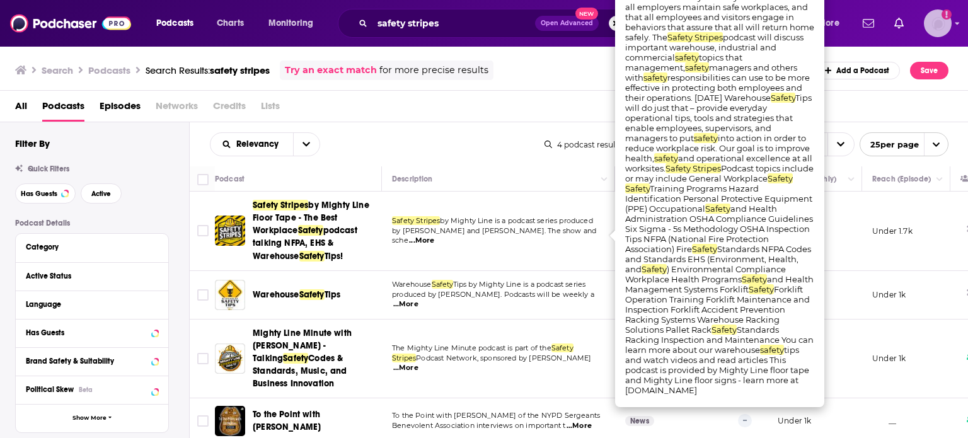
click at [936, 31] on img "Logged in as ColinMcA" at bounding box center [938, 23] width 28 height 28
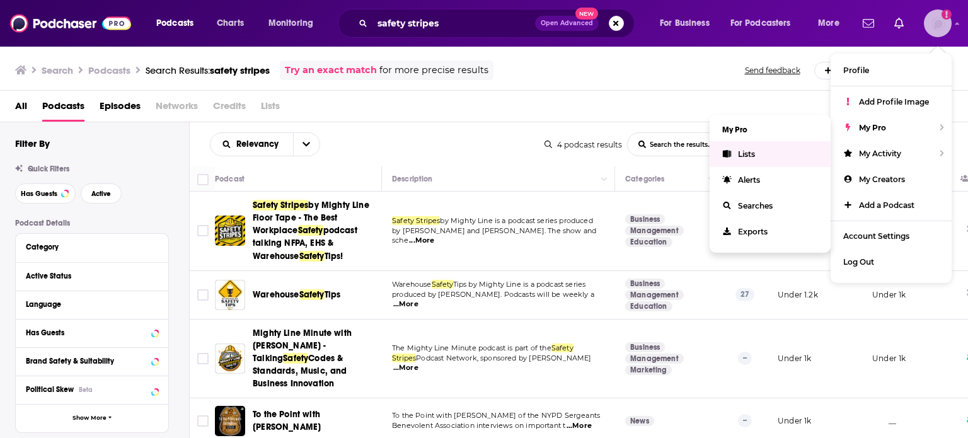
click at [758, 151] on link "Lists" at bounding box center [770, 154] width 121 height 26
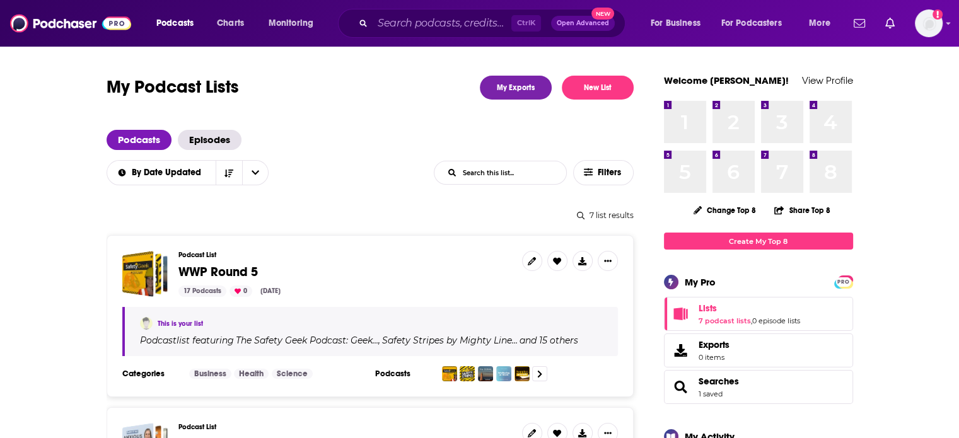
click at [198, 266] on span "WWP Round 5" at bounding box center [217, 272] width 79 height 16
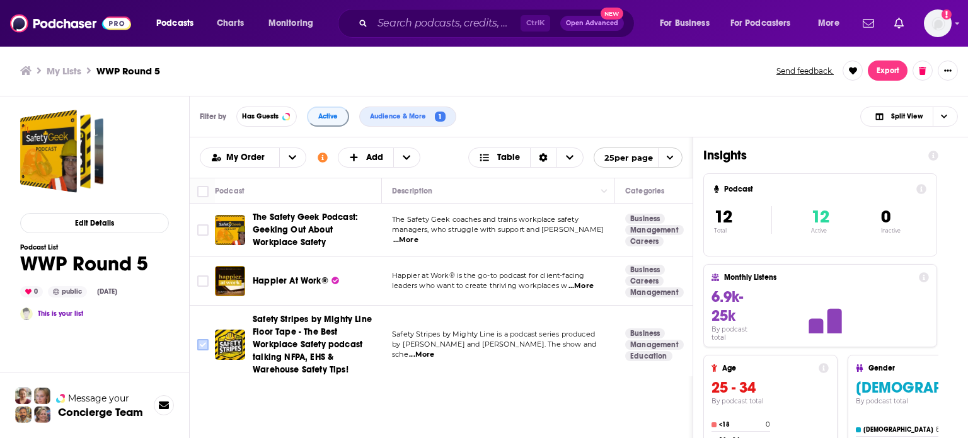
click at [206, 344] on input "Toggle select row" at bounding box center [202, 344] width 11 height 11
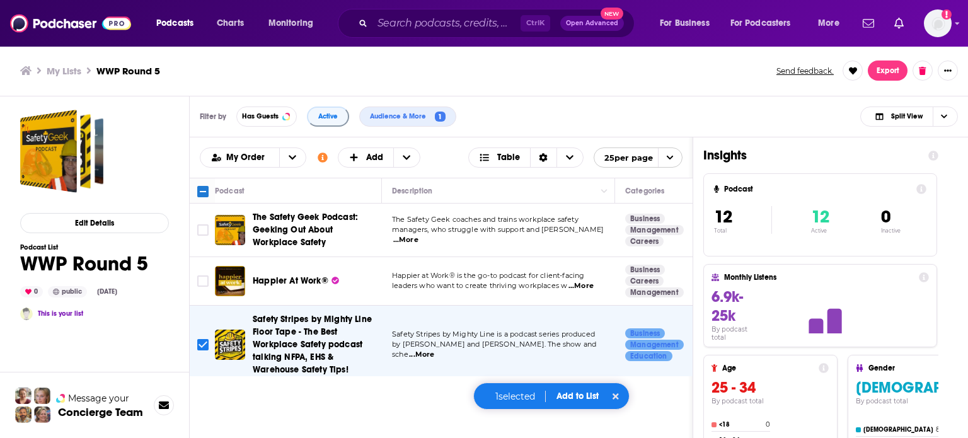
click at [203, 342] on input "Toggle select row" at bounding box center [202, 344] width 11 height 11
checkbox input "false"
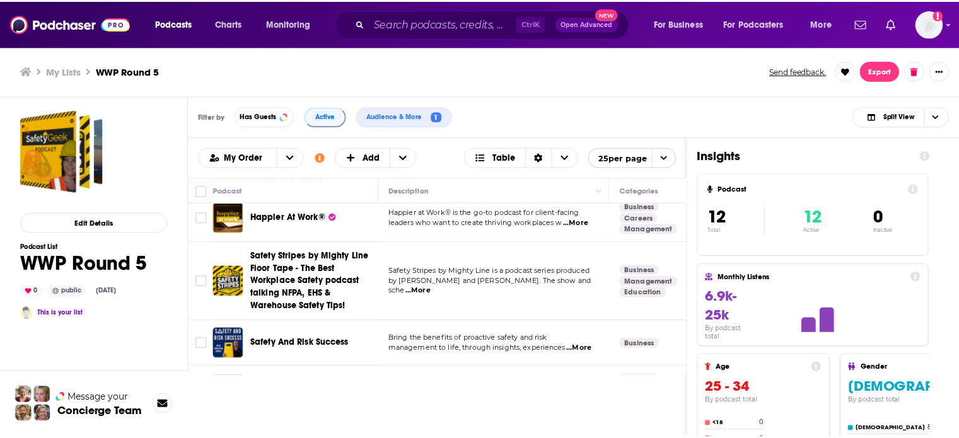
scroll to position [126, 0]
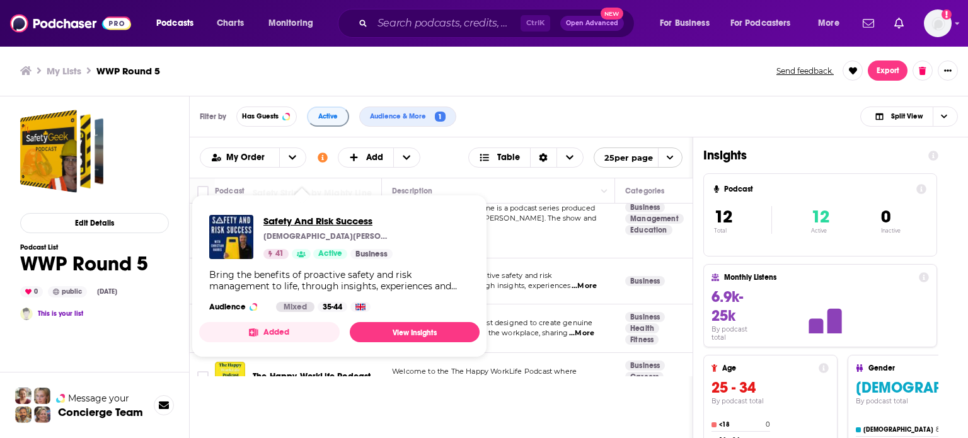
click at [342, 222] on span "Safety And Risk Success" at bounding box center [327, 221] width 129 height 12
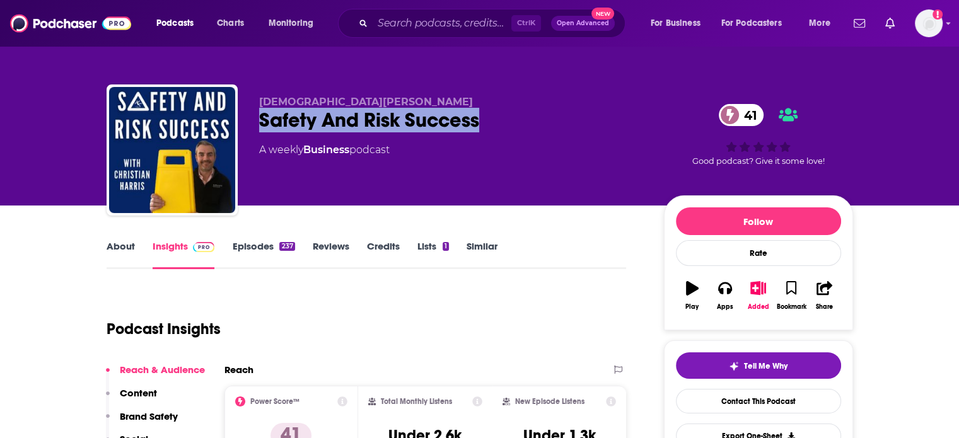
drag, startPoint x: 481, startPoint y: 123, endPoint x: 259, endPoint y: 125, distance: 221.8
click at [259, 125] on div "Safety And Risk Success 41" at bounding box center [451, 120] width 384 height 25
copy h2 "Safety And Risk Success"
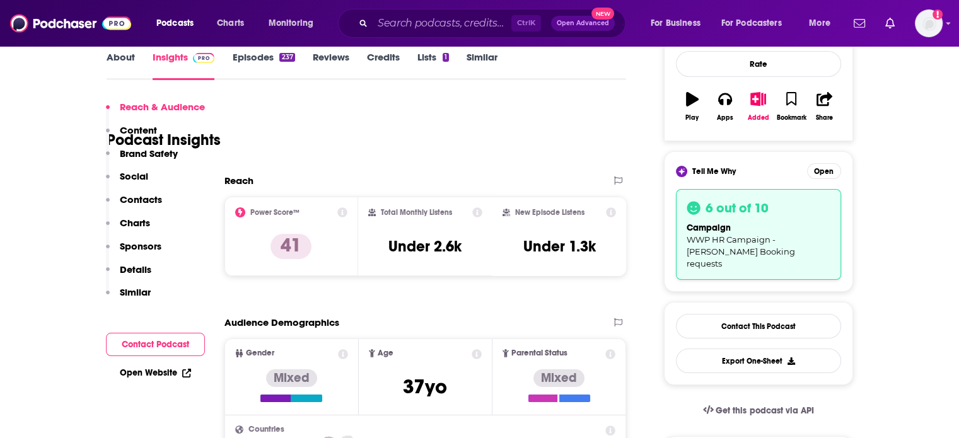
scroll to position [441, 0]
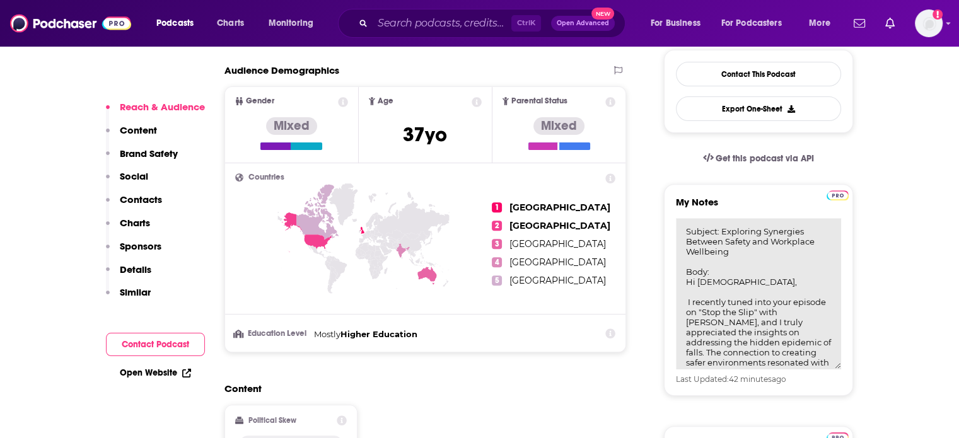
click at [735, 241] on textarea "Subject: Exploring Synergies Between Safety and Workplace Wellbeing Body: Hi [D…" at bounding box center [758, 293] width 165 height 151
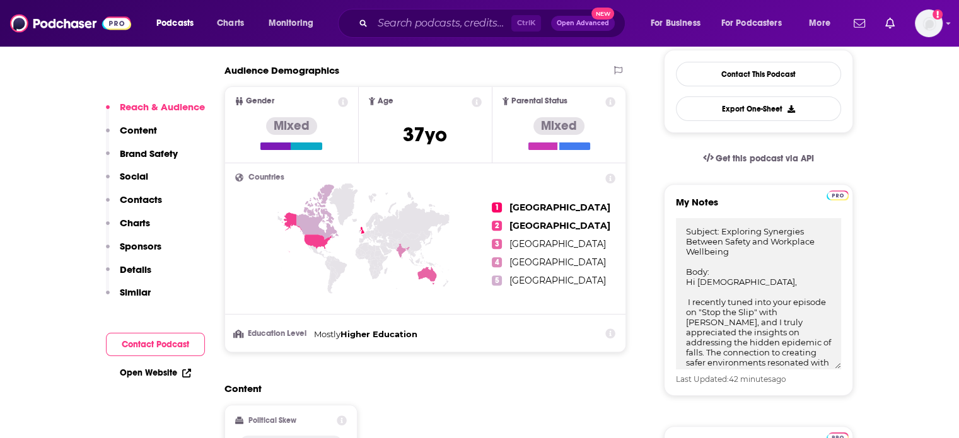
scroll to position [378, 0]
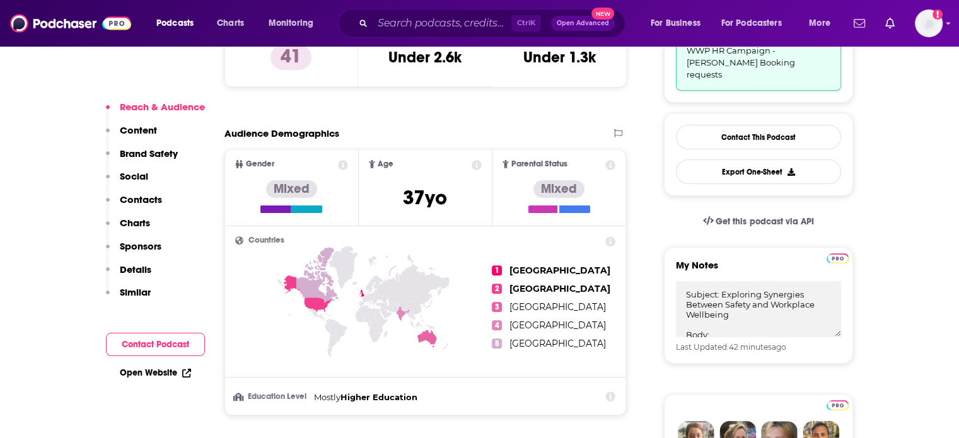
click at [131, 200] on p "Contacts" at bounding box center [141, 199] width 42 height 12
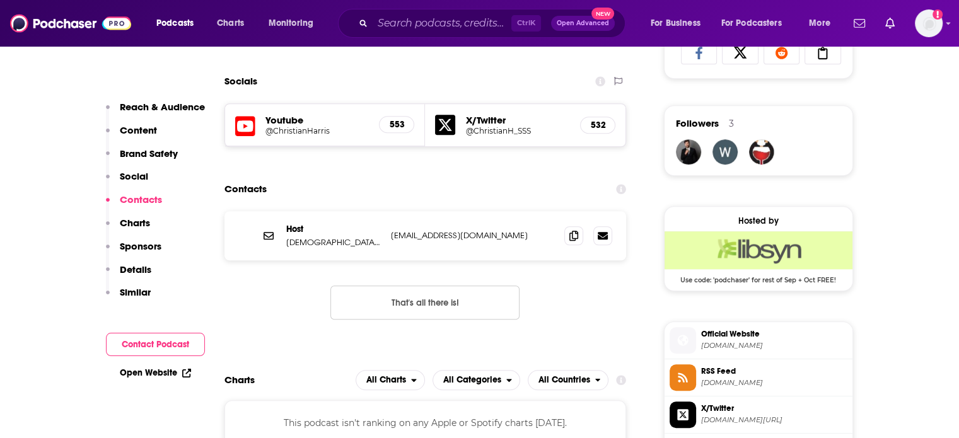
scroll to position [989, 0]
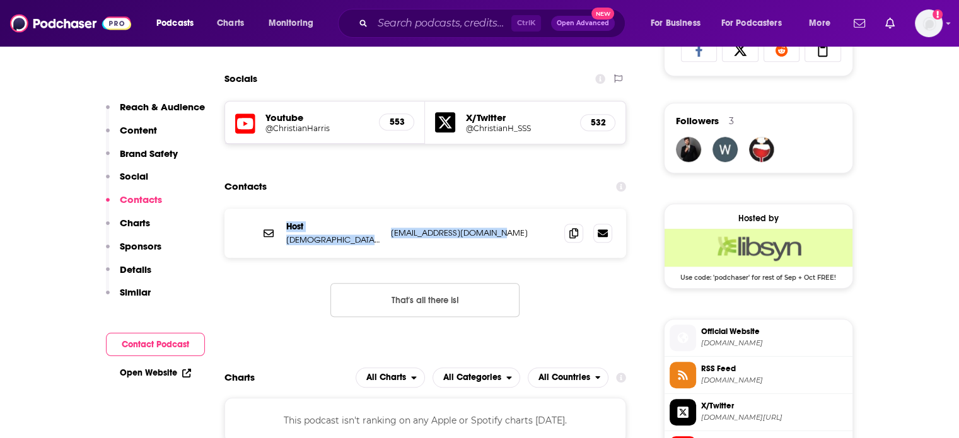
drag, startPoint x: 502, startPoint y: 229, endPoint x: 282, endPoint y: 231, distance: 219.9
click at [282, 231] on div "Host Christian Harris charris@slipsafety.co.uk charris@slipsafety.co.uk" at bounding box center [425, 233] width 402 height 49
copy div "Host Christian Harris charris@slipsafety.co.uk"
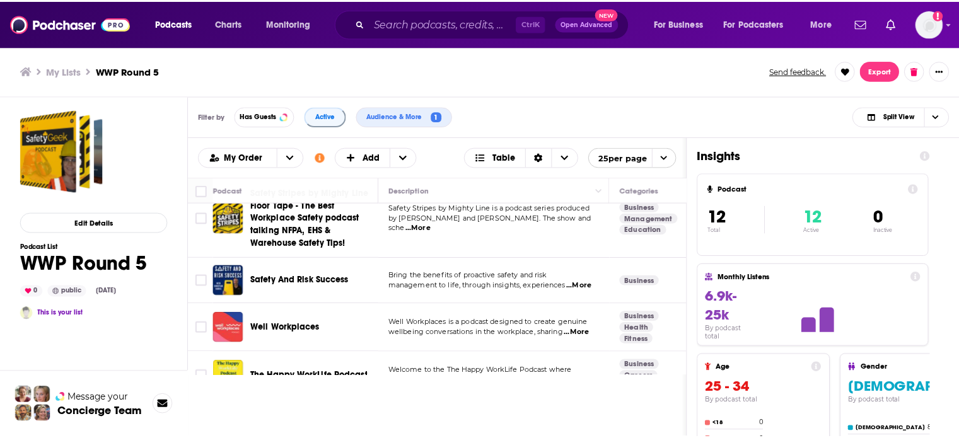
scroll to position [189, 0]
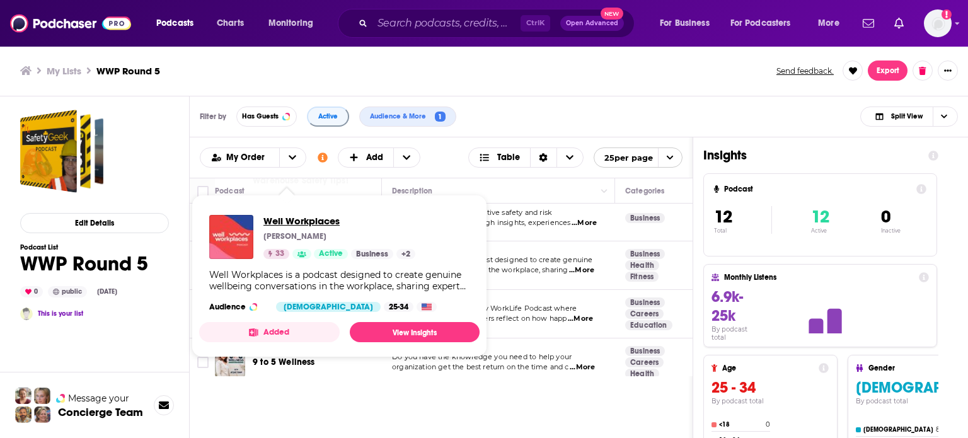
click at [328, 225] on span "Well Workplaces" at bounding box center [339, 221] width 152 height 12
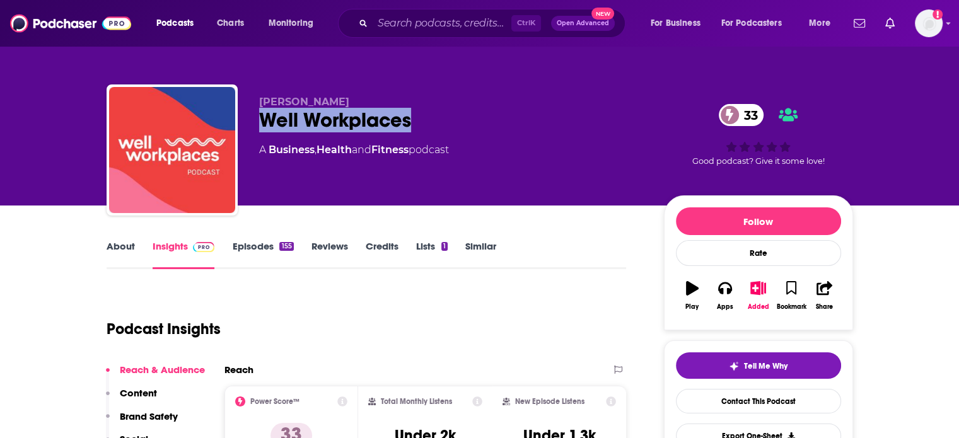
drag, startPoint x: 423, startPoint y: 118, endPoint x: 257, endPoint y: 123, distance: 165.8
click at [257, 123] on div "Tom Bosna Well Workplaces 33 A Business , Health and Fitness podcast 33 Good po…" at bounding box center [480, 152] width 746 height 136
copy h2 "Well Workplaces"
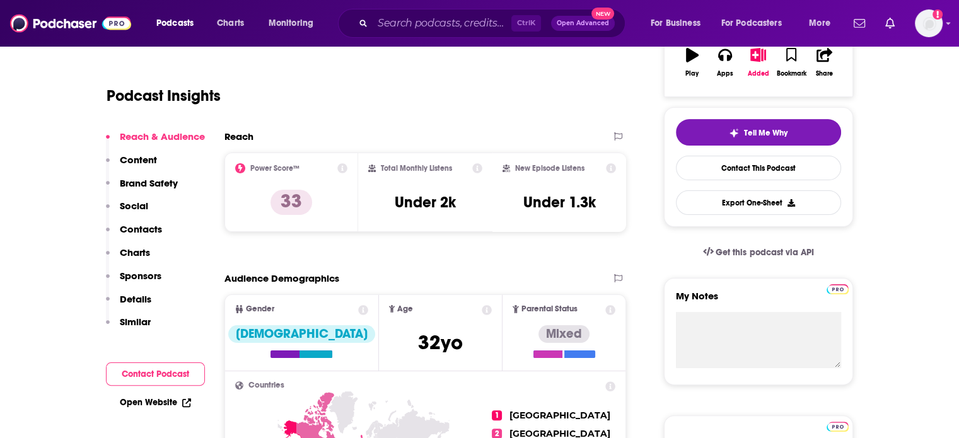
scroll to position [189, 0]
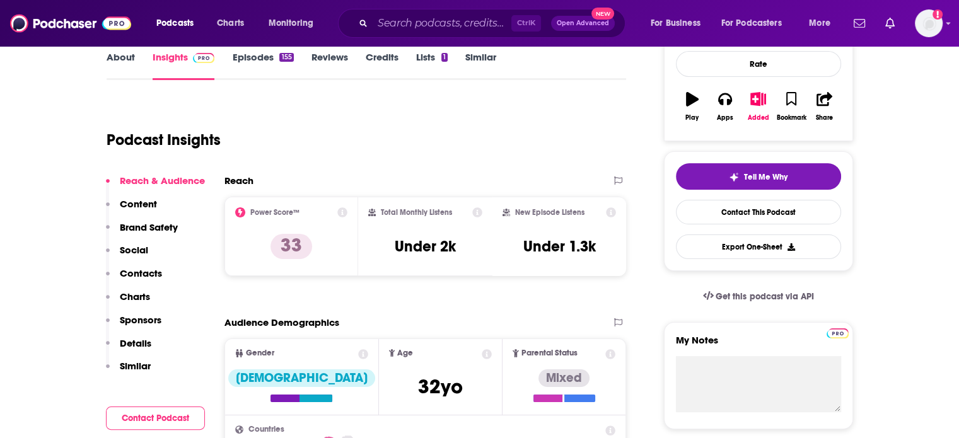
click at [143, 274] on p "Contacts" at bounding box center [141, 273] width 42 height 12
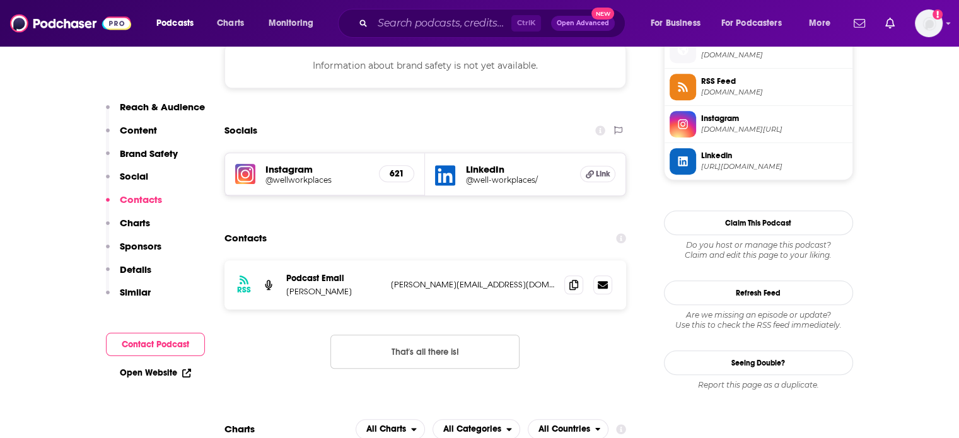
scroll to position [989, 0]
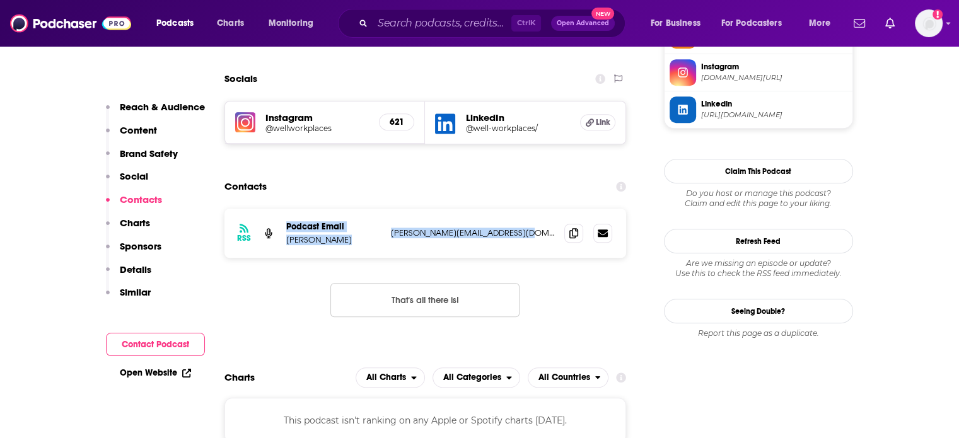
drag, startPoint x: 530, startPoint y: 235, endPoint x: 258, endPoint y: 238, distance: 272.3
click at [258, 238] on div "RSS Podcast Email Tom Bosna tom@pinnaclehealthgroup.com.au tom@pinnaclehealthgr…" at bounding box center [425, 233] width 402 height 49
copy div "Podcast Email Tom Bosna tom@pinnaclehealthgroup.com.au"
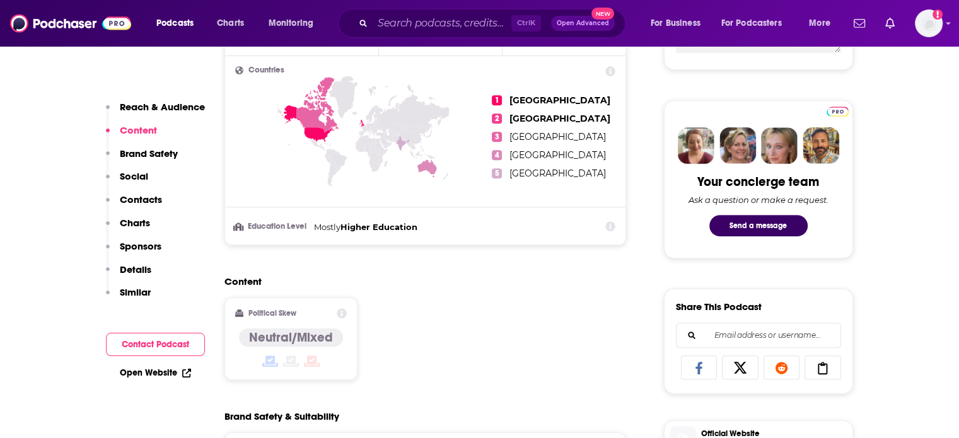
scroll to position [296, 0]
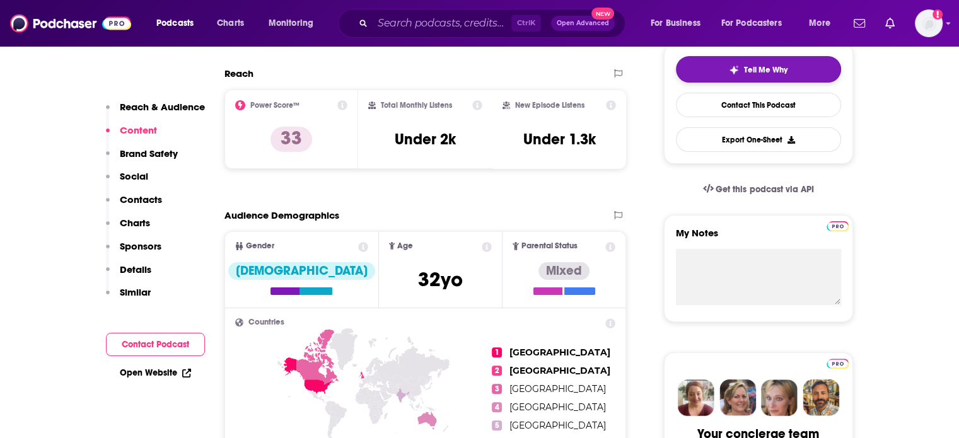
click at [767, 72] on span "Tell Me Why" at bounding box center [765, 70] width 43 height 10
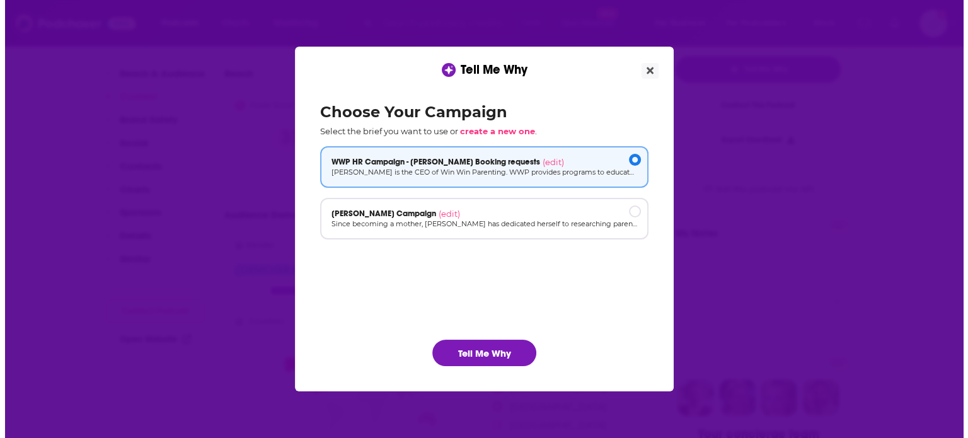
scroll to position [0, 0]
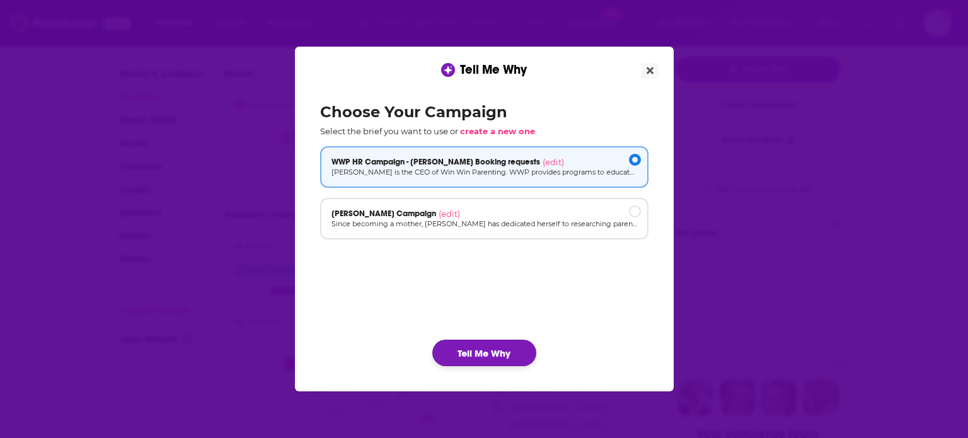
click at [487, 362] on button "Tell Me Why" at bounding box center [484, 353] width 104 height 26
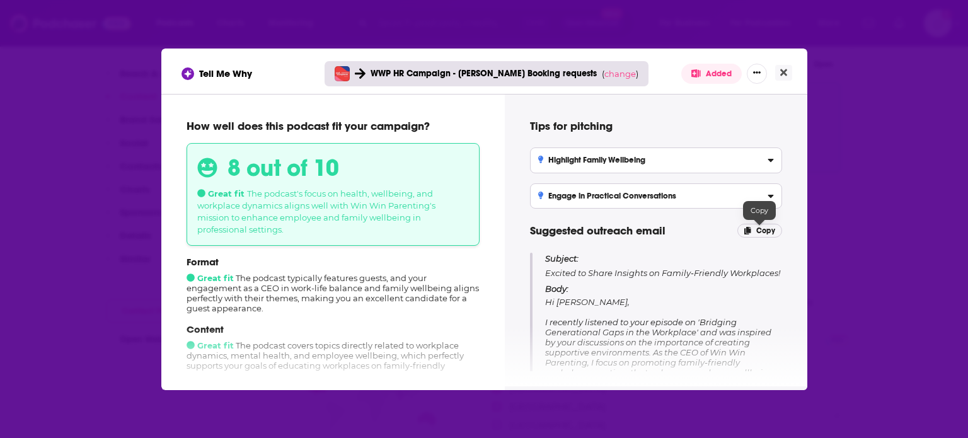
click at [765, 226] on span "Copy" at bounding box center [765, 230] width 19 height 9
click at [789, 70] on button "Close" at bounding box center [783, 73] width 17 height 16
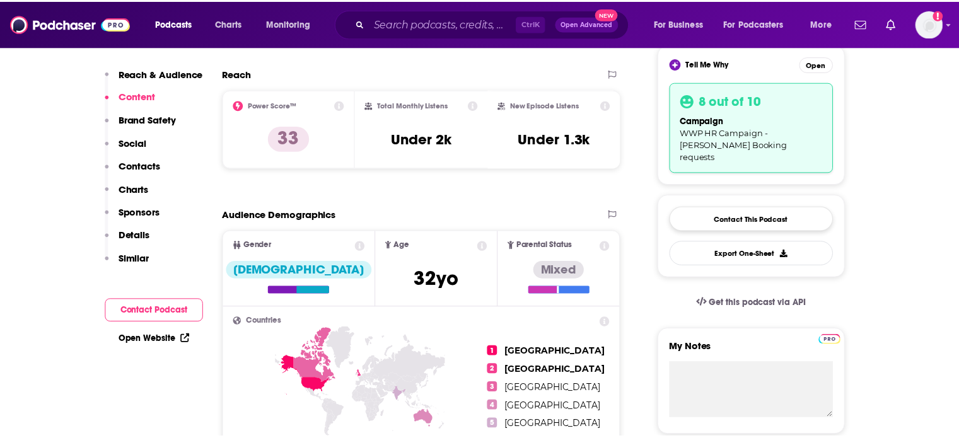
scroll to position [296, 0]
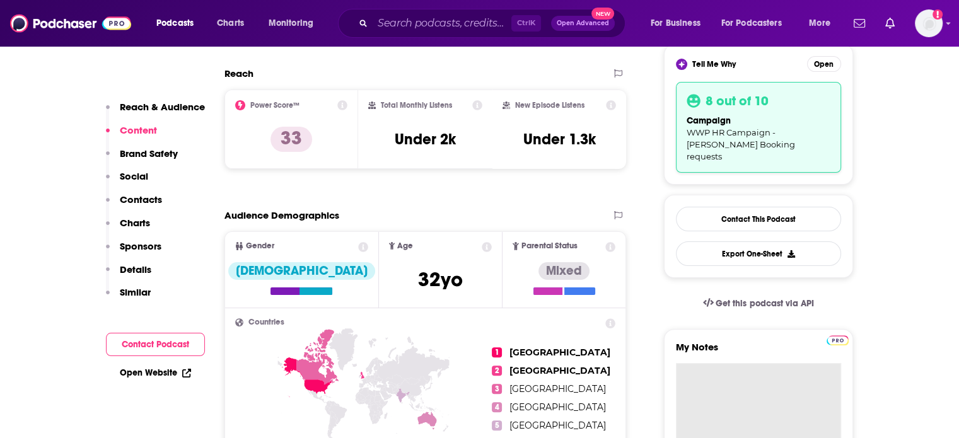
click at [726, 363] on textarea "My Notes" at bounding box center [758, 438] width 165 height 151
paste textarea "Subject: Excited to Share Insights on Family-Friendly Workplaces! Body: Hi Tom,…"
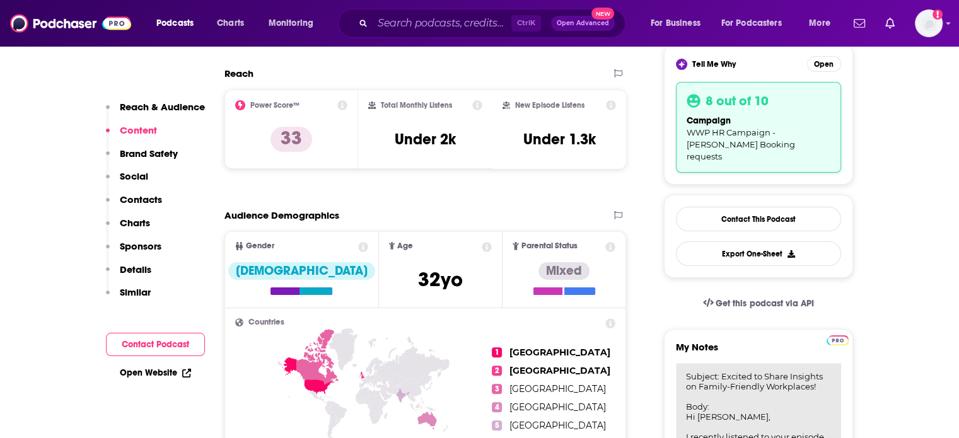
scroll to position [359, 0]
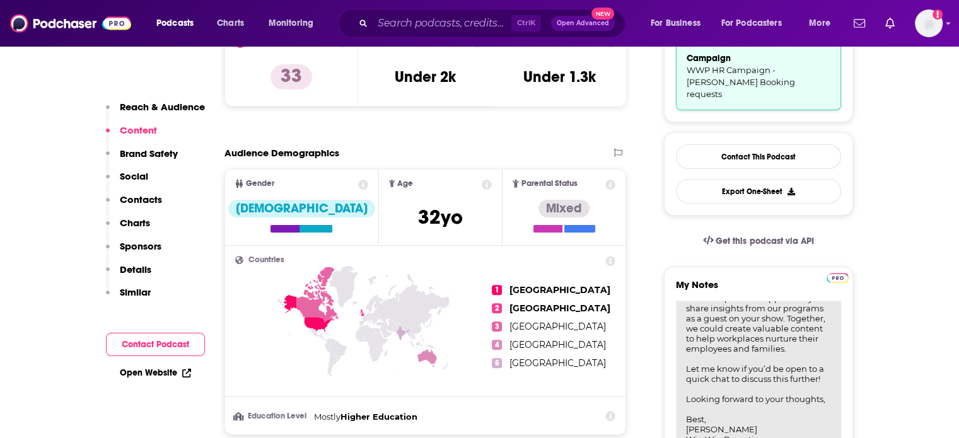
type textarea "Subject: Excited to Share Insights on Family-Friendly Workplaces! Body: Hi Tom,…"
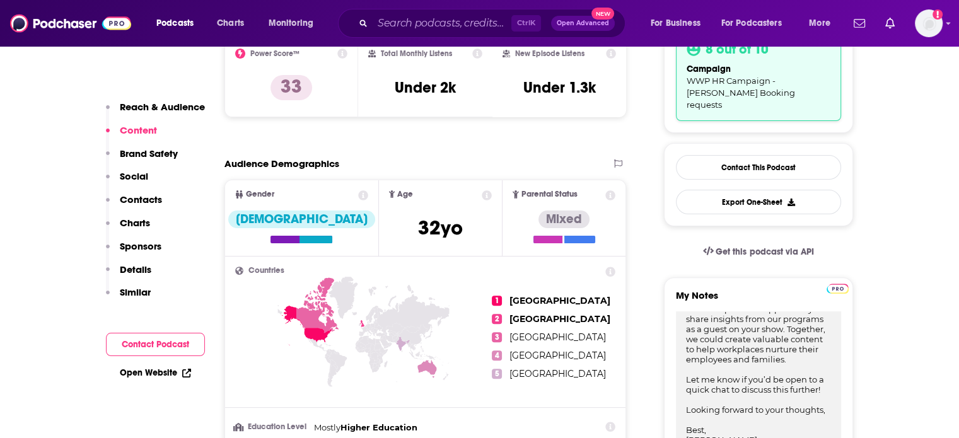
scroll to position [170, 0]
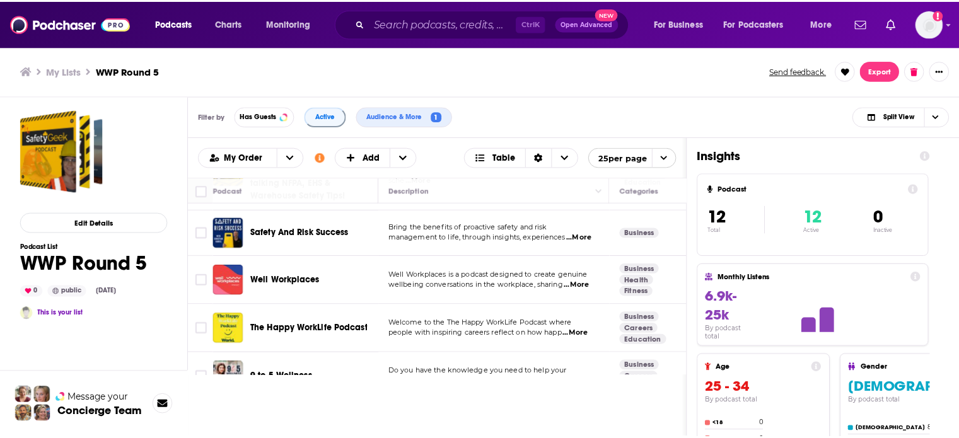
scroll to position [189, 0]
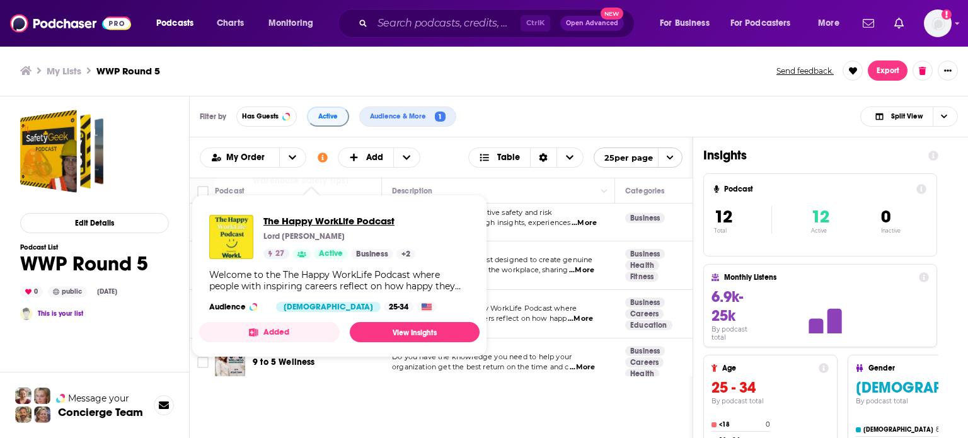
click at [353, 216] on span "The Happy WorkLife Podcast" at bounding box center [339, 221] width 152 height 12
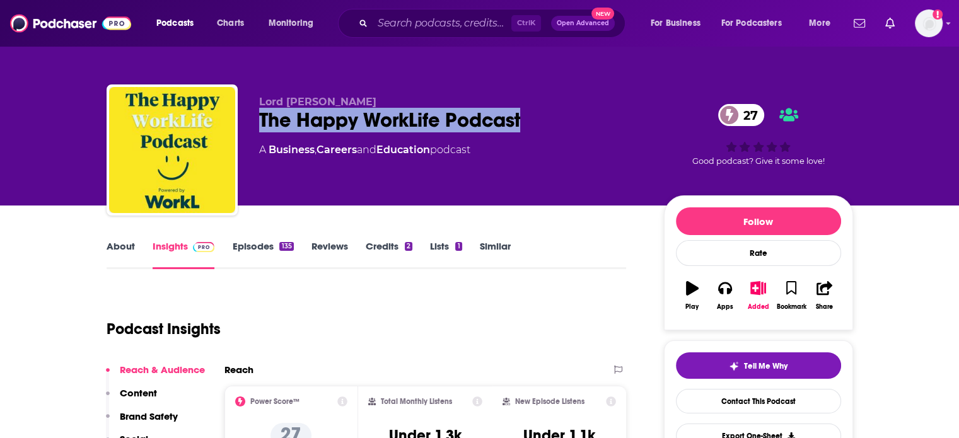
drag, startPoint x: 557, startPoint y: 123, endPoint x: 256, endPoint y: 117, distance: 301.3
click at [256, 117] on div "Lord Mark Price The Happy WorkLife Podcast 27 A Business , Careers and Educatio…" at bounding box center [480, 152] width 746 height 136
copy h2 "The Happy WorkLife Podcast"
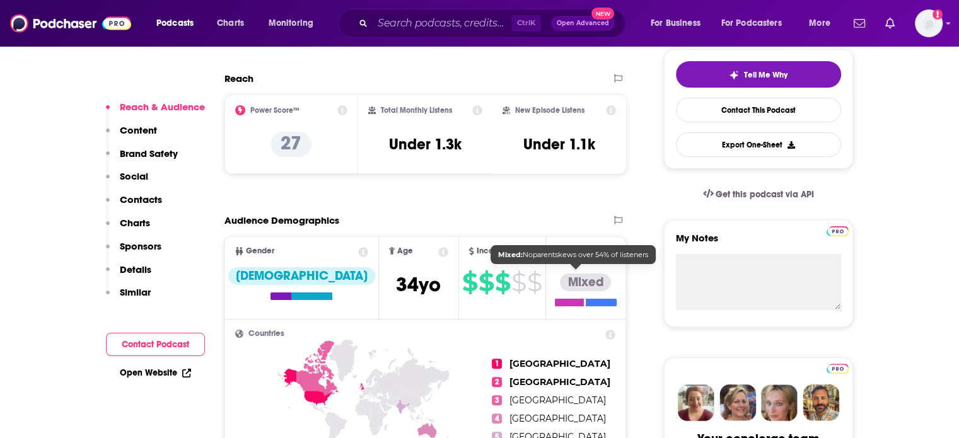
scroll to position [315, 0]
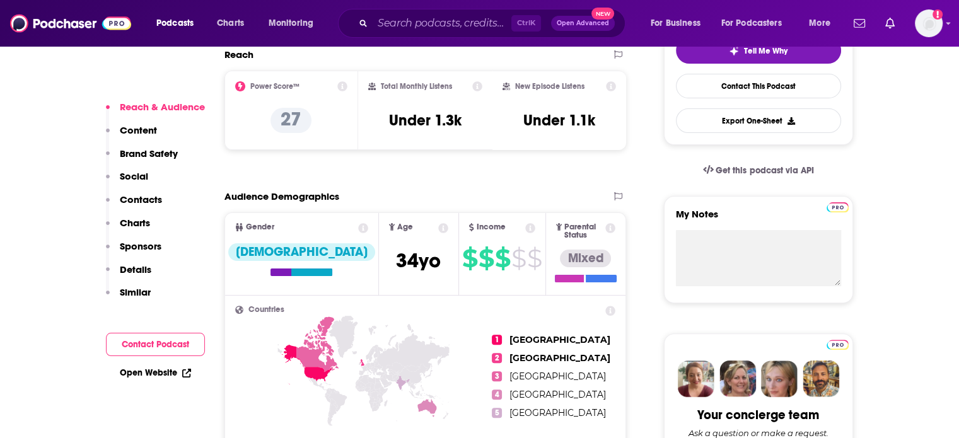
click at [151, 193] on p "Contacts" at bounding box center [141, 199] width 42 height 12
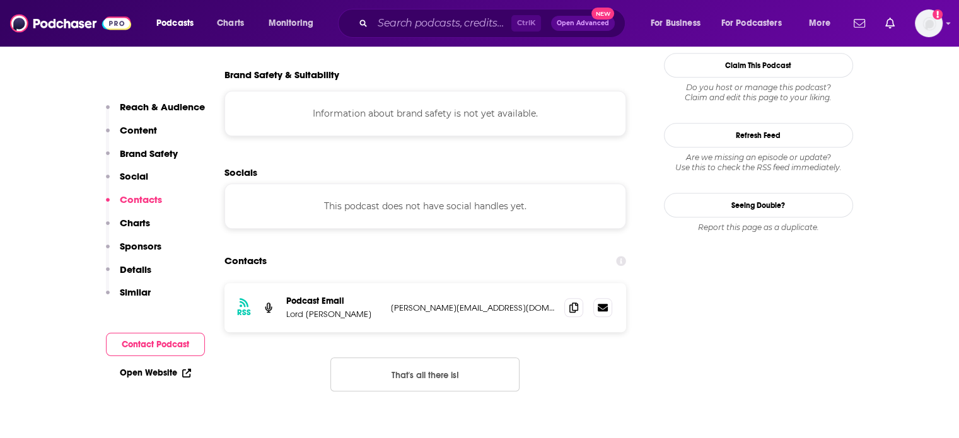
scroll to position [1132, 0]
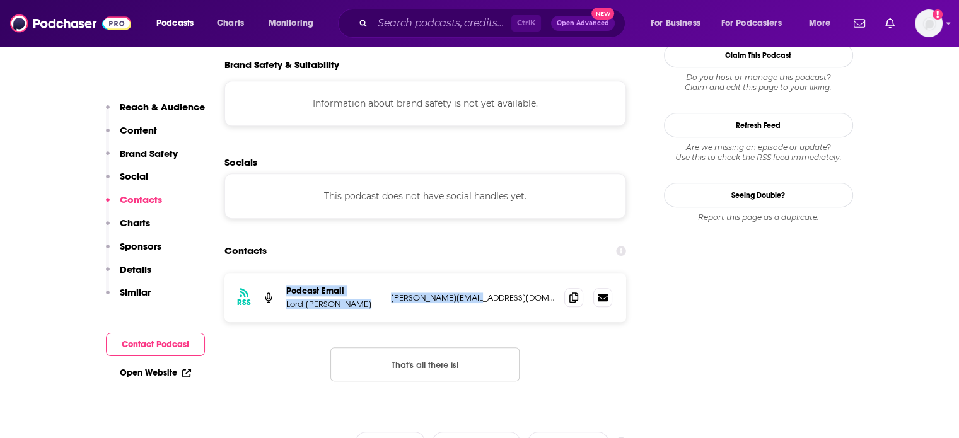
drag, startPoint x: 483, startPoint y: 233, endPoint x: 284, endPoint y: 221, distance: 200.1
click at [284, 273] on div "RSS Podcast Email Lord Mark Price kelly@engaging.tech kelly@engaging.tech" at bounding box center [425, 297] width 402 height 49
copy div "Podcast Email Lord Mark Price kelly@engaging.tech"
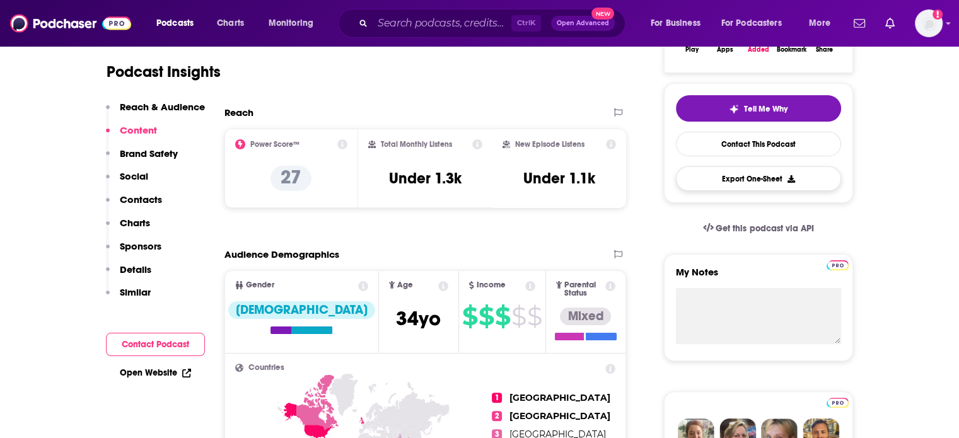
scroll to position [252, 0]
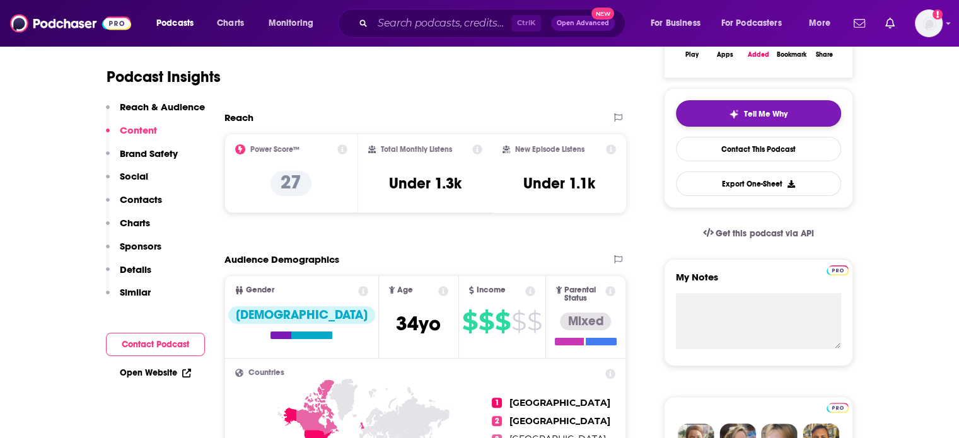
click at [750, 109] on span "Tell Me Why" at bounding box center [765, 114] width 43 height 10
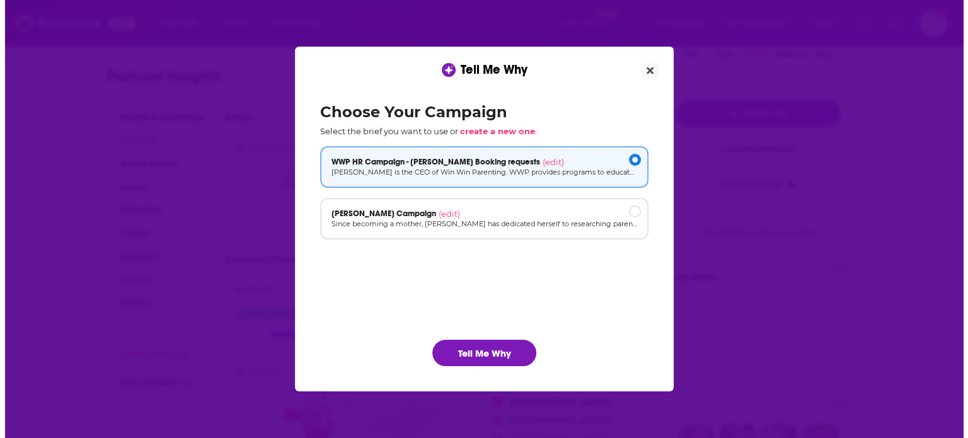
scroll to position [0, 0]
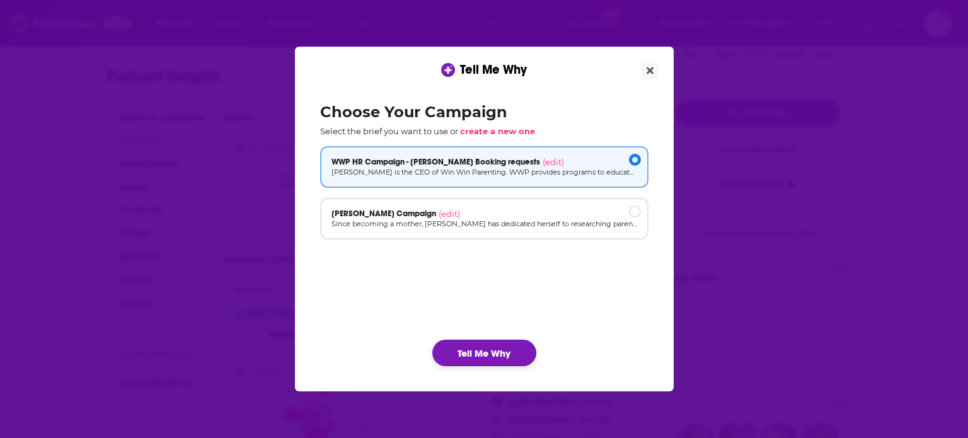
click at [516, 352] on button "Tell Me Why" at bounding box center [484, 353] width 104 height 26
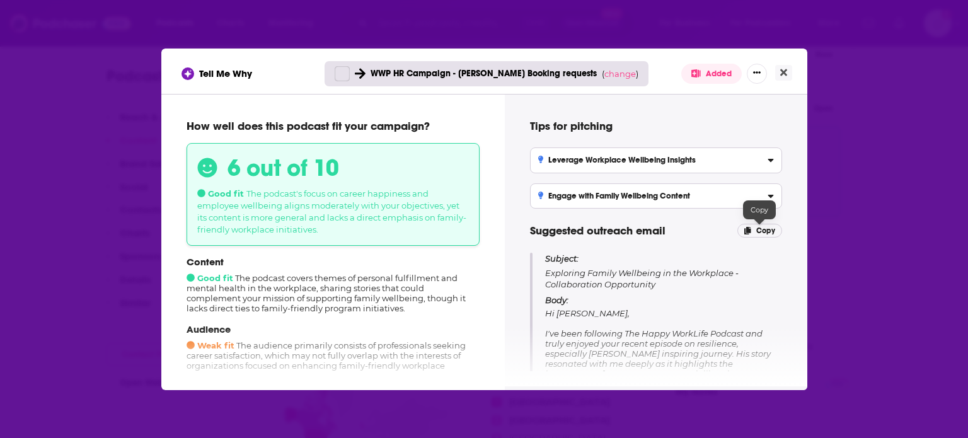
click at [749, 231] on icon "[object Object]" at bounding box center [747, 231] width 7 height 8
click at [784, 72] on icon "Close" at bounding box center [783, 72] width 7 height 7
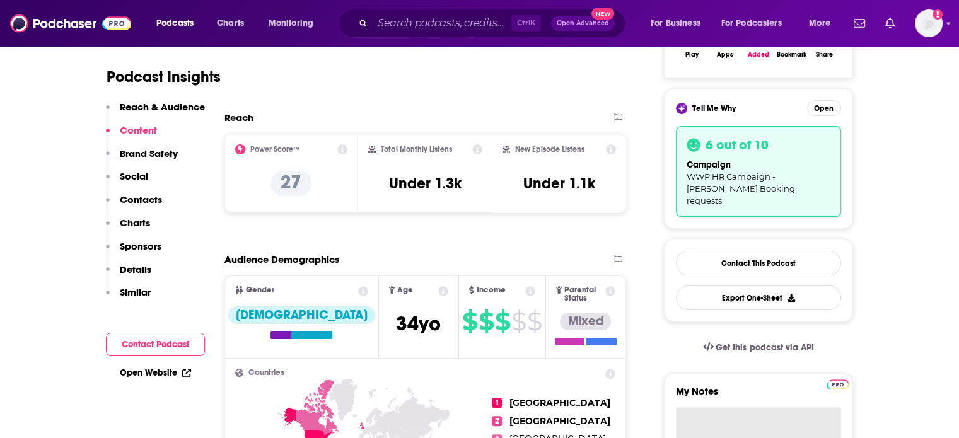
paste textarea "Subject: Exploring Family Wellbeing in the Workplace - Collaboration Opportunit…"
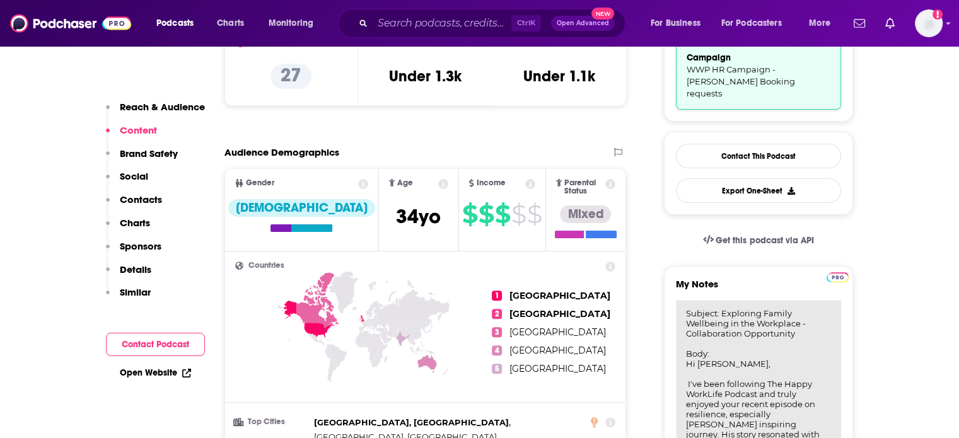
scroll to position [281, 0]
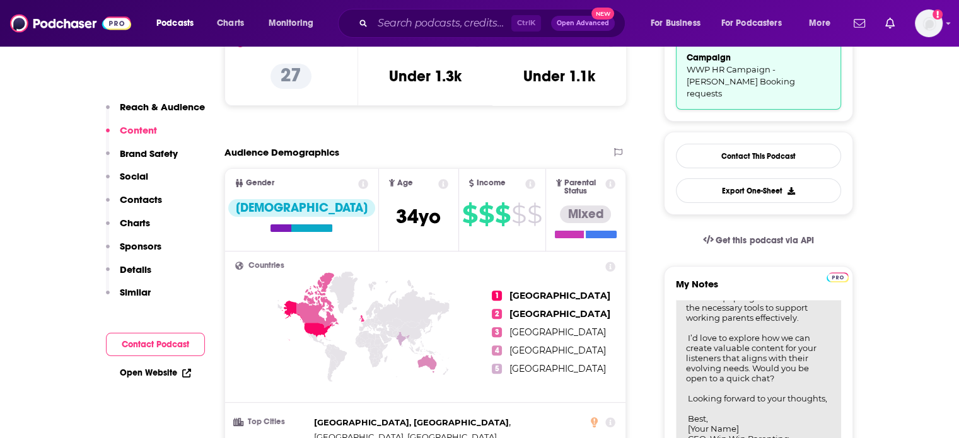
type textarea "Subject: Exploring Family Wellbeing in the Workplace - Collaboration Opportunit…"
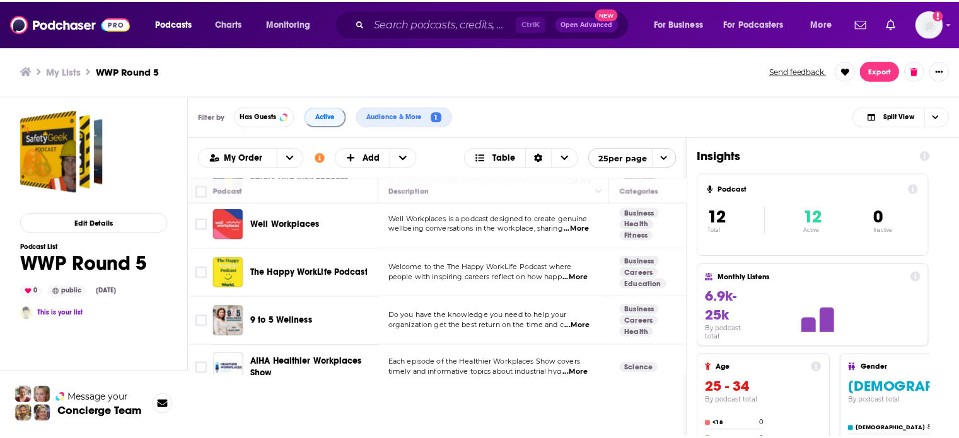
scroll to position [252, 0]
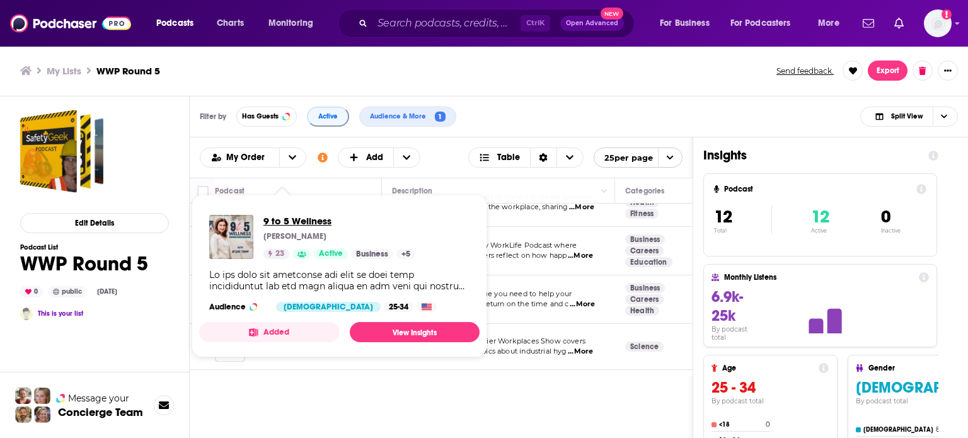
click at [313, 221] on span "9 to 5 Wellness" at bounding box center [339, 221] width 152 height 12
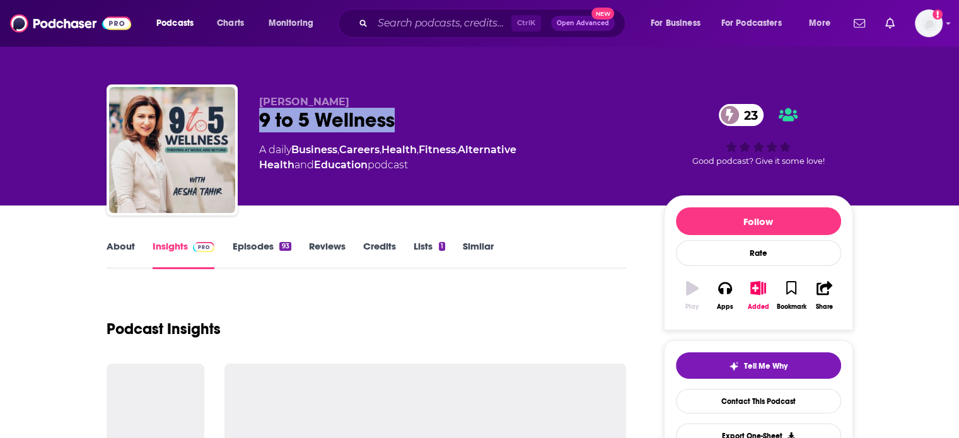
drag, startPoint x: 402, startPoint y: 118, endPoint x: 260, endPoint y: 112, distance: 141.9
click at [260, 112] on div "9 to 5 Wellness 23" at bounding box center [451, 120] width 384 height 25
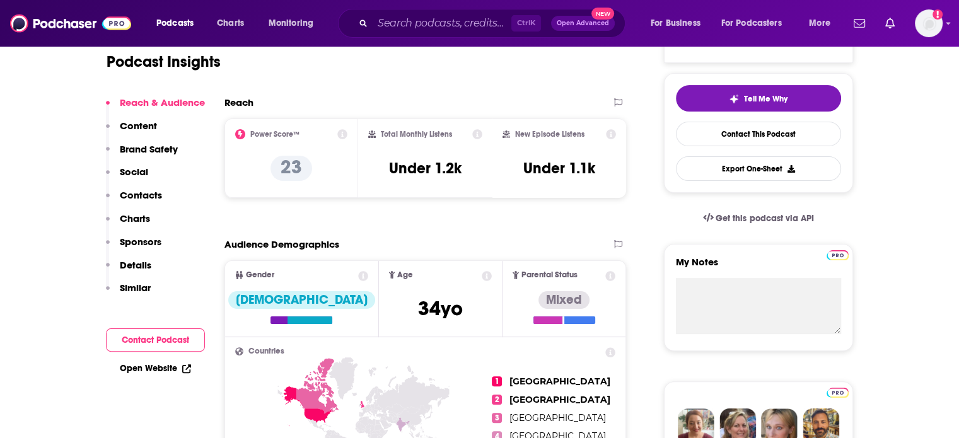
scroll to position [315, 0]
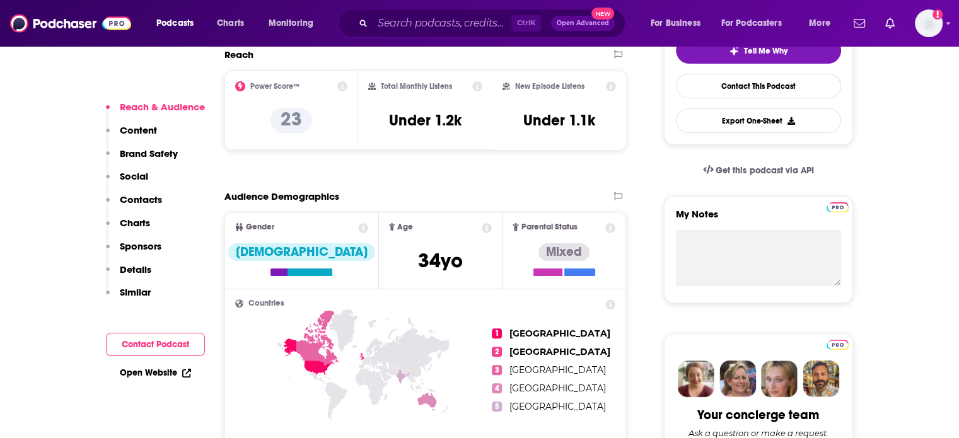
click at [149, 193] on div "Reach & Audience Content Brand Safety Social Contacts Charts Sponsors Details S…" at bounding box center [155, 205] width 99 height 209
click at [138, 196] on p "Contacts" at bounding box center [141, 199] width 42 height 12
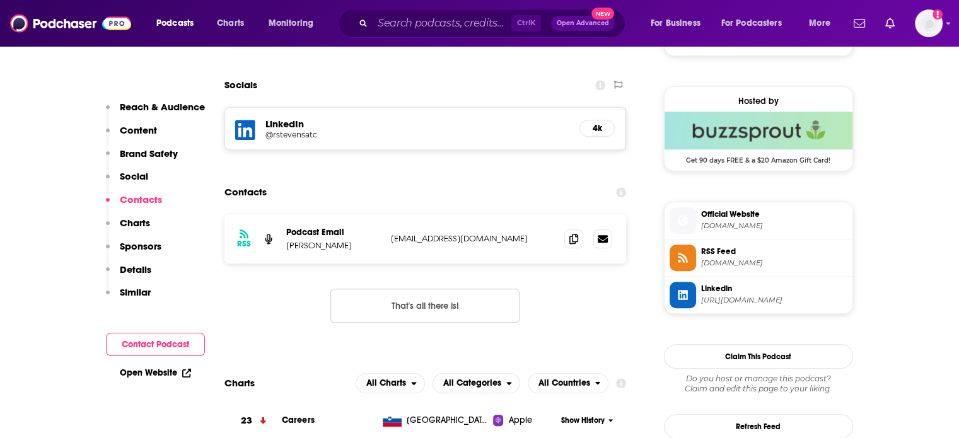
scroll to position [988, 0]
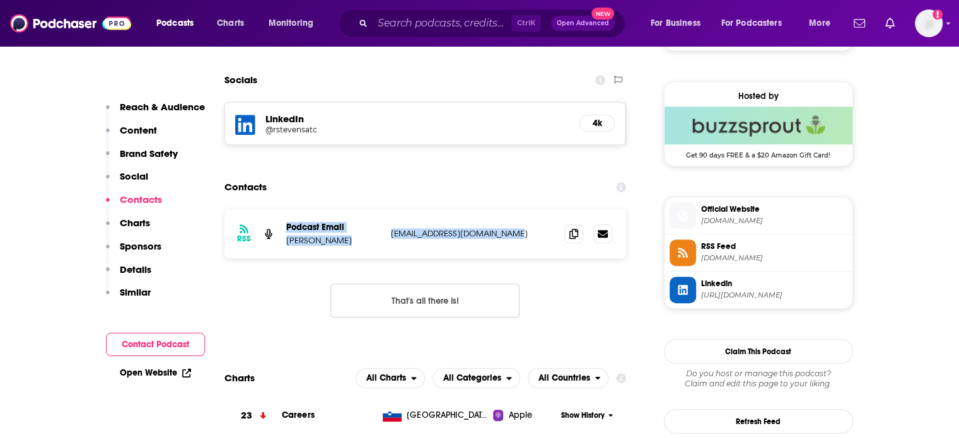
drag, startPoint x: 516, startPoint y: 238, endPoint x: 280, endPoint y: 232, distance: 235.8
click at [280, 232] on div "RSS Podcast Email Aesha Tahir toneandstrengthen@gmail.com toneandstrengthen@gma…" at bounding box center [425, 233] width 402 height 49
click at [151, 112] on p "Reach & Audience" at bounding box center [162, 107] width 85 height 12
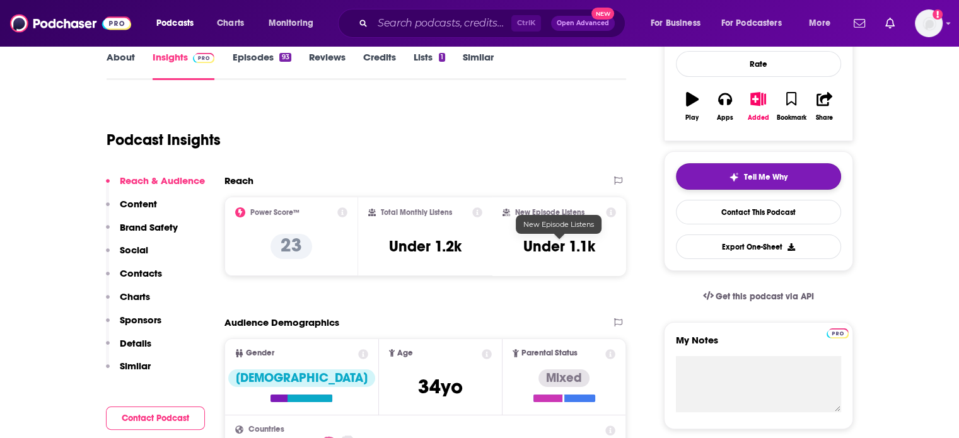
scroll to position [188, 0]
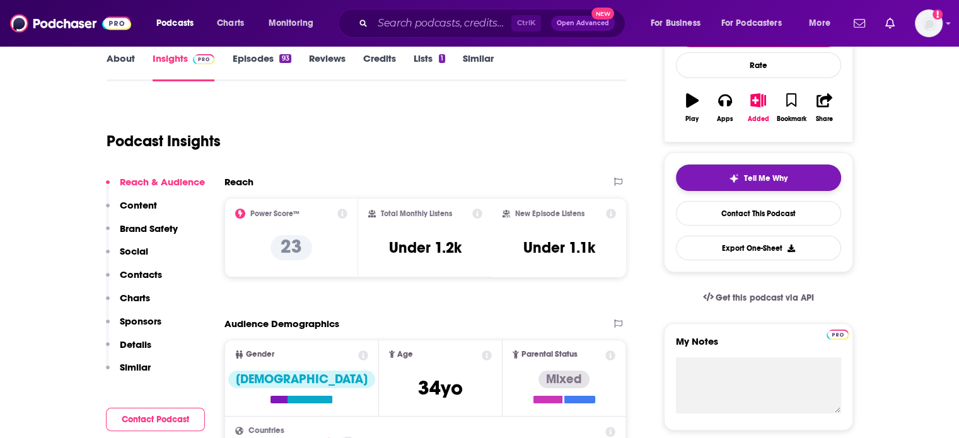
click at [686, 178] on button "Tell Me Why" at bounding box center [758, 177] width 165 height 26
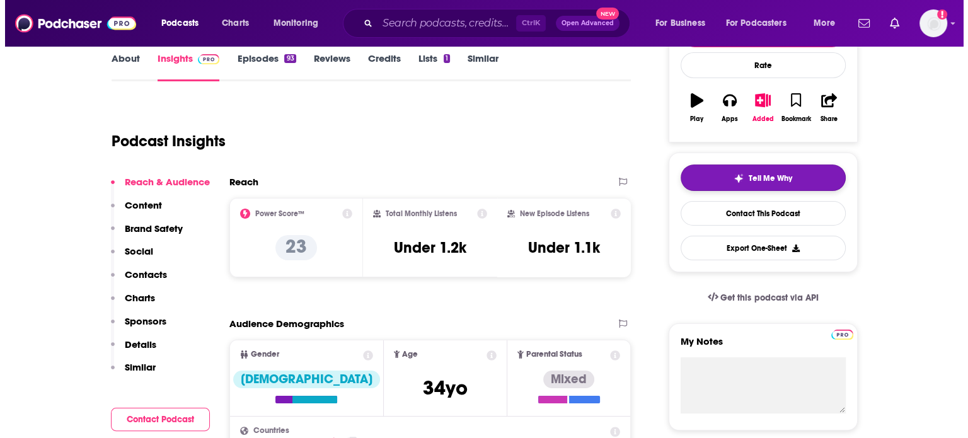
scroll to position [0, 0]
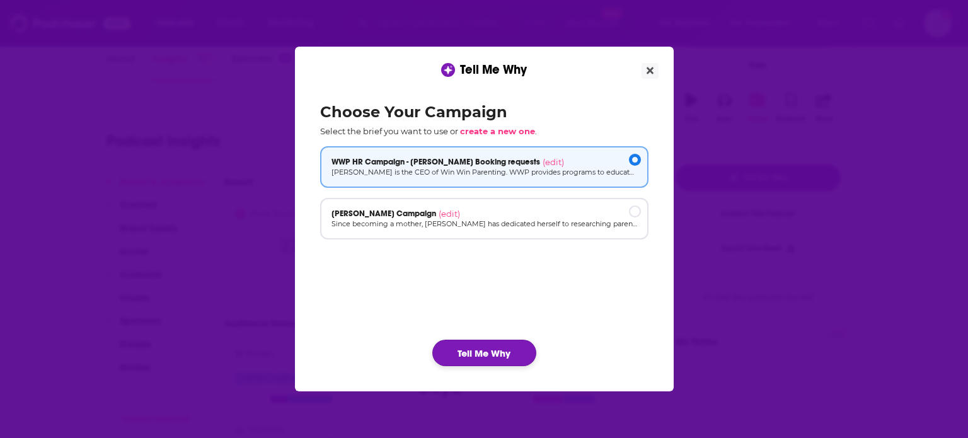
click at [476, 348] on button "Tell Me Why" at bounding box center [484, 353] width 104 height 26
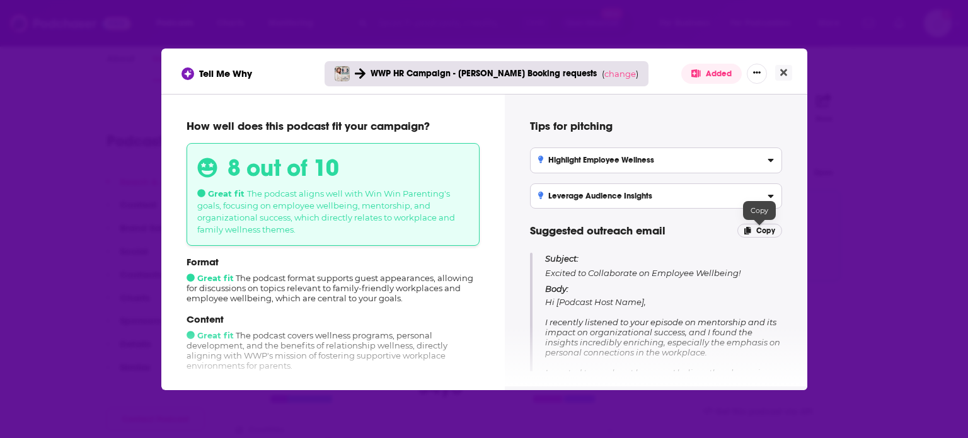
click at [759, 231] on span "Copy" at bounding box center [765, 230] width 19 height 9
click at [783, 70] on icon "Close" at bounding box center [783, 72] width 7 height 10
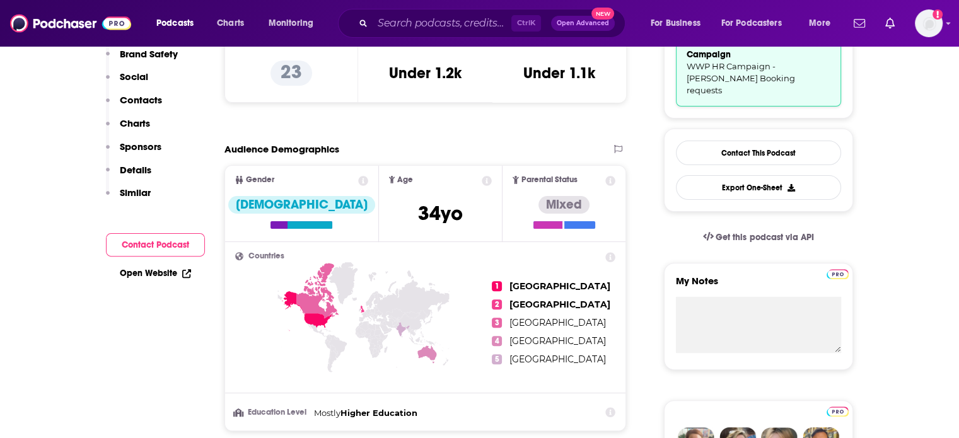
scroll to position [377, 0]
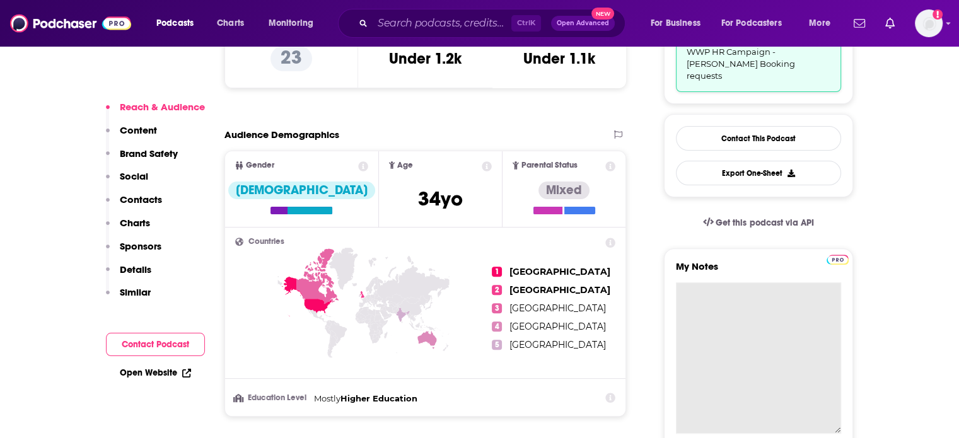
click at [722, 309] on textarea "My Notes" at bounding box center [758, 357] width 165 height 151
paste textarea "Subject: Excited to Collaborate on Employee Wellbeing! Body: Hi [Podcast Host N…"
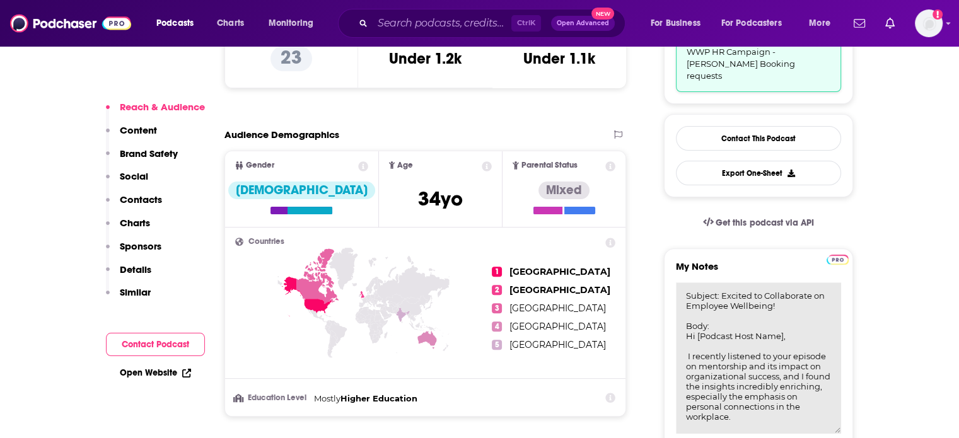
scroll to position [261, 0]
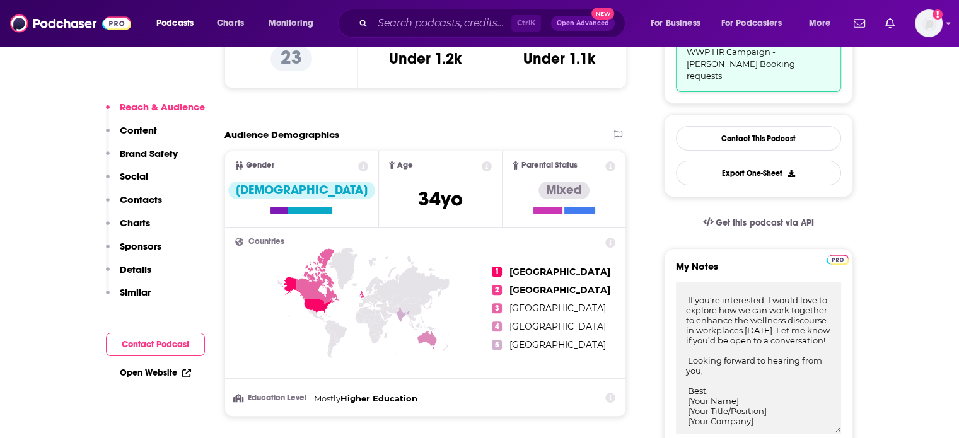
type textarea "Subject: Excited to Collaborate on Employee Wellbeing! Body: Hi [Podcast Host N…"
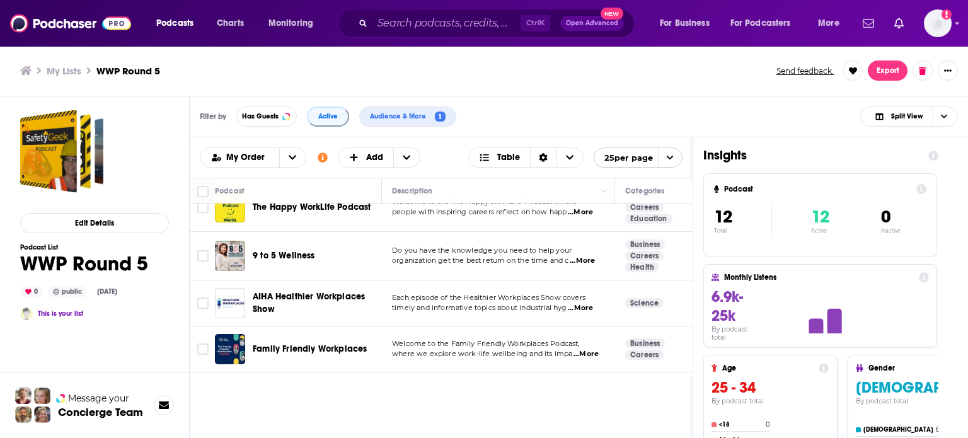
scroll to position [315, 0]
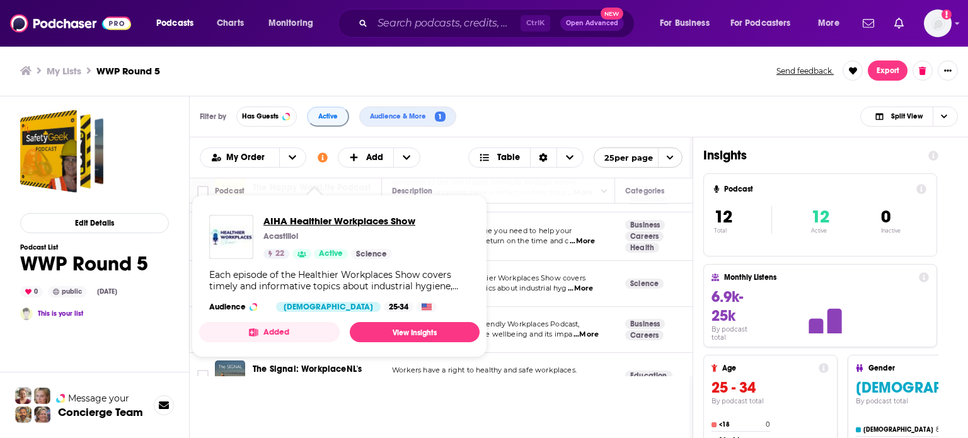
click at [338, 219] on span "AIHA Healthier Workplaces Show" at bounding box center [339, 221] width 152 height 12
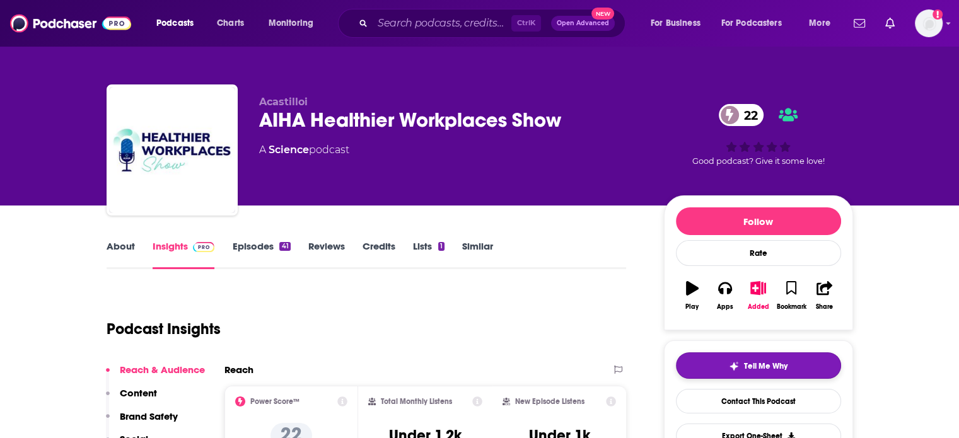
click at [749, 366] on span "Tell Me Why" at bounding box center [765, 366] width 43 height 10
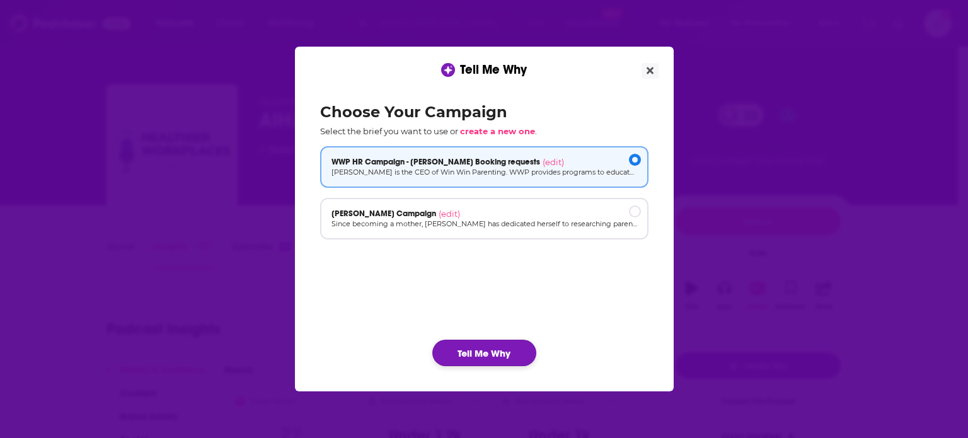
click at [504, 348] on button "Tell Me Why" at bounding box center [484, 353] width 104 height 26
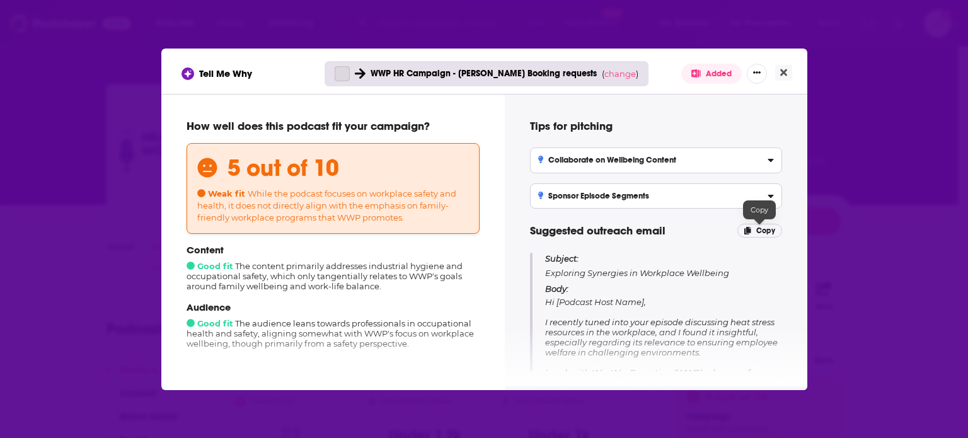
click at [756, 226] on span "Copy" at bounding box center [765, 230] width 19 height 9
click at [783, 72] on icon "Close" at bounding box center [783, 72] width 7 height 7
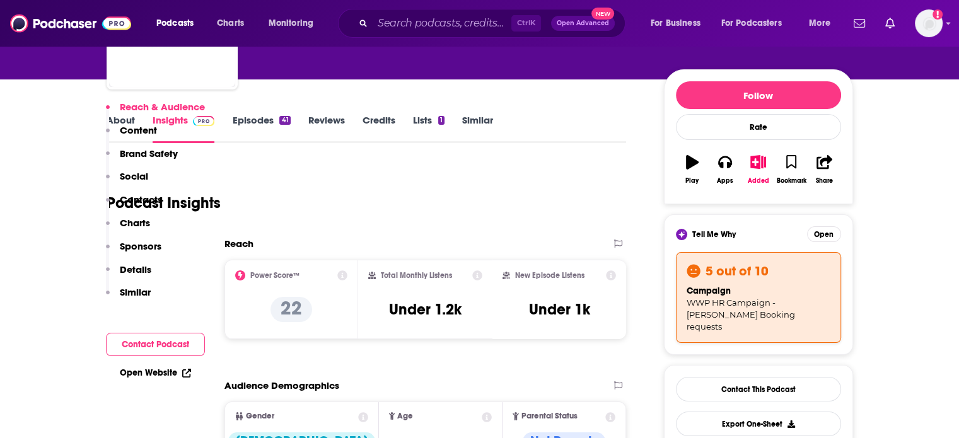
scroll to position [315, 0]
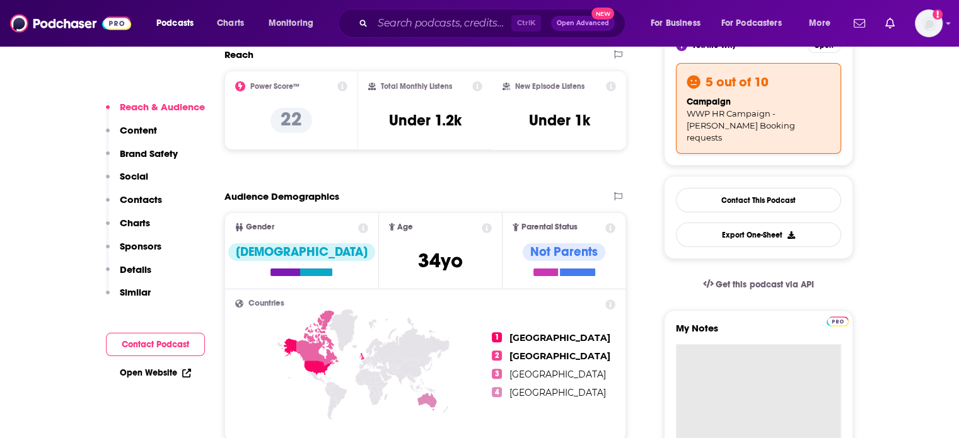
click at [736, 344] on textarea "My Notes" at bounding box center [758, 419] width 165 height 151
paste textarea "Subject: Exploring Synergies in Workplace Wellbeing Body: Hi [Podcast Host Name…"
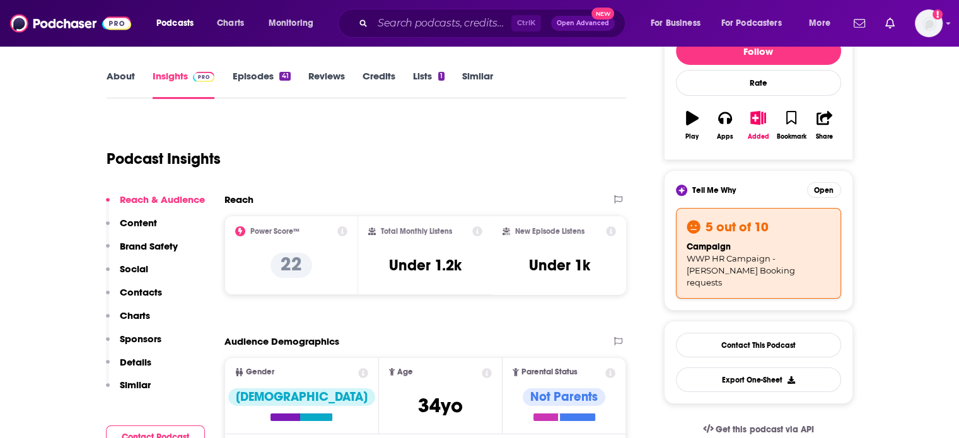
scroll to position [0, 0]
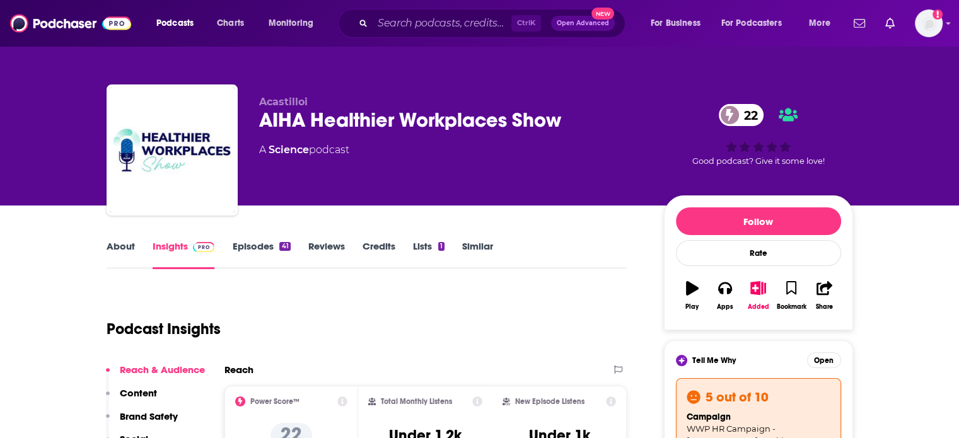
type textarea "Subject: Exploring Synergies in Workplace Wellbeing Body: Hi [Podcast Host Name…"
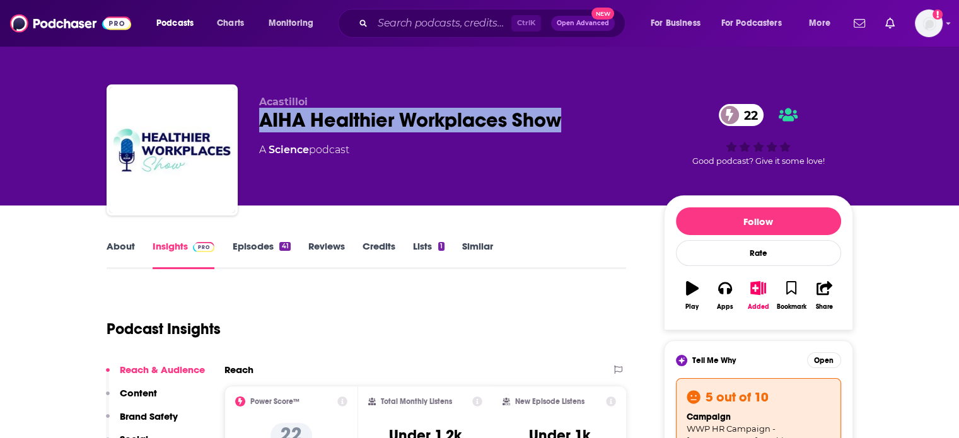
drag, startPoint x: 570, startPoint y: 114, endPoint x: 311, endPoint y: 105, distance: 259.2
click at [311, 105] on div "Acastilloi AIHA Healthier Workplaces Show 22 A Science podcast" at bounding box center [451, 146] width 384 height 101
copy div "AIHA Healthier Workplaces Show"
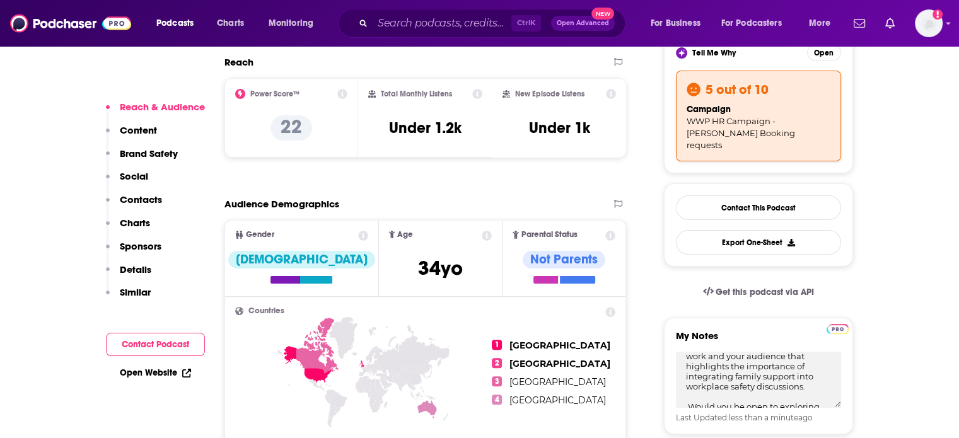
scroll to position [315, 0]
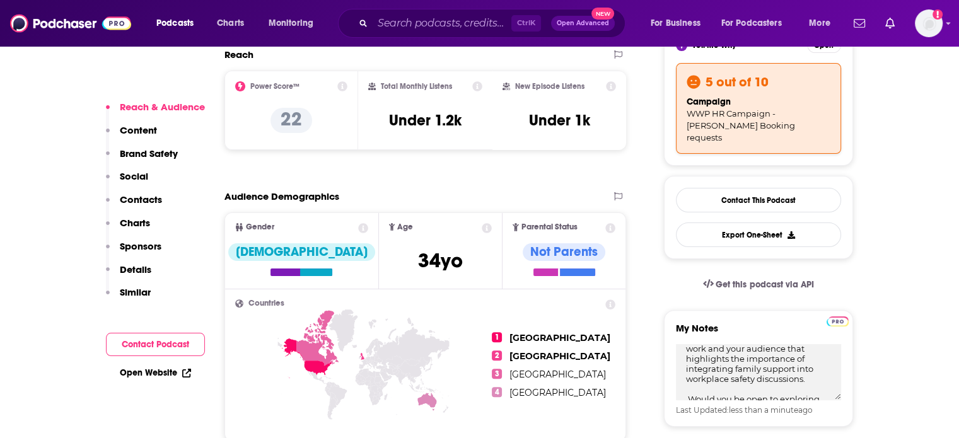
drag, startPoint x: 489, startPoint y: 315, endPoint x: 442, endPoint y: 307, distance: 48.0
click at [442, 307] on h2 "Countries" at bounding box center [425, 303] width 381 height 8
click at [149, 202] on p "Contacts" at bounding box center [141, 199] width 42 height 12
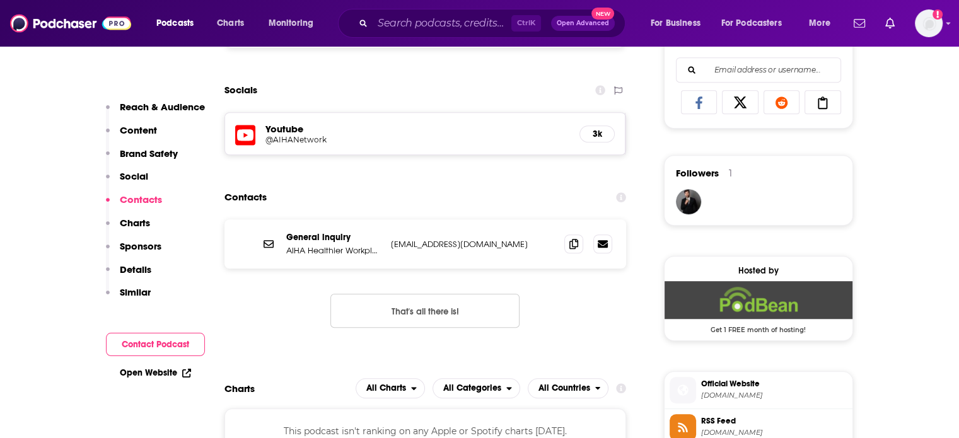
scroll to position [948, 0]
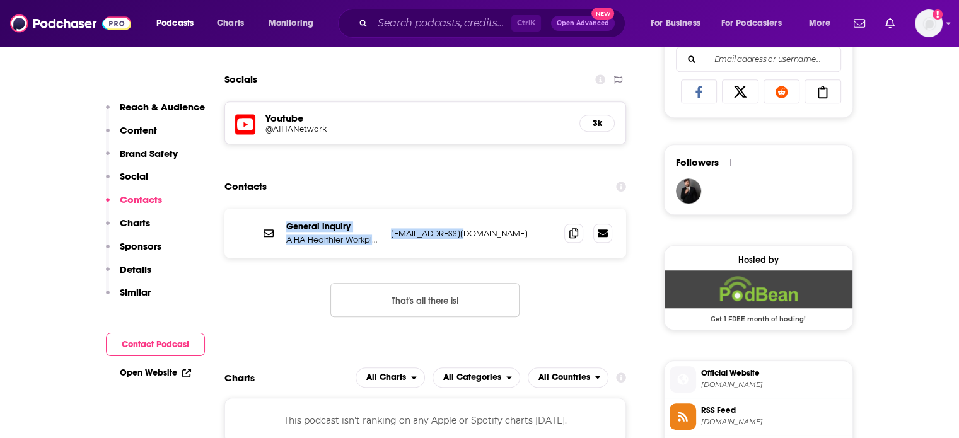
drag, startPoint x: 476, startPoint y: 235, endPoint x: 284, endPoint y: 231, distance: 192.9
click at [284, 231] on div "General inquiry AIHA Healthier Workplaces Show infonet@aiha.org infonet@aiha.org" at bounding box center [425, 233] width 402 height 49
copy div "General inquiry AIHA Healthier Workplaces Show infonet@aiha.org"
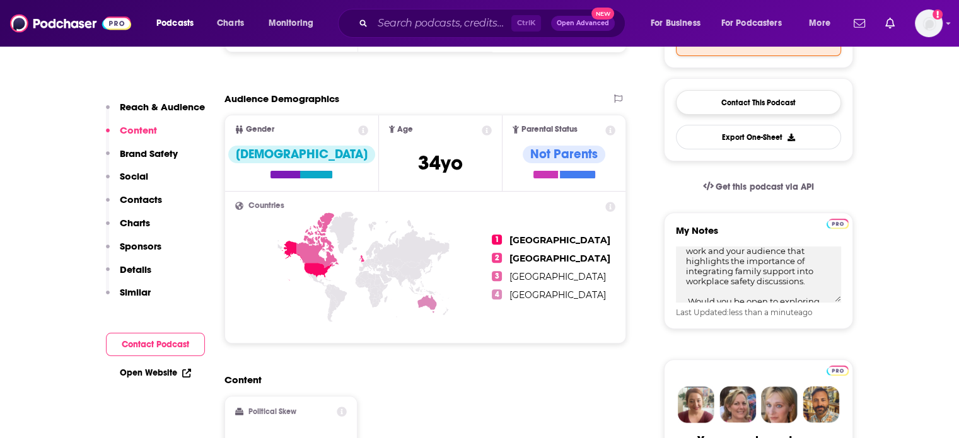
scroll to position [255, 0]
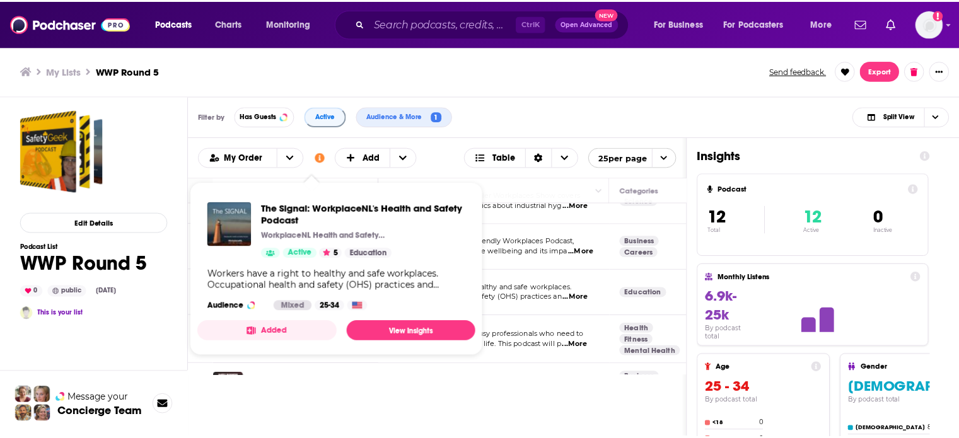
scroll to position [378, 0]
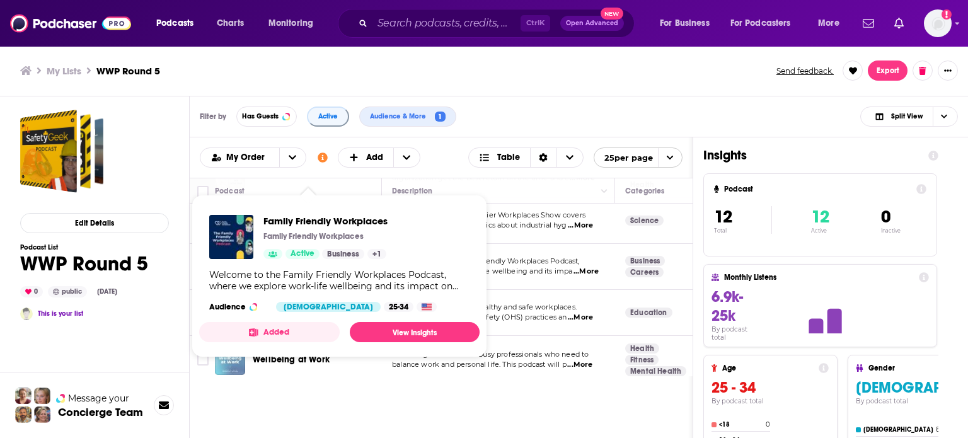
click at [302, 262] on div "Family Friendly Workplaces Family Friendly Workplaces Active Business + 1 Welco…" at bounding box center [339, 263] width 280 height 117
click at [320, 220] on span "Family Friendly Workplaces" at bounding box center [325, 221] width 124 height 12
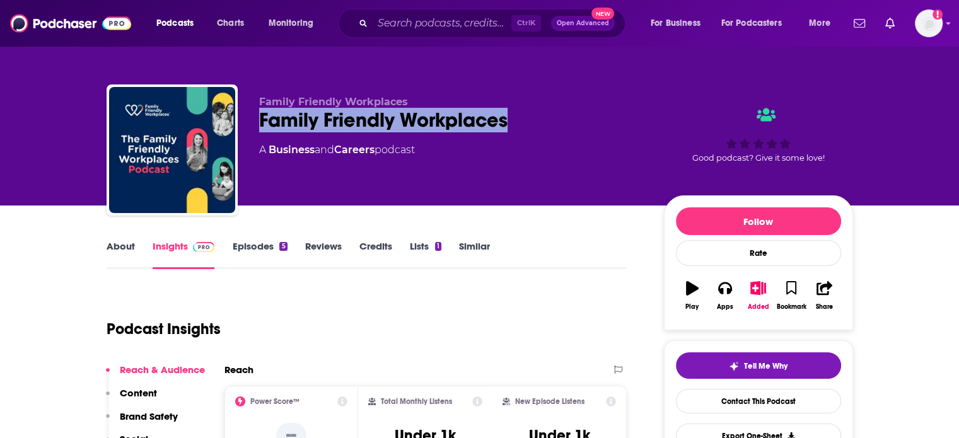
drag, startPoint x: 524, startPoint y: 120, endPoint x: 255, endPoint y: 112, distance: 268.6
click at [255, 112] on div "Family Friendly Workplaces Family Friendly Workplaces A Business and Careers po…" at bounding box center [480, 152] width 746 height 136
copy h2 "Family Friendly Workplaces"
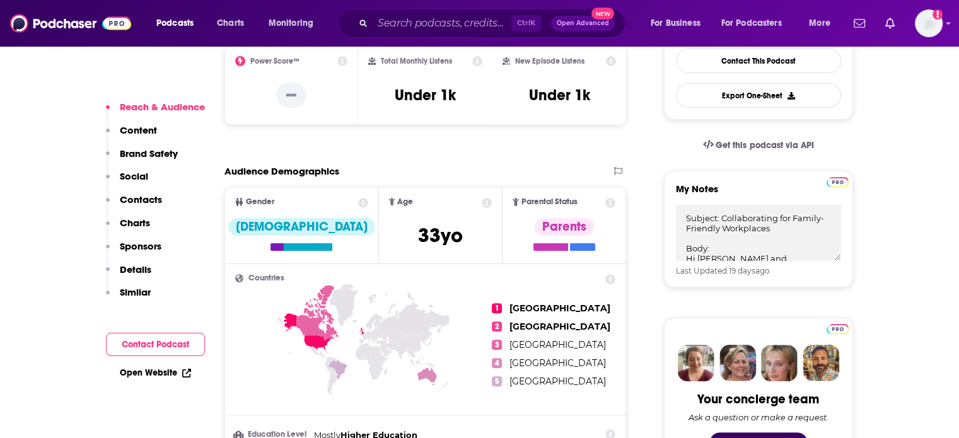
scroll to position [378, 0]
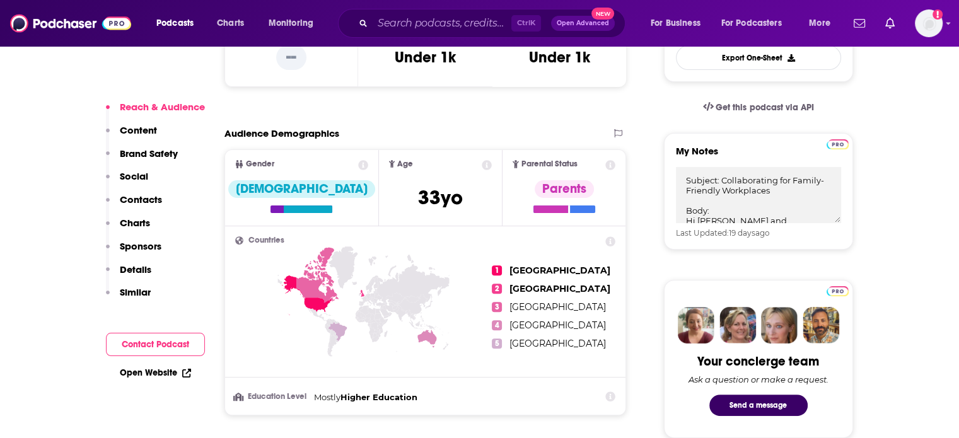
click at [144, 199] on p "Contacts" at bounding box center [141, 199] width 42 height 12
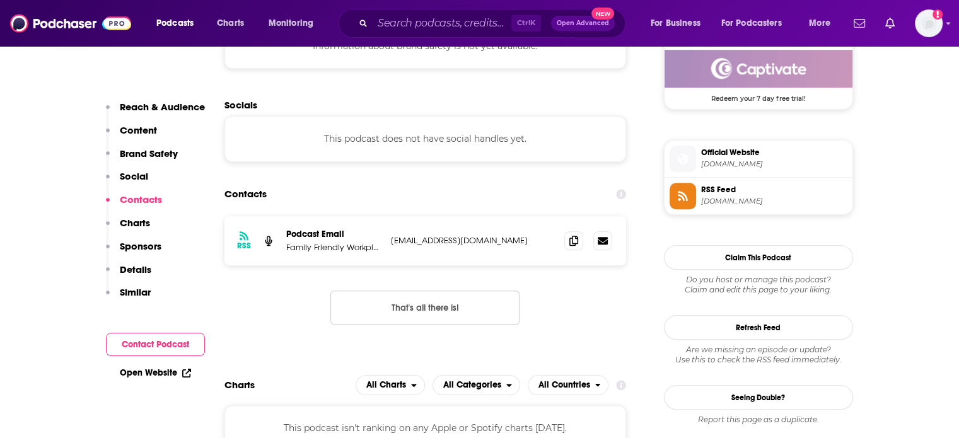
scroll to position [960, 0]
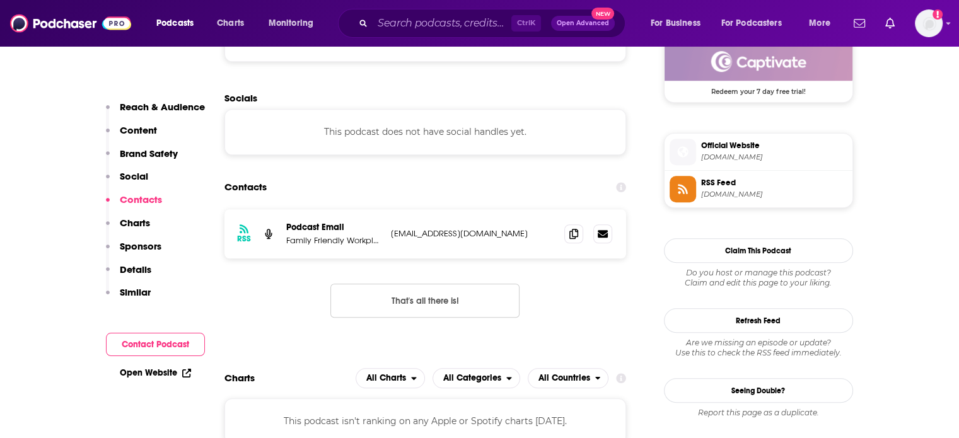
drag, startPoint x: 524, startPoint y: 238, endPoint x: 275, endPoint y: 234, distance: 249.6
click at [275, 234] on div "RSS Podcast Email Family Friendly Workplaces info@familyfriendlyworkplaces.com …" at bounding box center [425, 233] width 402 height 49
copy div "Podcast Email Family Friendly Workplaces info@familyfriendlyworkplaces.com"
click at [161, 105] on p "Reach & Audience" at bounding box center [162, 107] width 85 height 12
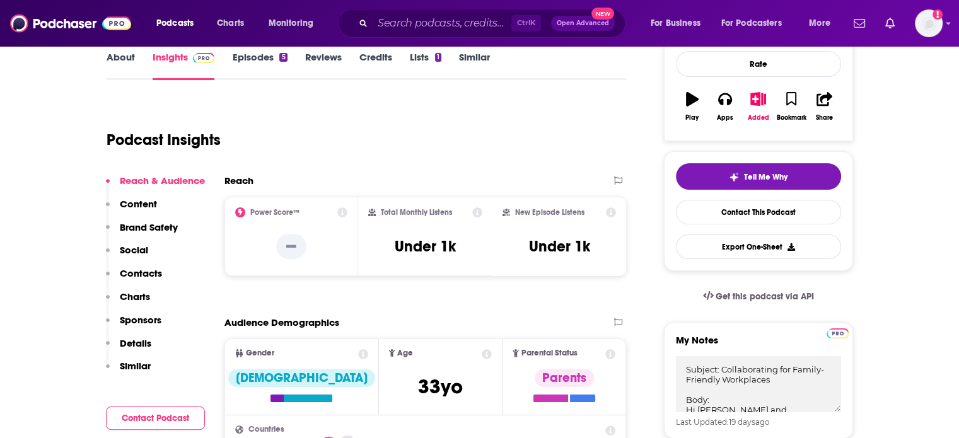
scroll to position [188, 0]
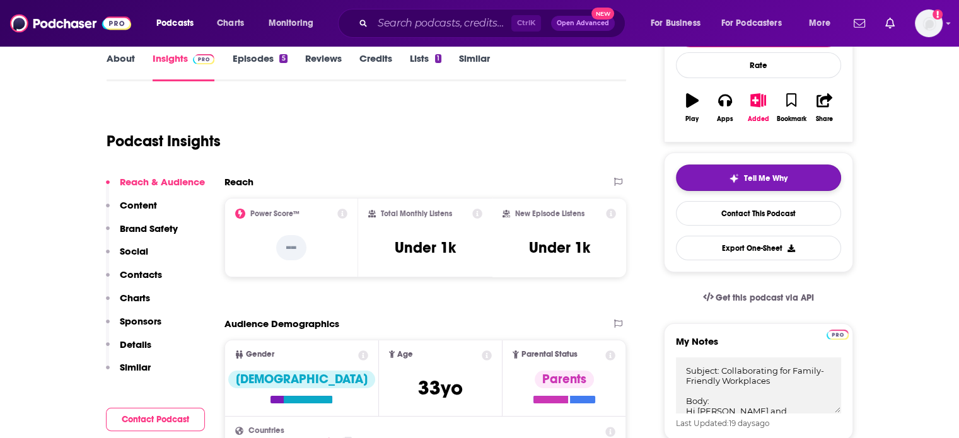
click at [755, 173] on span "Tell Me Why" at bounding box center [765, 178] width 43 height 10
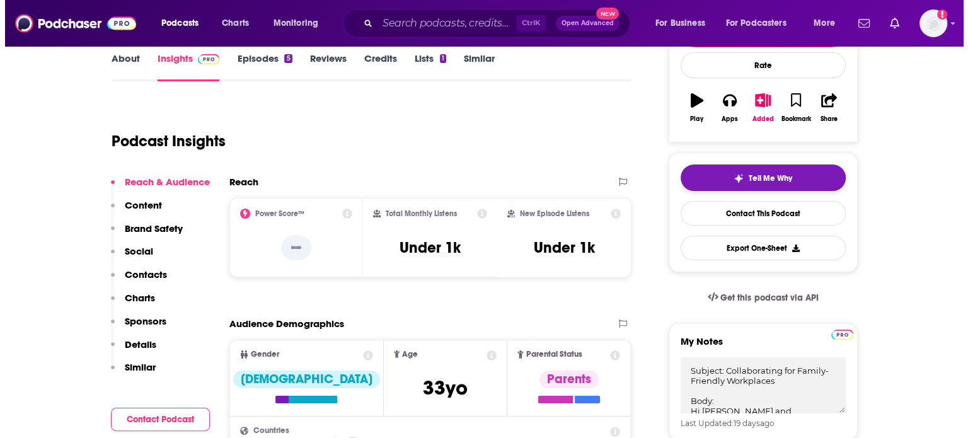
scroll to position [0, 0]
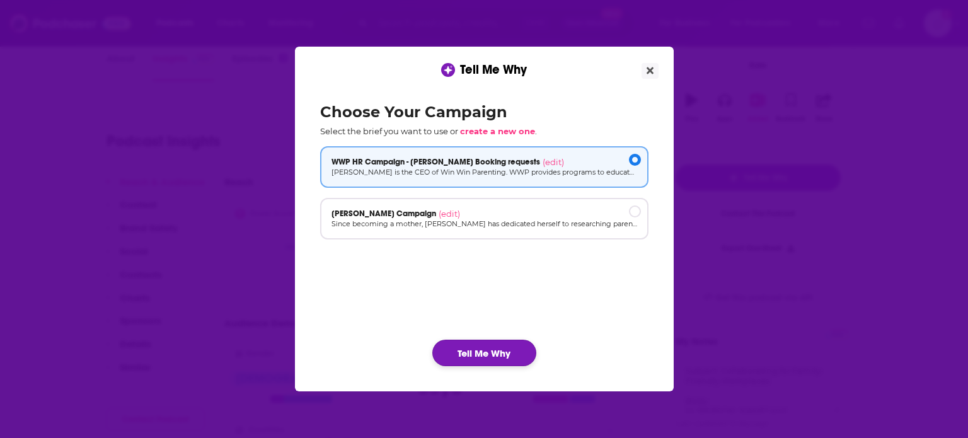
click at [474, 360] on button "Tell Me Why" at bounding box center [484, 353] width 104 height 26
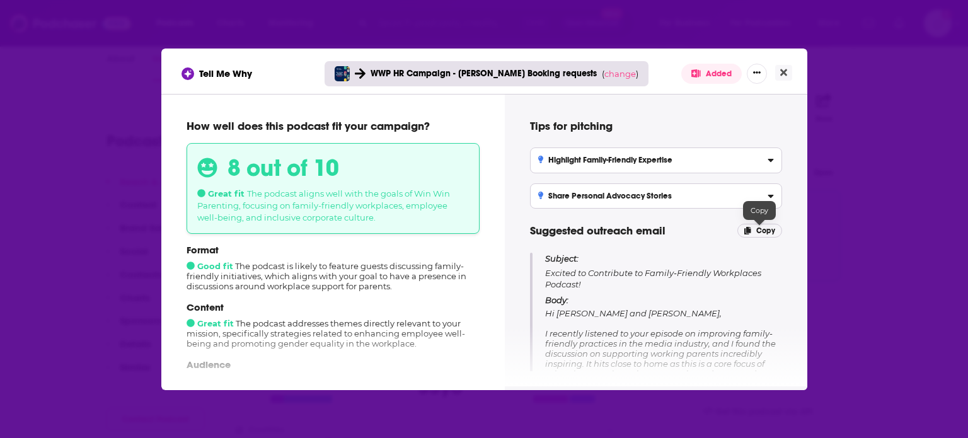
click at [757, 232] on span "Copy" at bounding box center [765, 230] width 19 height 9
click at [780, 71] on icon "Close" at bounding box center [783, 72] width 7 height 10
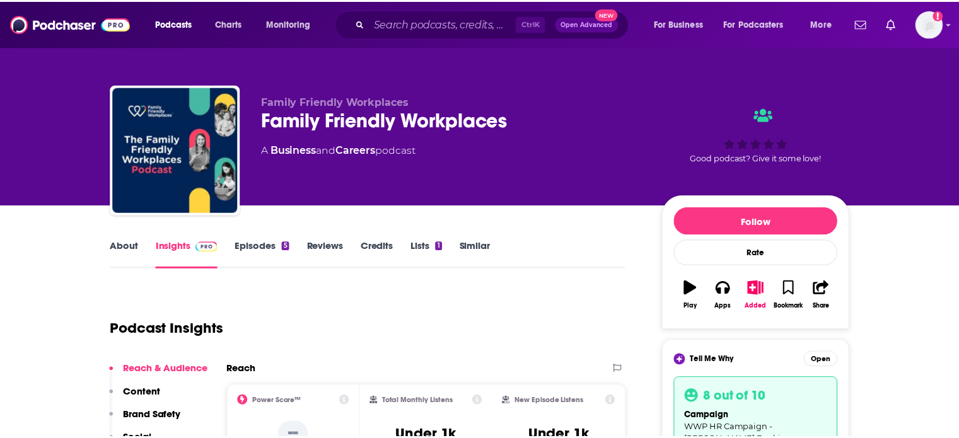
scroll to position [188, 0]
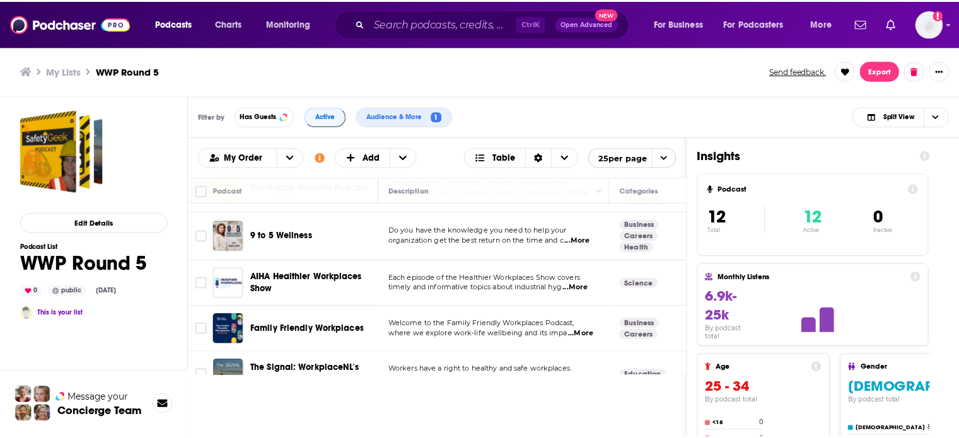
scroll to position [378, 0]
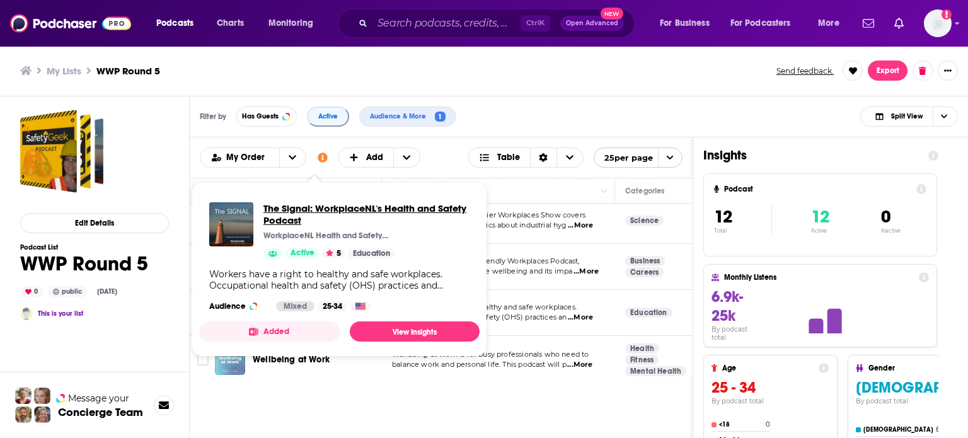
click at [361, 212] on span "The Signal: WorkplaceNL's Health and Safety Podcast" at bounding box center [366, 214] width 206 height 24
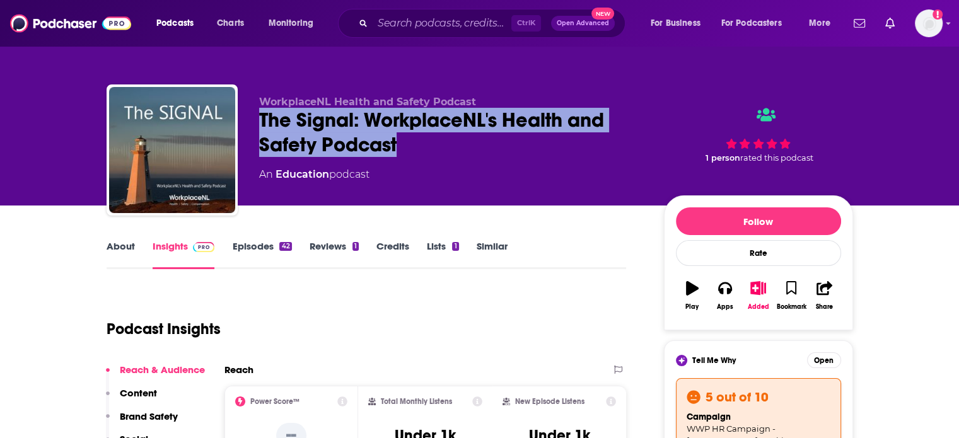
drag, startPoint x: 402, startPoint y: 149, endPoint x: 255, endPoint y: 123, distance: 149.7
click at [255, 123] on div "WorkplaceNL Health and Safety Podcast The Signal: WorkplaceNL's Health and Safe…" at bounding box center [480, 152] width 746 height 136
copy h2 "The Signal: WorkplaceNL's Health and Safety Podcast"
drag, startPoint x: 416, startPoint y: 120, endPoint x: 399, endPoint y: 122, distance: 17.1
click at [416, 121] on div "The Signal: WorkplaceNL's Health and Safety Podcast" at bounding box center [451, 132] width 384 height 49
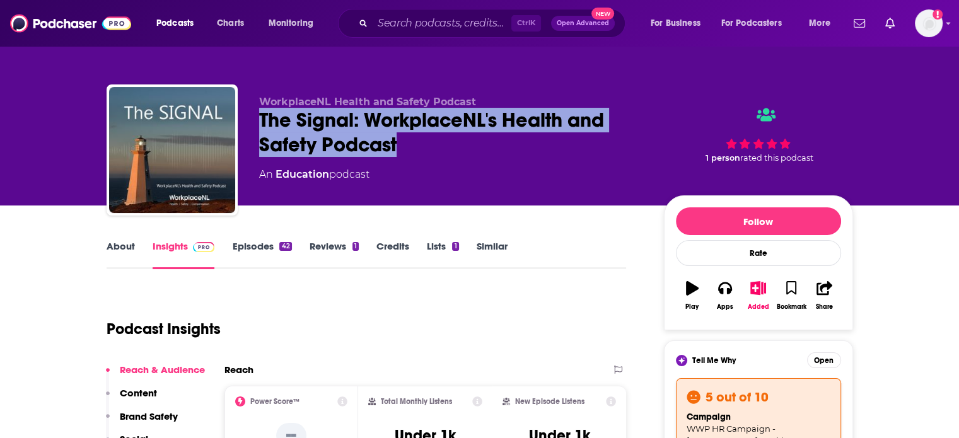
click at [372, 125] on div "The Signal: WorkplaceNL's Health and Safety Podcast" at bounding box center [451, 132] width 384 height 49
click at [372, 115] on div "The Signal: WorkplaceNL's Health and Safety Podcast" at bounding box center [451, 132] width 384 height 49
drag, startPoint x: 260, startPoint y: 118, endPoint x: 404, endPoint y: 154, distance: 148.7
click at [404, 154] on div "The Signal: WorkplaceNL's Health and Safety Podcast" at bounding box center [451, 132] width 384 height 49
copy h2 "The Signal: WorkplaceNL's Health and Safety Podcast"
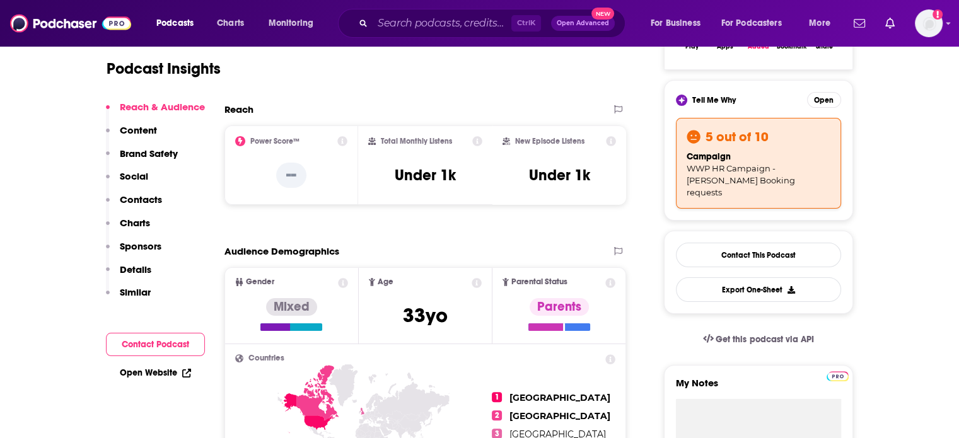
scroll to position [315, 0]
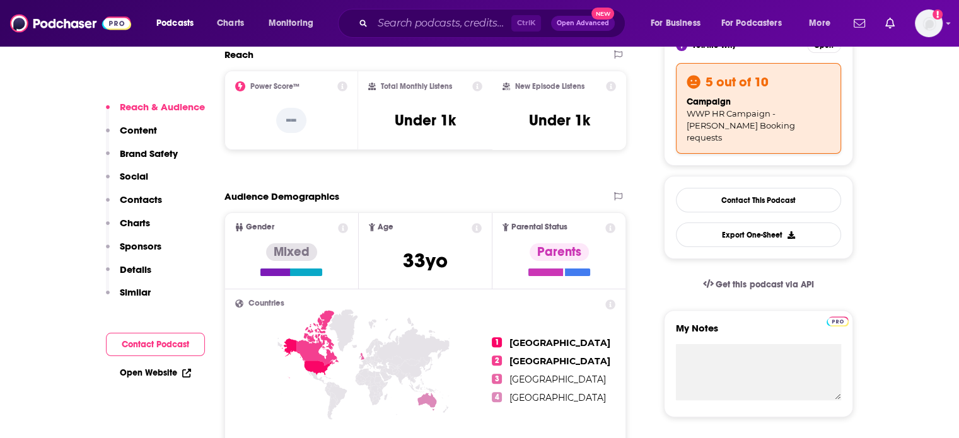
click at [141, 200] on p "Contacts" at bounding box center [141, 199] width 42 height 12
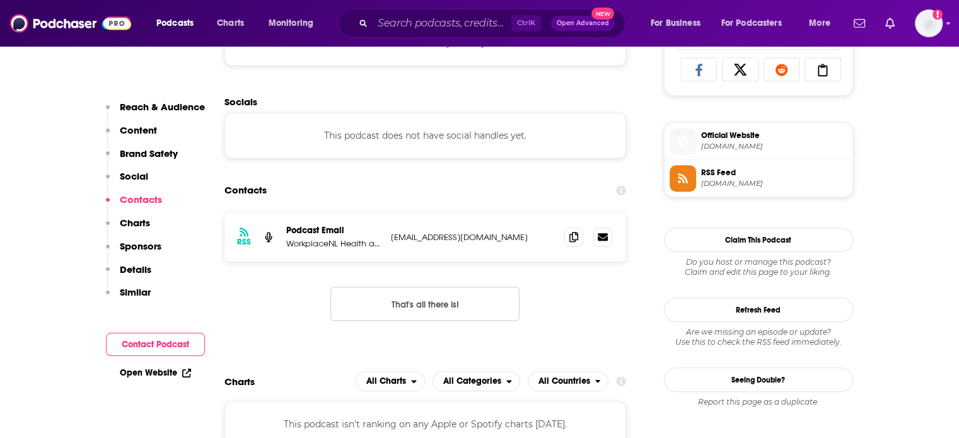
scroll to position [965, 0]
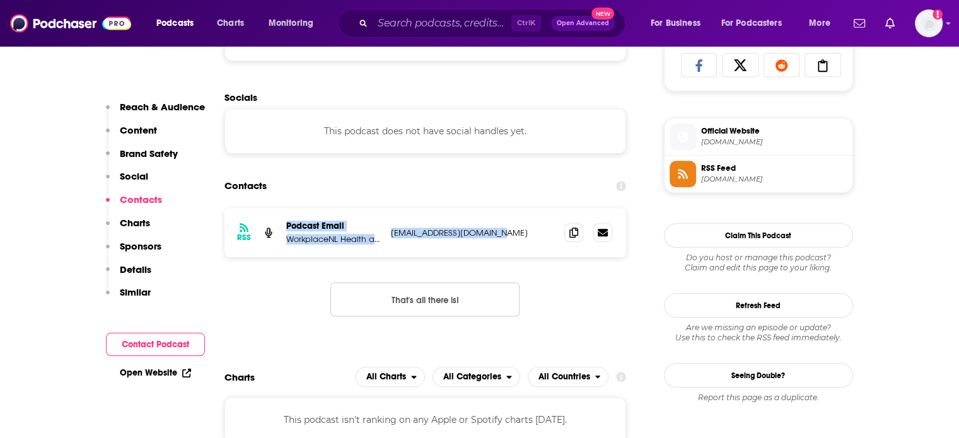
drag, startPoint x: 517, startPoint y: 231, endPoint x: 282, endPoint y: 230, distance: 235.7
click at [282, 230] on div "RSS Podcast Email WorkplaceNL Health and Safety Podcast workshops@workplacenl.c…" at bounding box center [425, 232] width 402 height 49
copy div "Podcast Email WorkplaceNL Health and Safety Podcast workshops@workplacenl.ca"
click at [154, 105] on p "Reach & Audience" at bounding box center [162, 107] width 85 height 12
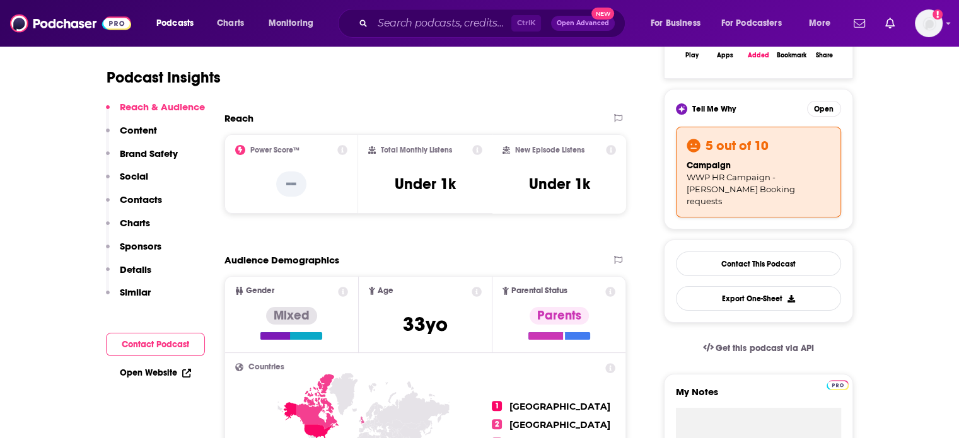
scroll to position [251, 0]
click at [824, 115] on button "Open" at bounding box center [824, 109] width 34 height 16
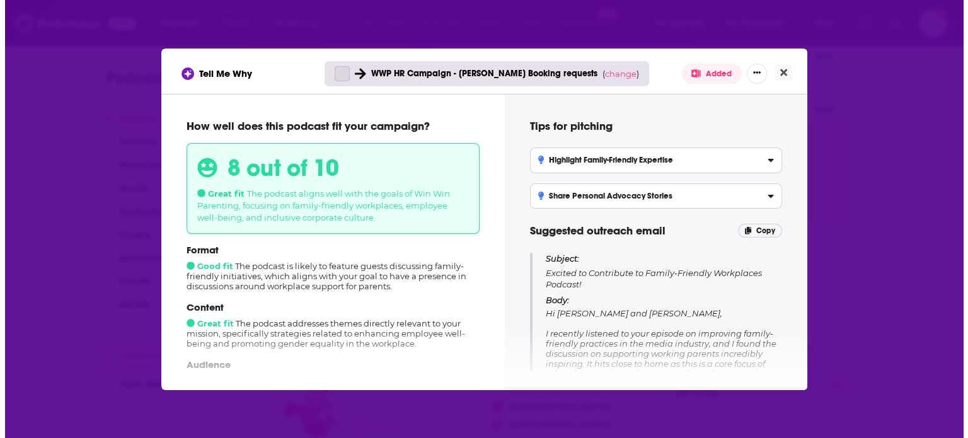
scroll to position [0, 0]
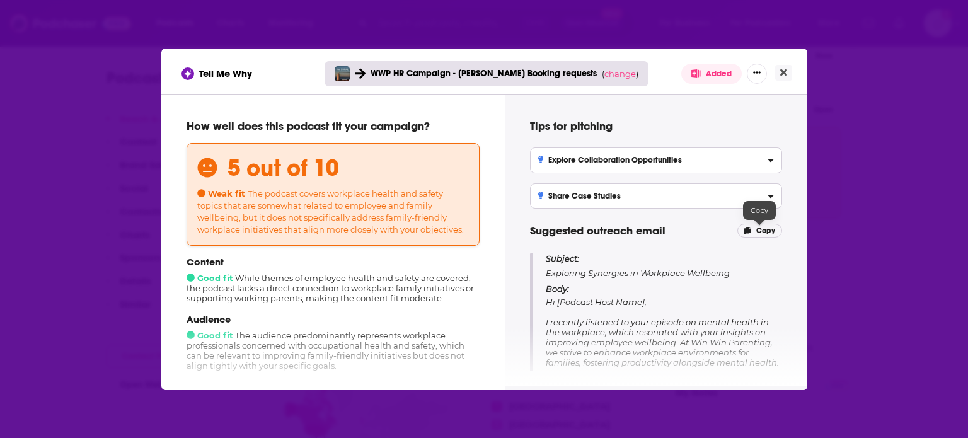
click at [756, 231] on span "Copy" at bounding box center [765, 230] width 19 height 9
click at [780, 71] on icon "Close" at bounding box center [783, 72] width 7 height 10
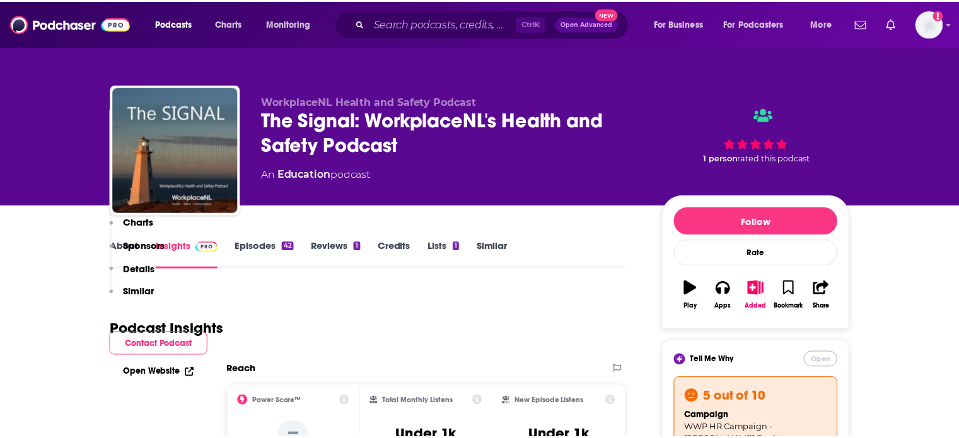
scroll to position [377, 0]
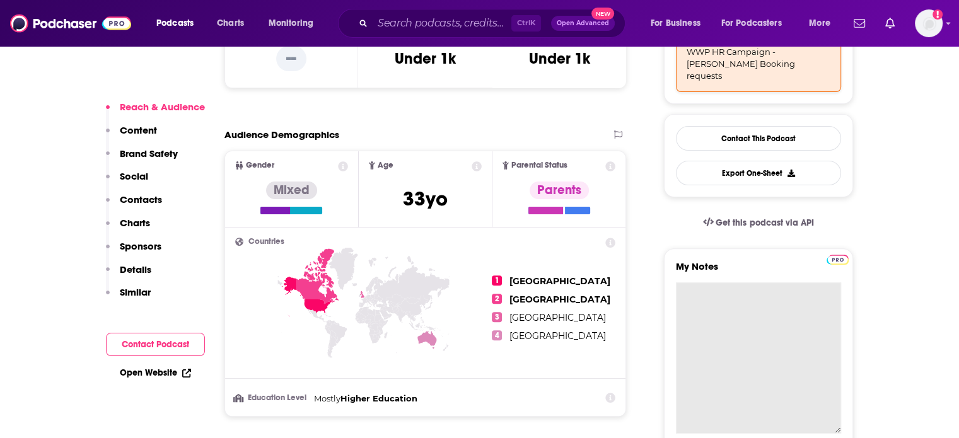
click at [733, 309] on textarea "My Notes" at bounding box center [758, 357] width 165 height 151
paste textarea "Subject: Exploring Synergies in Workplace Wellbeing Body: Hi [Podcast Host Name…"
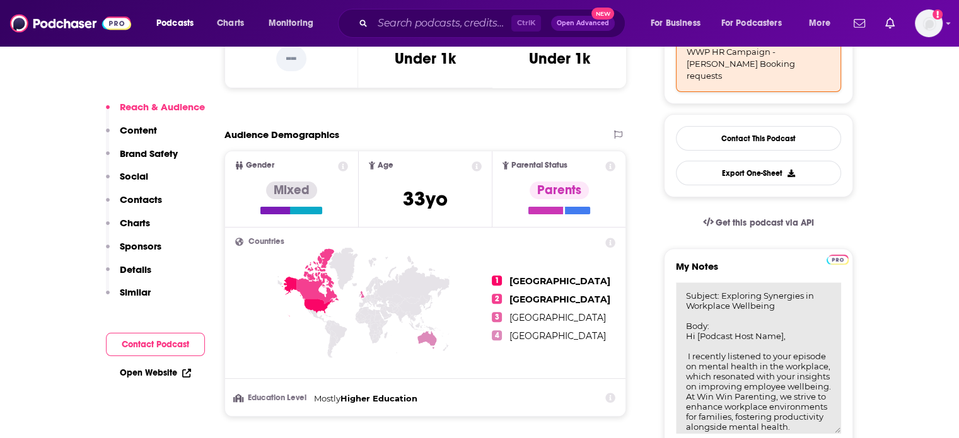
scroll to position [193, 0]
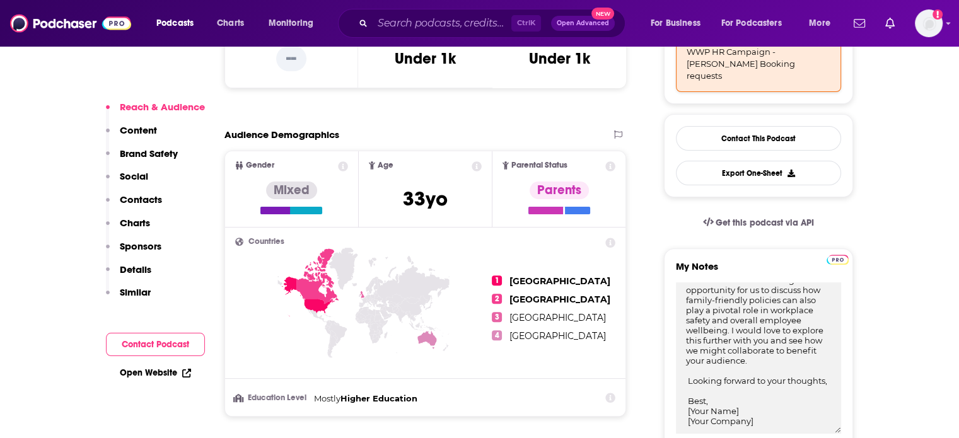
type textarea "Subject: Exploring Synergies in Workplace Wellbeing Body: Hi [Podcast Host Name…"
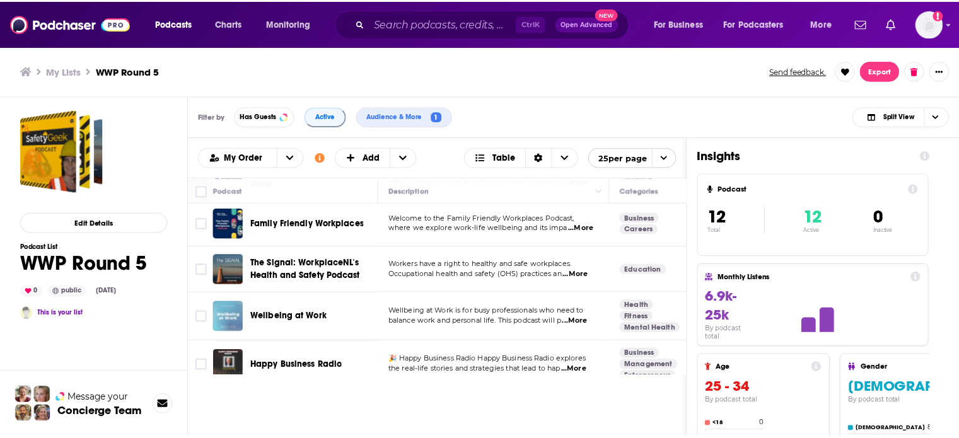
scroll to position [441, 0]
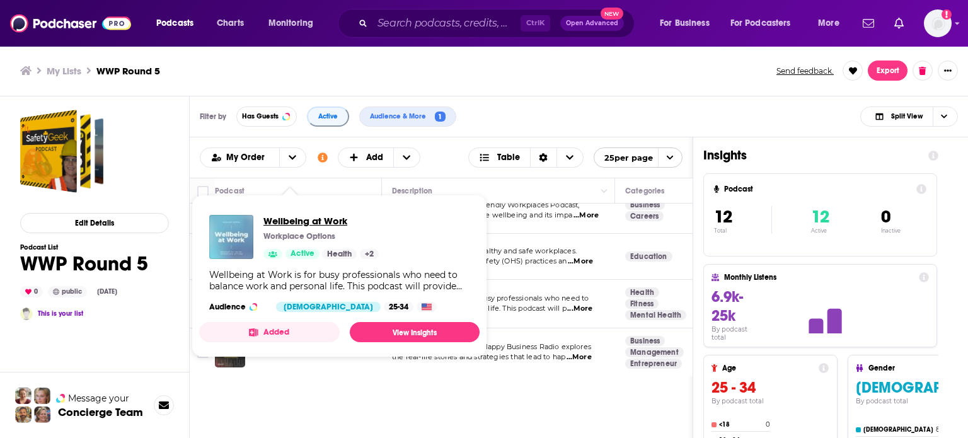
click at [310, 224] on span "Wellbeing at Work" at bounding box center [320, 221] width 115 height 12
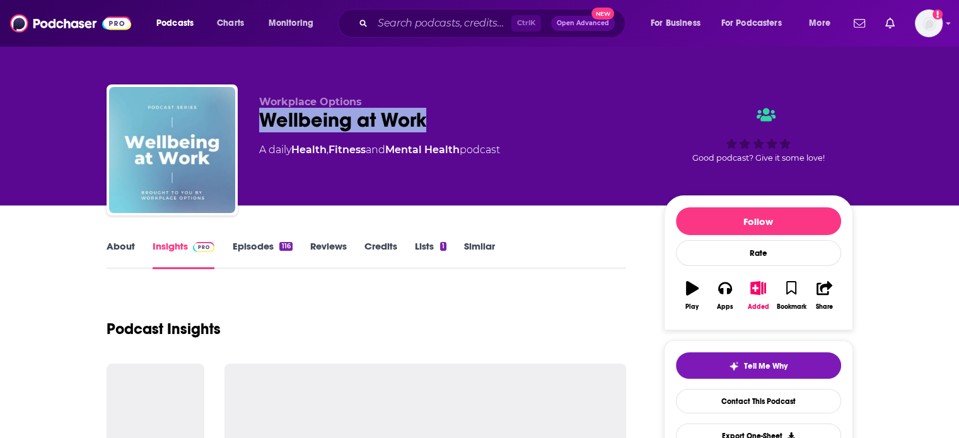
drag, startPoint x: 461, startPoint y: 114, endPoint x: 260, endPoint y: 118, distance: 201.1
click at [260, 118] on div "Wellbeing at Work" at bounding box center [451, 120] width 384 height 25
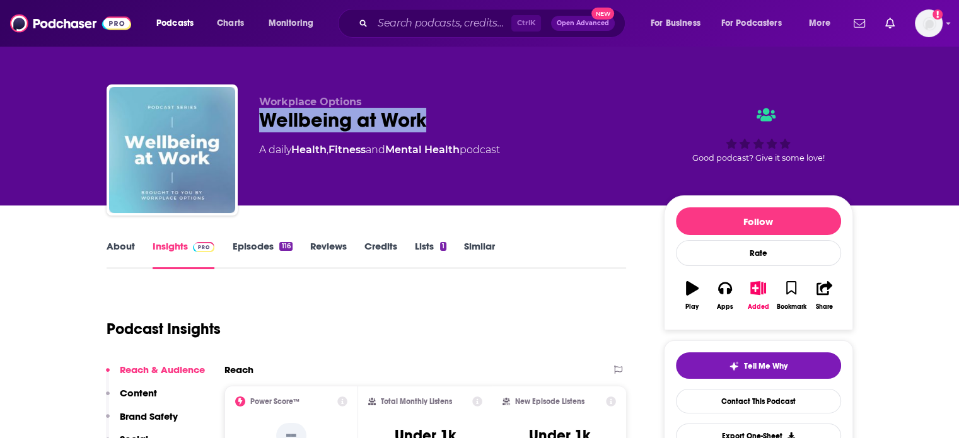
copy h2 "Wellbeing at Work"
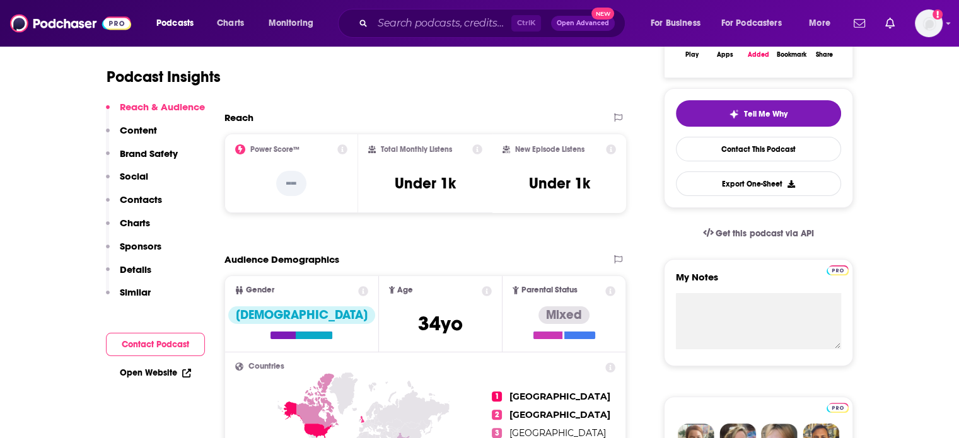
scroll to position [315, 0]
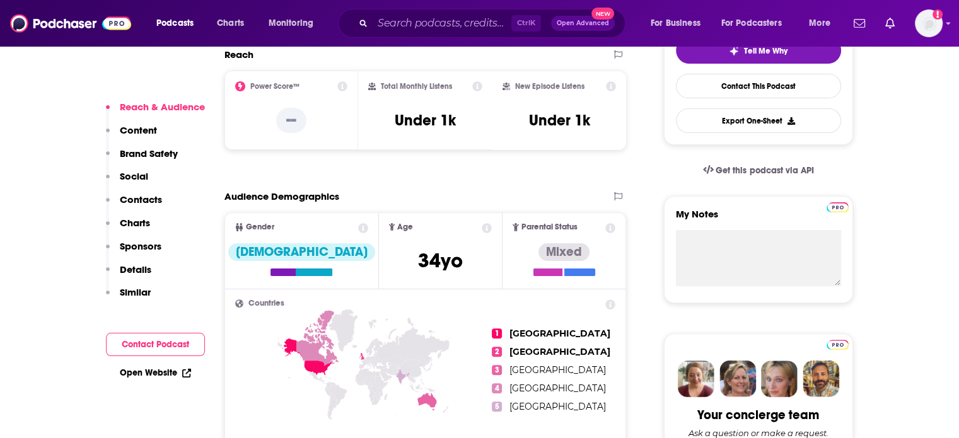
click at [153, 199] on p "Contacts" at bounding box center [141, 199] width 42 height 12
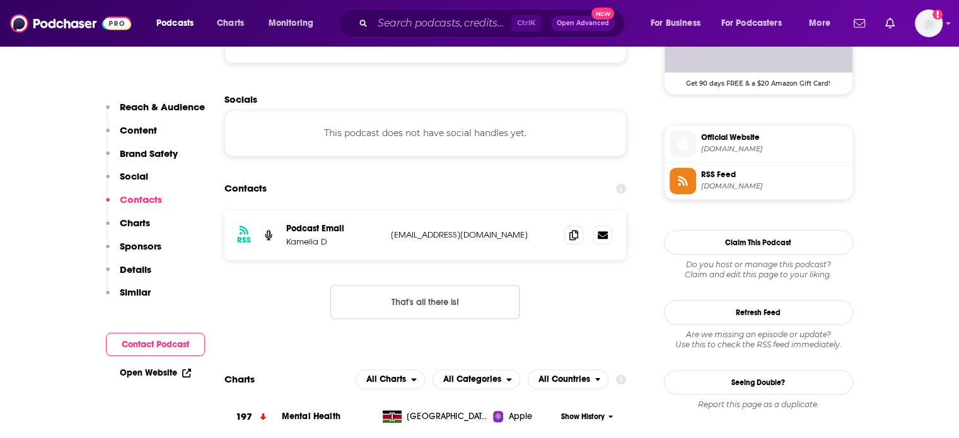
scroll to position [960, 0]
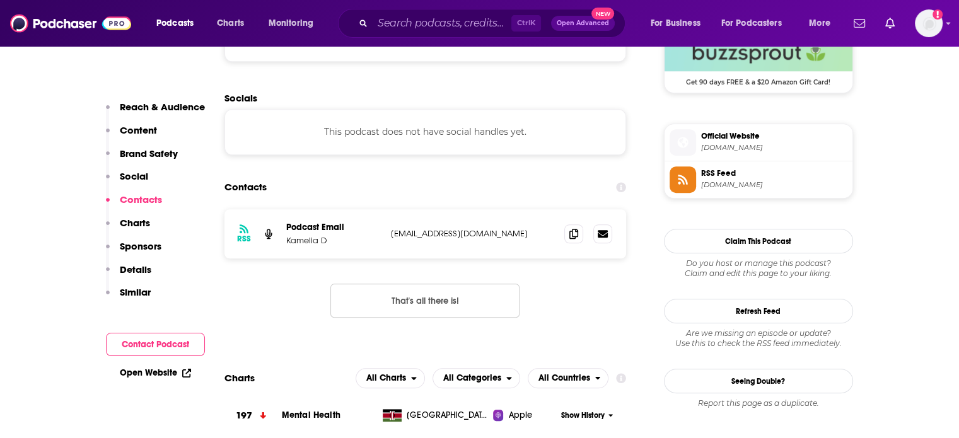
drag, startPoint x: 552, startPoint y: 236, endPoint x: 280, endPoint y: 226, distance: 272.4
click at [280, 226] on div "RSS Podcast Email Kamelia D wellbeingatwork@workplaceoptions.com wellbeingatwor…" at bounding box center [425, 233] width 402 height 49
copy div "Podcast Email Kamelia D wellbeingatwork@workplaceoptions.com"
click at [166, 111] on p "Reach & Audience" at bounding box center [162, 107] width 85 height 12
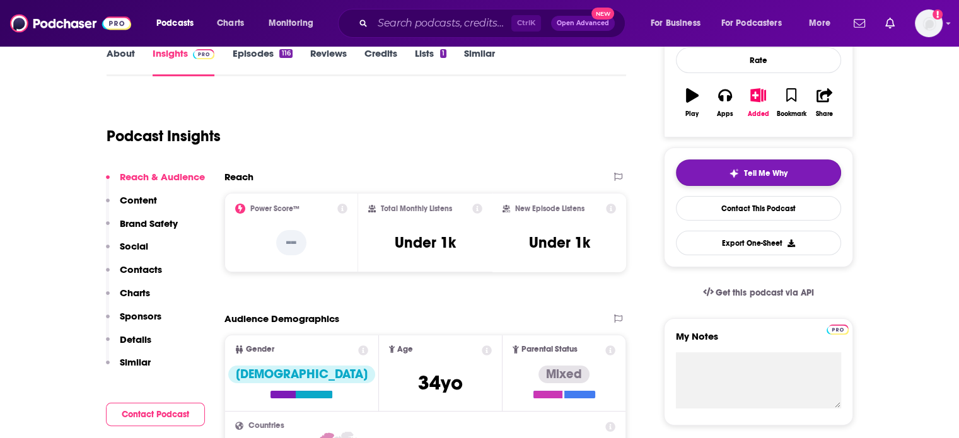
scroll to position [188, 0]
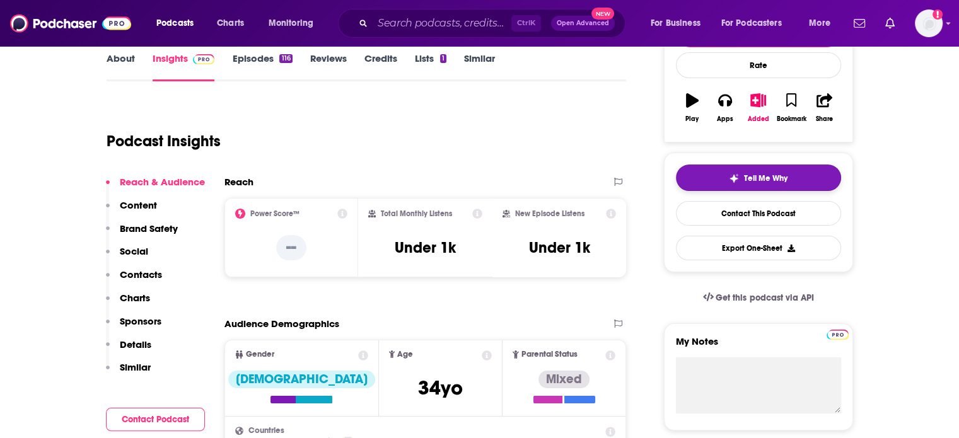
click at [713, 176] on button "Tell Me Why" at bounding box center [758, 177] width 165 height 26
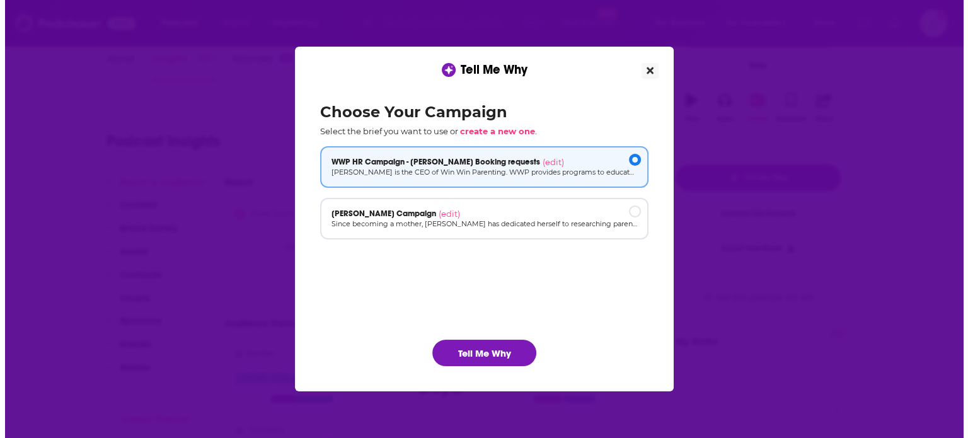
scroll to position [0, 0]
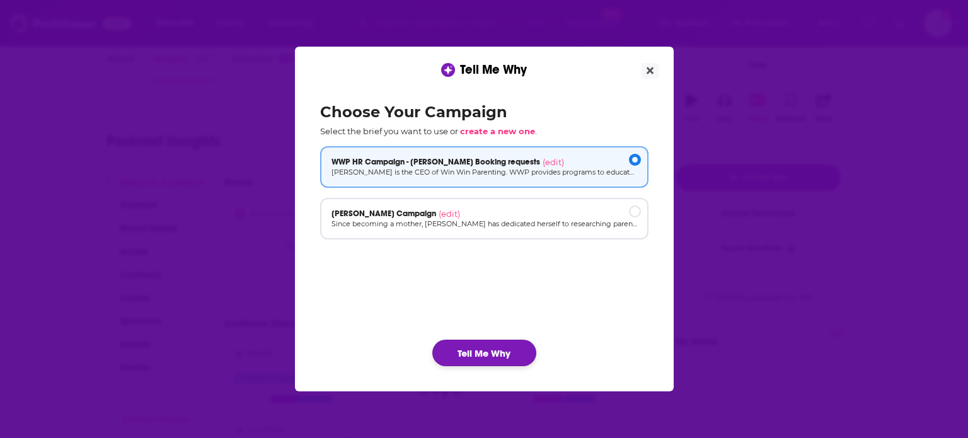
click at [490, 365] on button "Tell Me Why" at bounding box center [484, 353] width 104 height 26
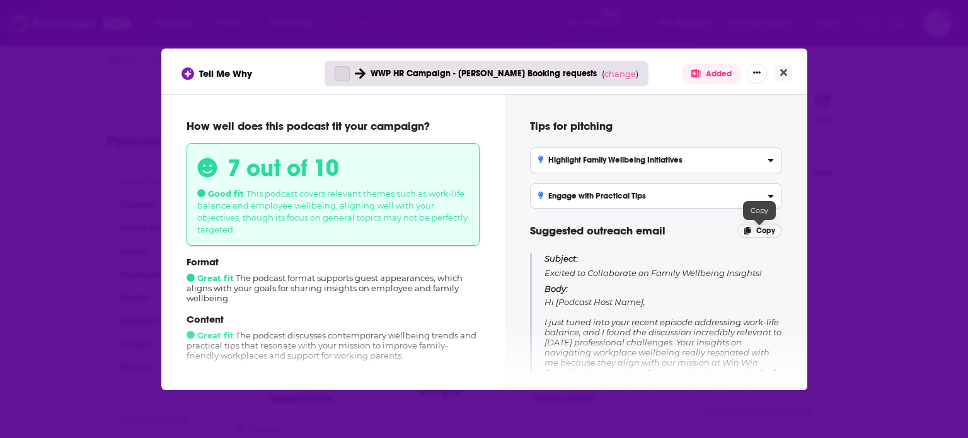
click at [750, 234] on p "Copy" at bounding box center [759, 231] width 45 height 14
click at [780, 71] on icon "Close" at bounding box center [783, 72] width 7 height 10
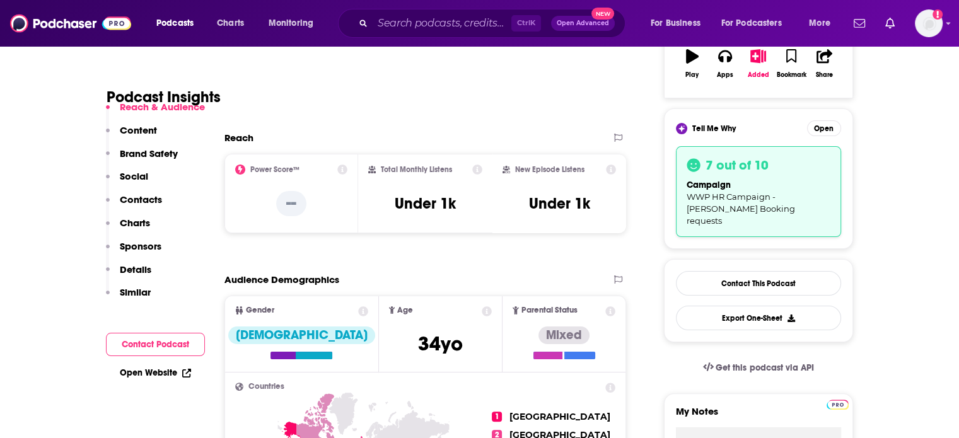
scroll to position [440, 0]
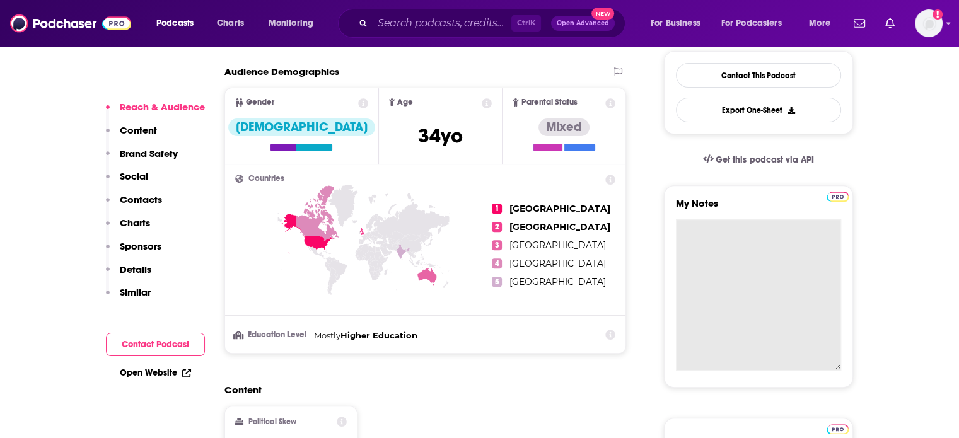
click at [755, 219] on textarea "My Notes" at bounding box center [758, 294] width 165 height 151
paste textarea "Subject: Excited to Collaborate on Family Wellbeing Insights! Body: Hi [Podcast…"
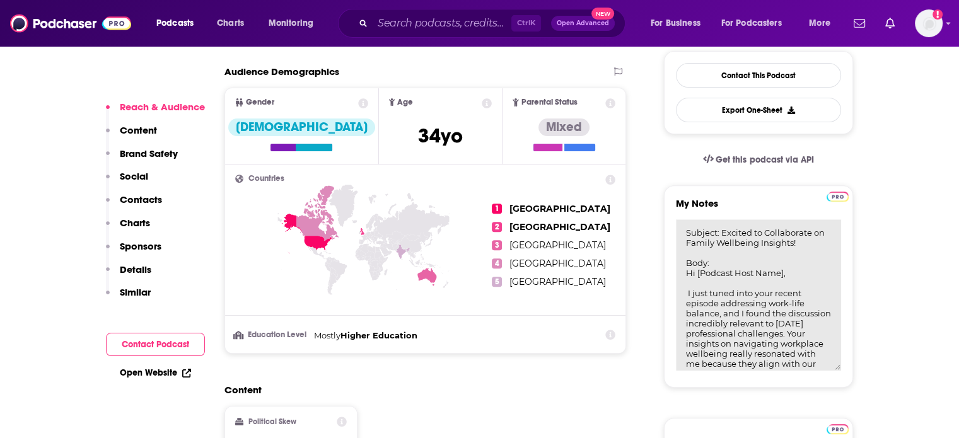
scroll to position [261, 0]
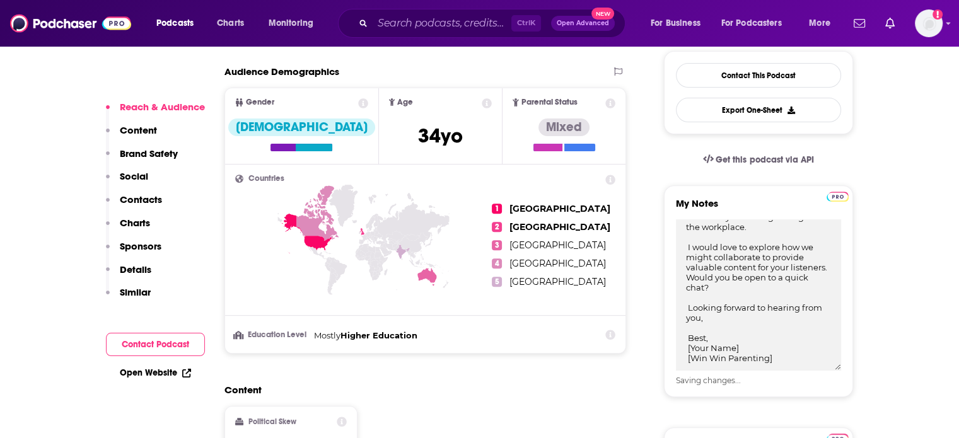
type textarea "Subject: Excited to Collaborate on Family Wellbeing Insights! Body: Hi [Podcast…"
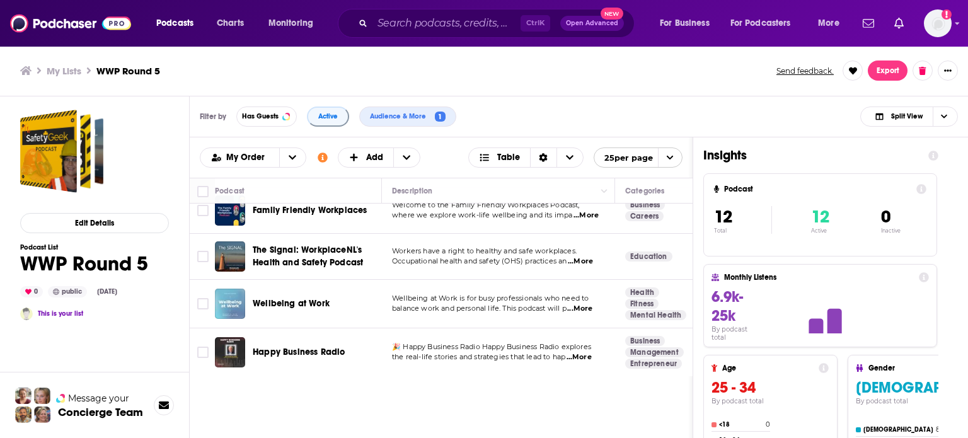
scroll to position [442, 0]
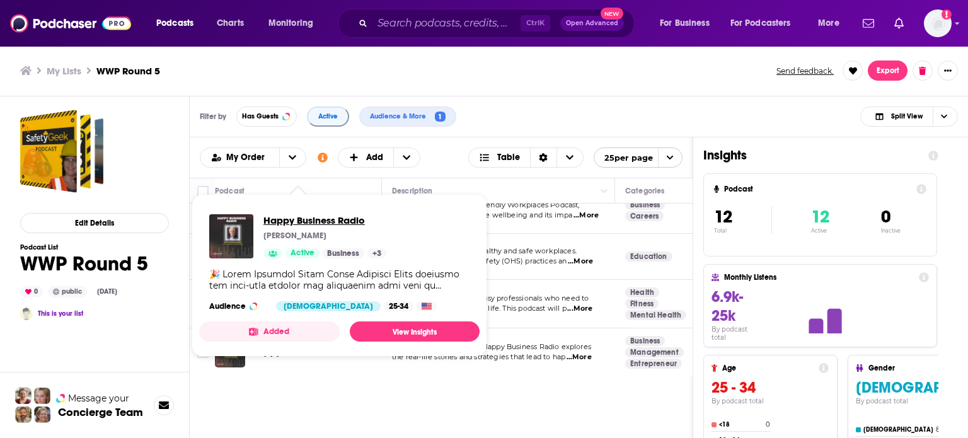
click at [340, 221] on span "Happy Business Radio" at bounding box center [324, 220] width 123 height 12
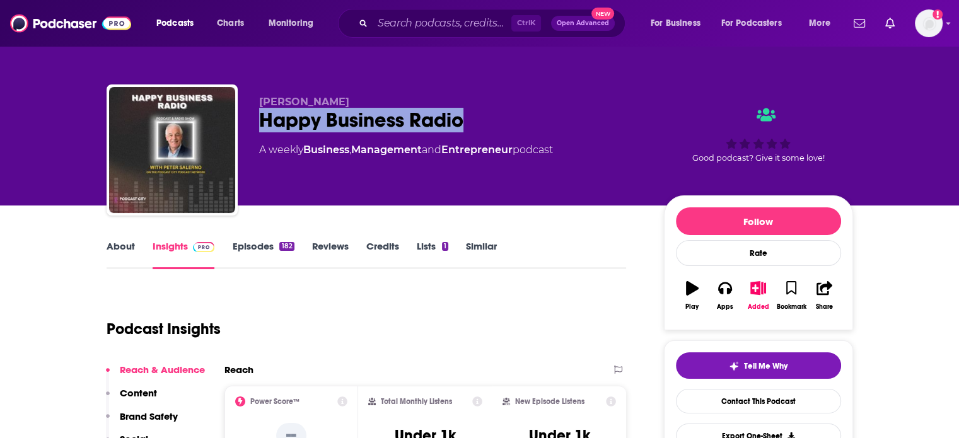
drag, startPoint x: 469, startPoint y: 124, endPoint x: 262, endPoint y: 127, distance: 207.4
click at [262, 127] on div "Happy Business Radio" at bounding box center [451, 120] width 384 height 25
copy h2 "Happy Business Radio"
click at [718, 366] on button "Tell Me Why" at bounding box center [758, 365] width 165 height 26
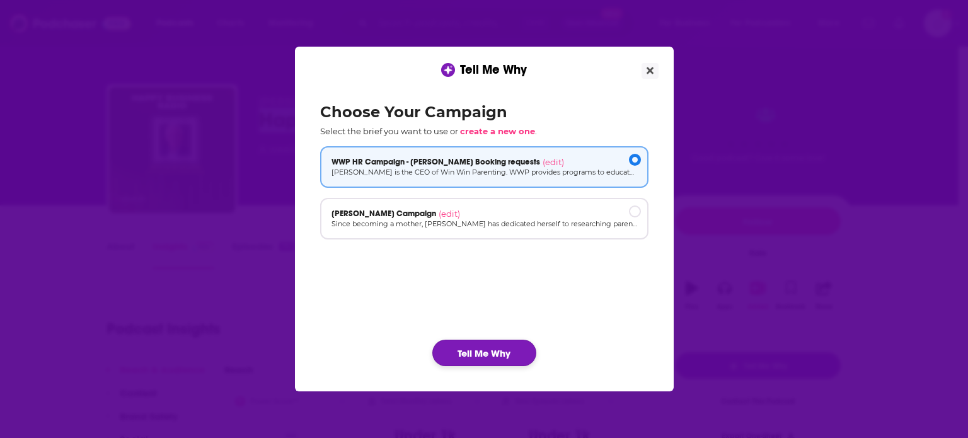
click at [502, 345] on button "Tell Me Why" at bounding box center [484, 353] width 104 height 26
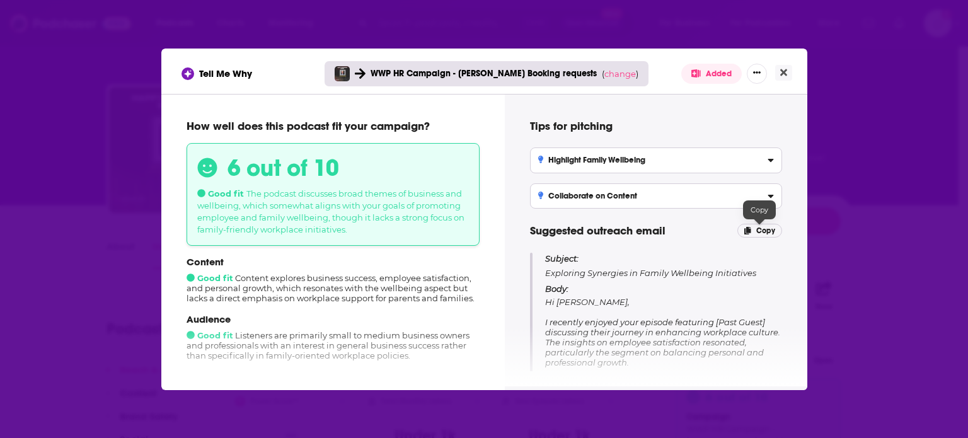
click at [756, 228] on p "Copy" at bounding box center [759, 231] width 45 height 14
click at [787, 78] on button "Close" at bounding box center [783, 73] width 17 height 16
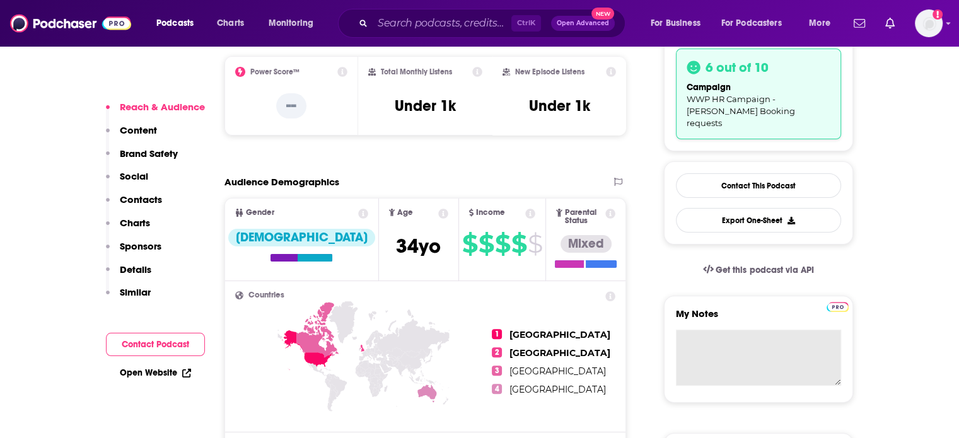
scroll to position [378, 0]
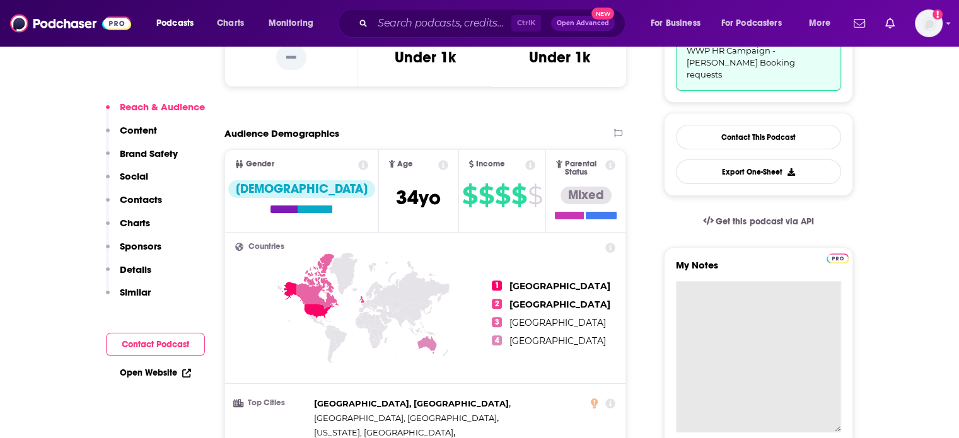
click at [718, 295] on textarea "My Notes" at bounding box center [758, 356] width 165 height 151
paste textarea "Subject: Exploring Synergies in Family Wellbeing Initiatives Body: Hi Peter, I …"
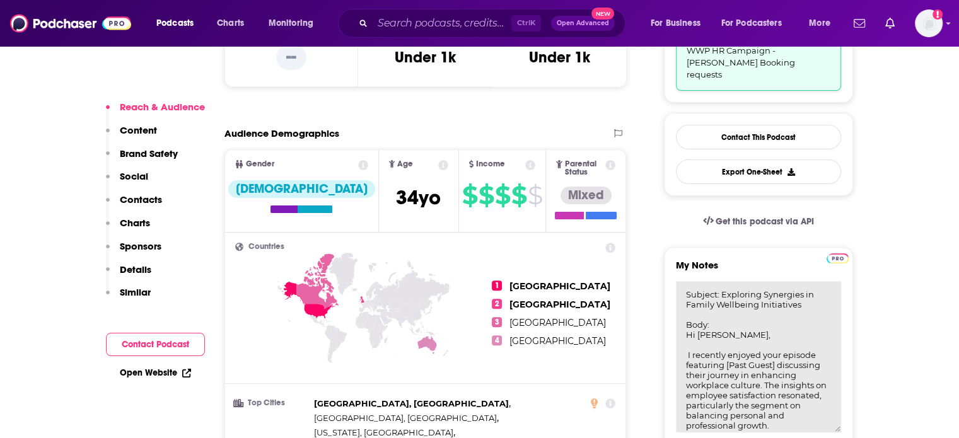
scroll to position [261, 0]
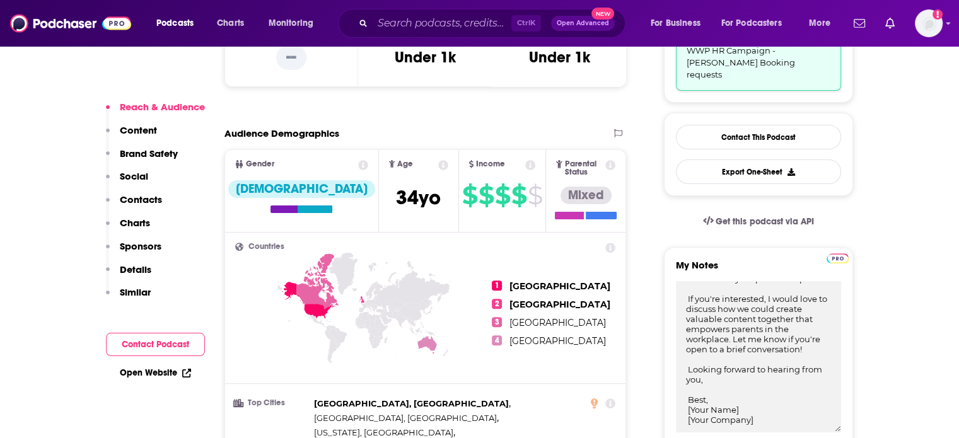
type textarea "Subject: Exploring Synergies in Family Wellbeing Initiatives Body: Hi Peter, I …"
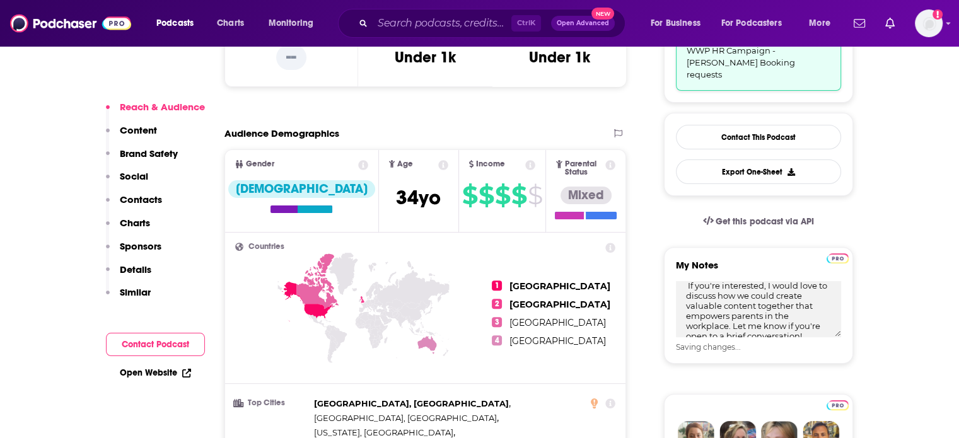
click at [152, 204] on p "Contacts" at bounding box center [141, 199] width 42 height 12
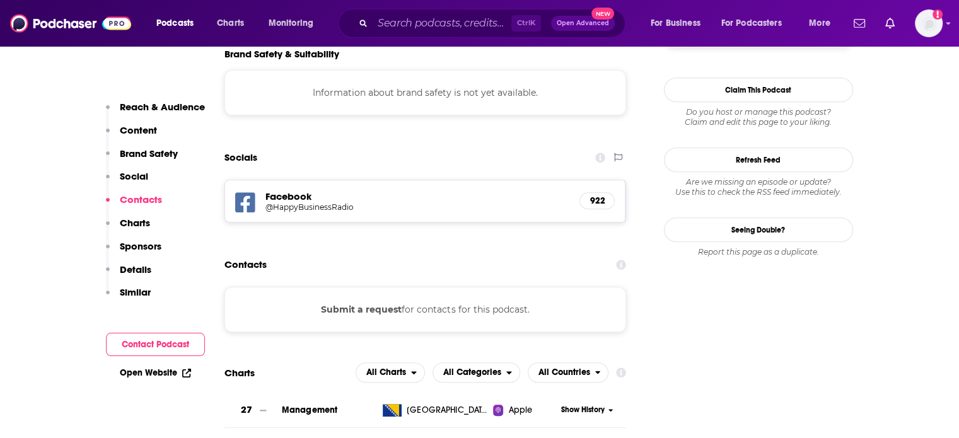
click at [151, 108] on p "Reach & Audience" at bounding box center [162, 107] width 85 height 12
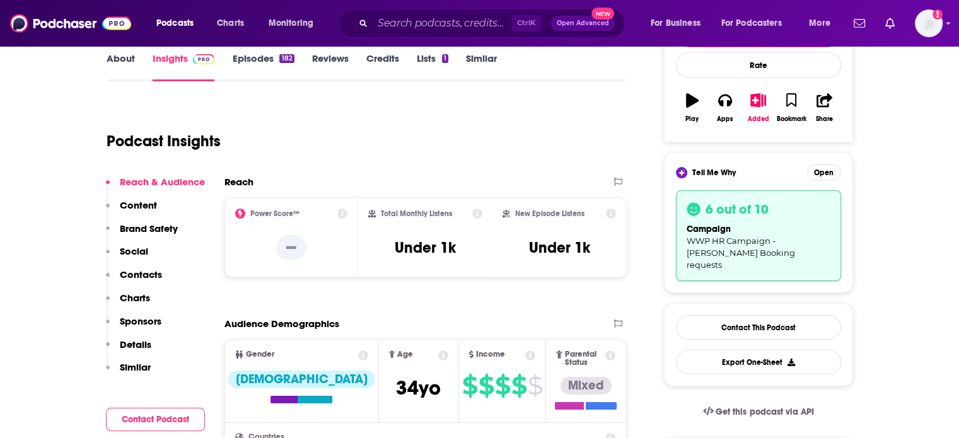
scroll to position [377, 0]
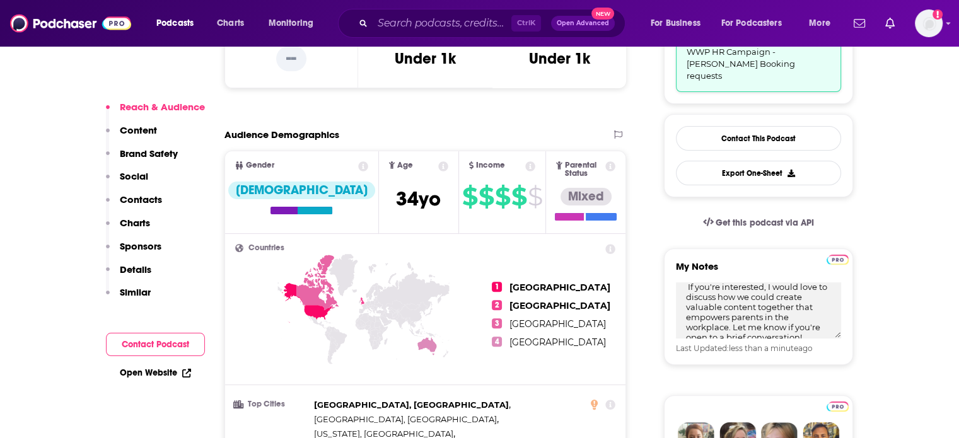
click at [147, 197] on p "Contacts" at bounding box center [141, 199] width 42 height 12
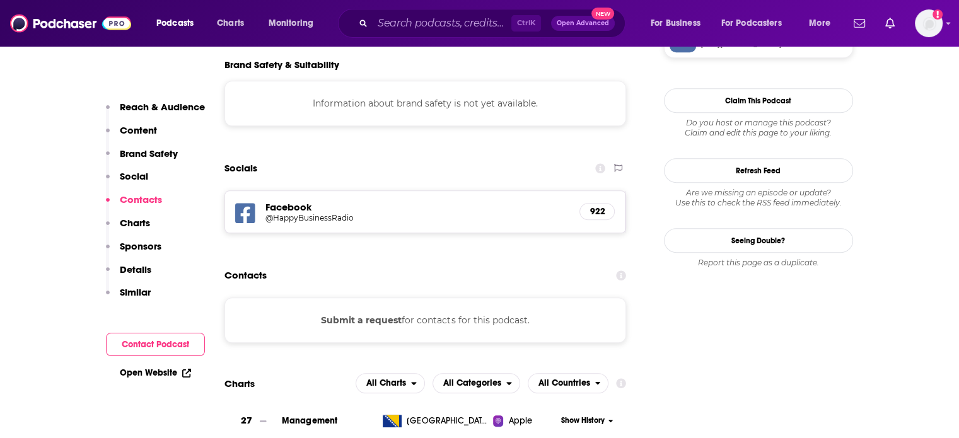
scroll to position [1157, 0]
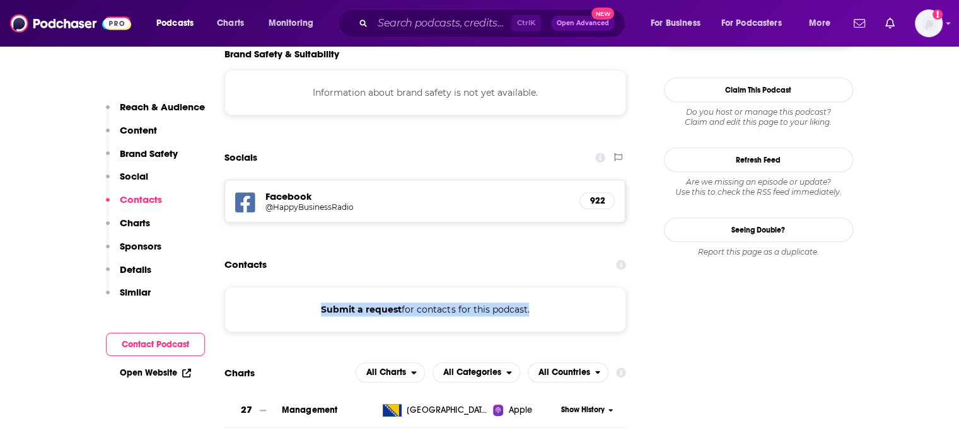
drag, startPoint x: 318, startPoint y: 231, endPoint x: 526, endPoint y: 236, distance: 207.4
click at [526, 287] on div "Submit a request for contacts for this podcast." at bounding box center [425, 309] width 402 height 45
click at [527, 287] on div "Submit a request for contacts for this podcast." at bounding box center [425, 309] width 402 height 45
click at [461, 190] on h5 "Facebook" at bounding box center [417, 196] width 304 height 12
click at [336, 202] on h5 "@HappyBusinessRadio" at bounding box center [366, 206] width 202 height 9
